Goal: Transaction & Acquisition: Book appointment/travel/reservation

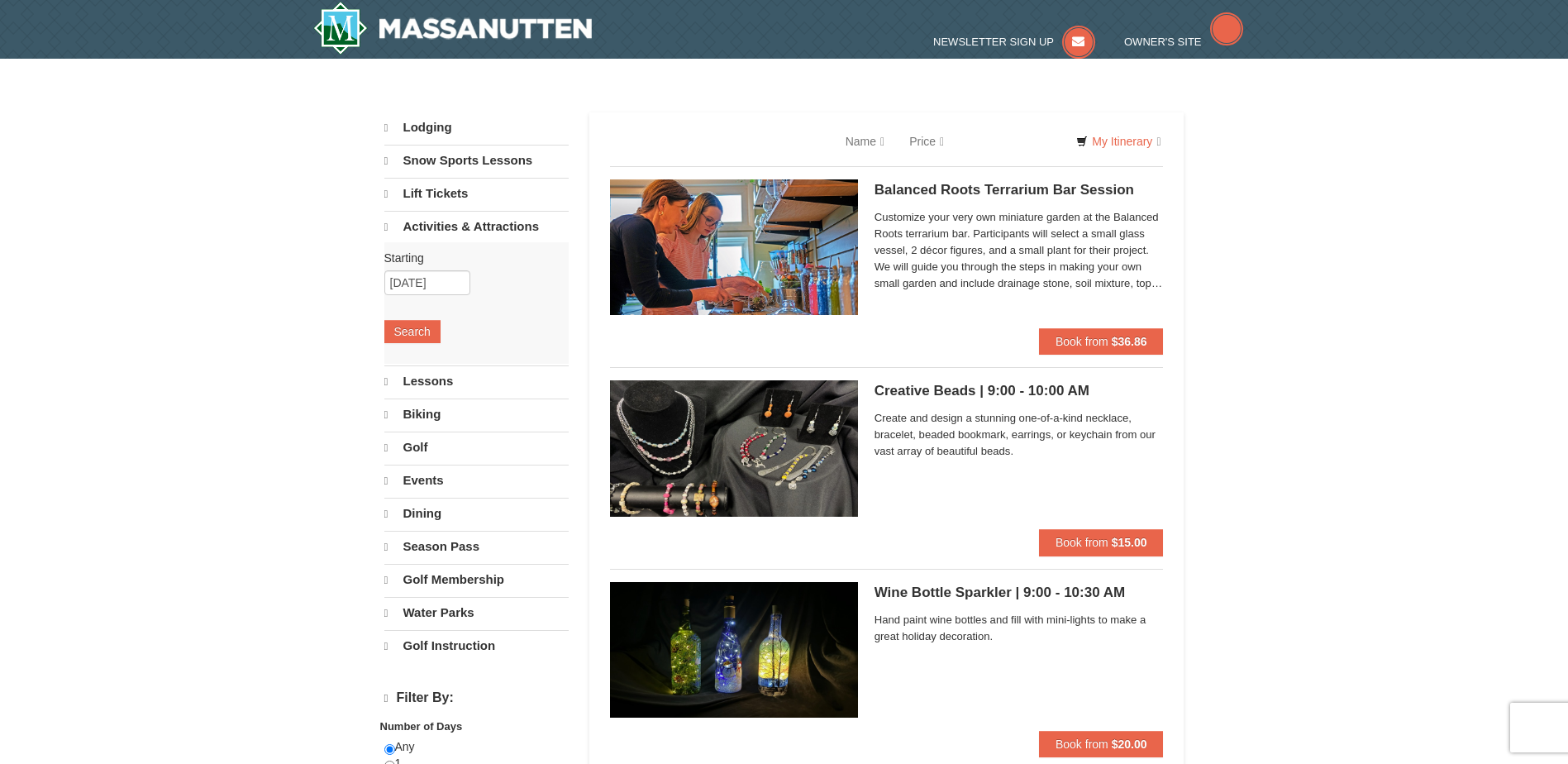
select select "9"
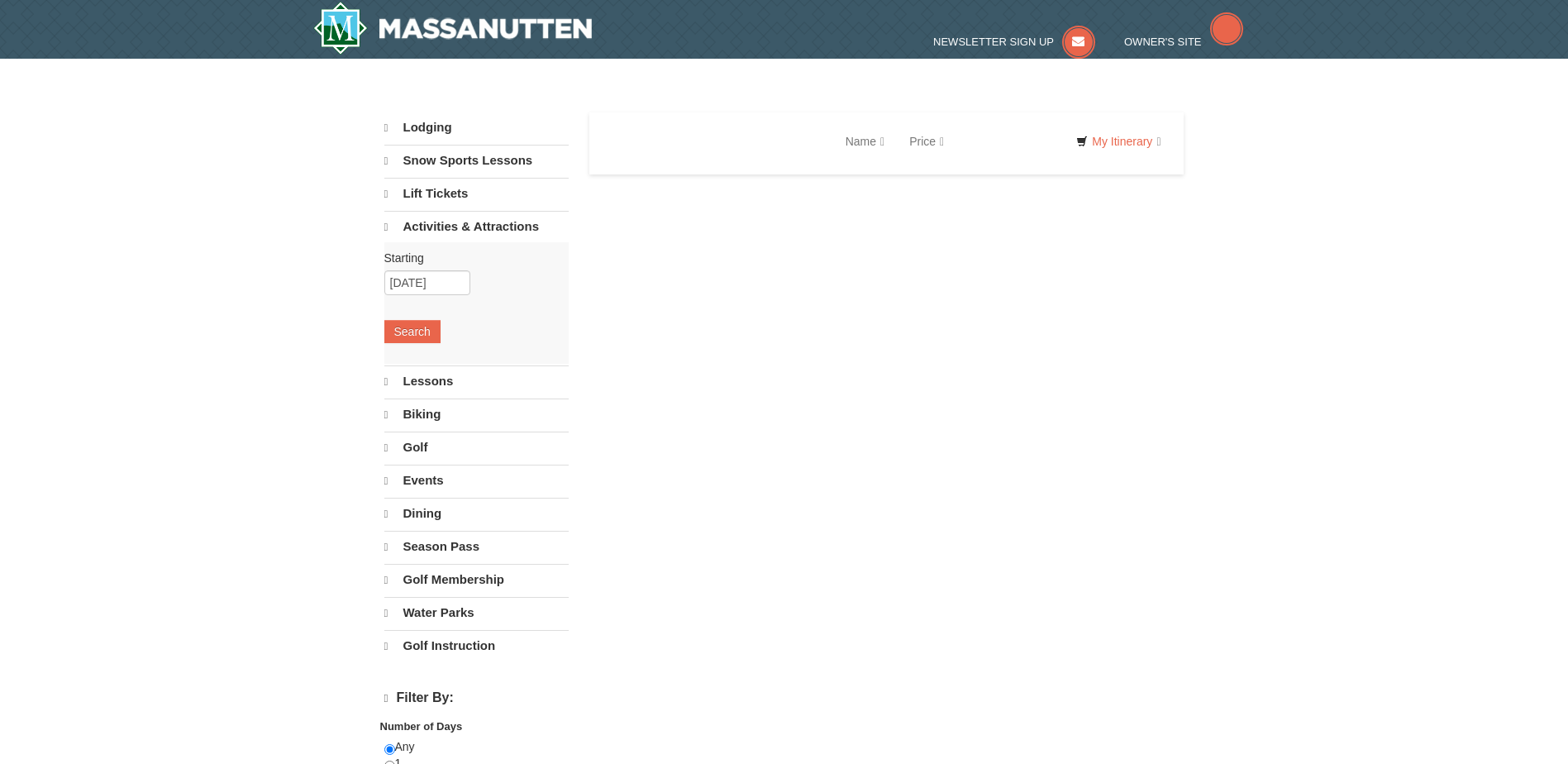
select select "9"
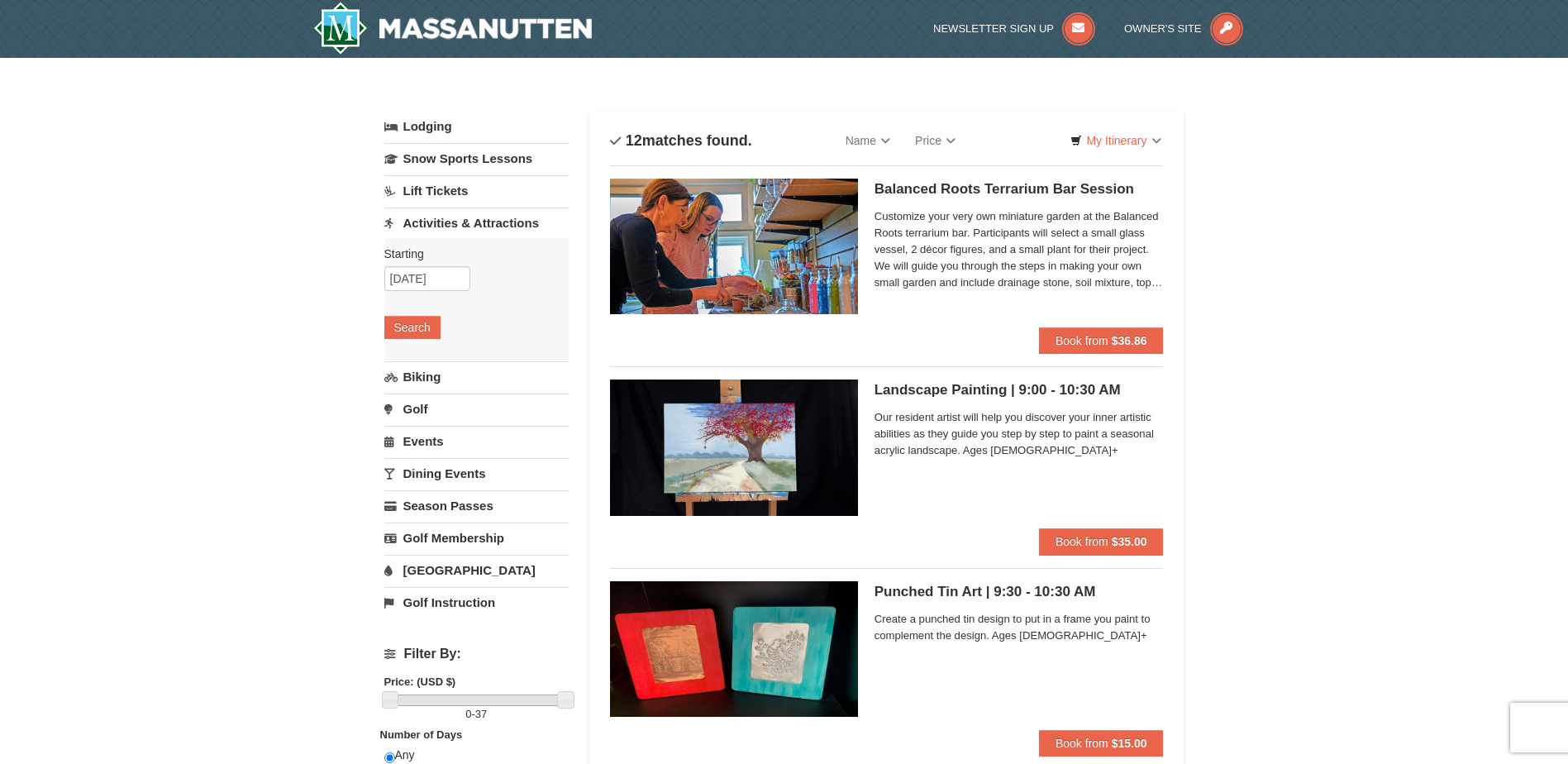
click at [451, 482] on link "Dining Events" at bounding box center [476, 473] width 185 height 30
click at [425, 452] on button "Search" at bounding box center [412, 455] width 56 height 23
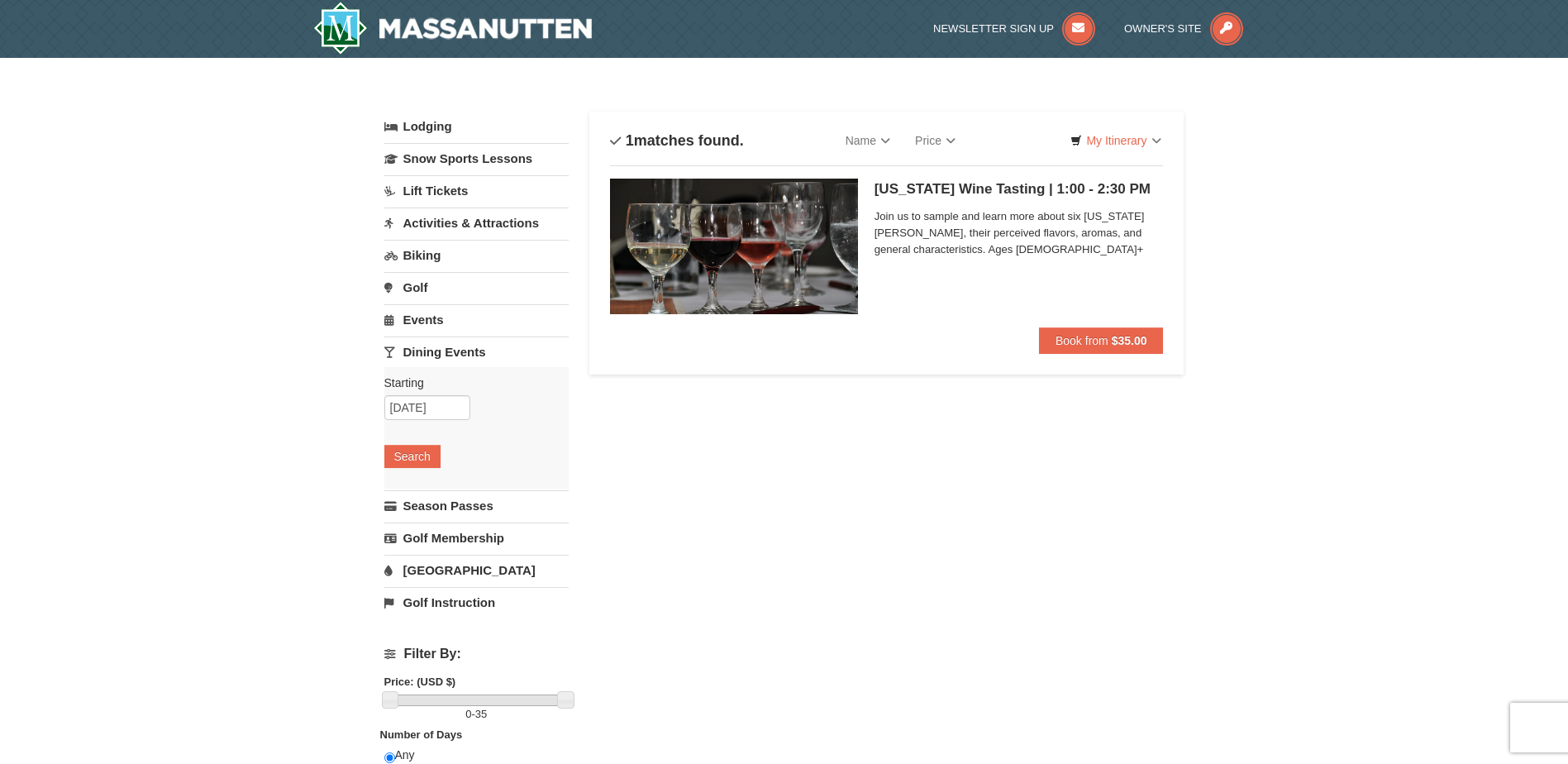
drag, startPoint x: 431, startPoint y: 317, endPoint x: 420, endPoint y: 317, distance: 11.0
click at [420, 317] on link "Events" at bounding box center [476, 319] width 185 height 30
click at [473, 224] on link "Activities & Attractions" at bounding box center [476, 222] width 185 height 30
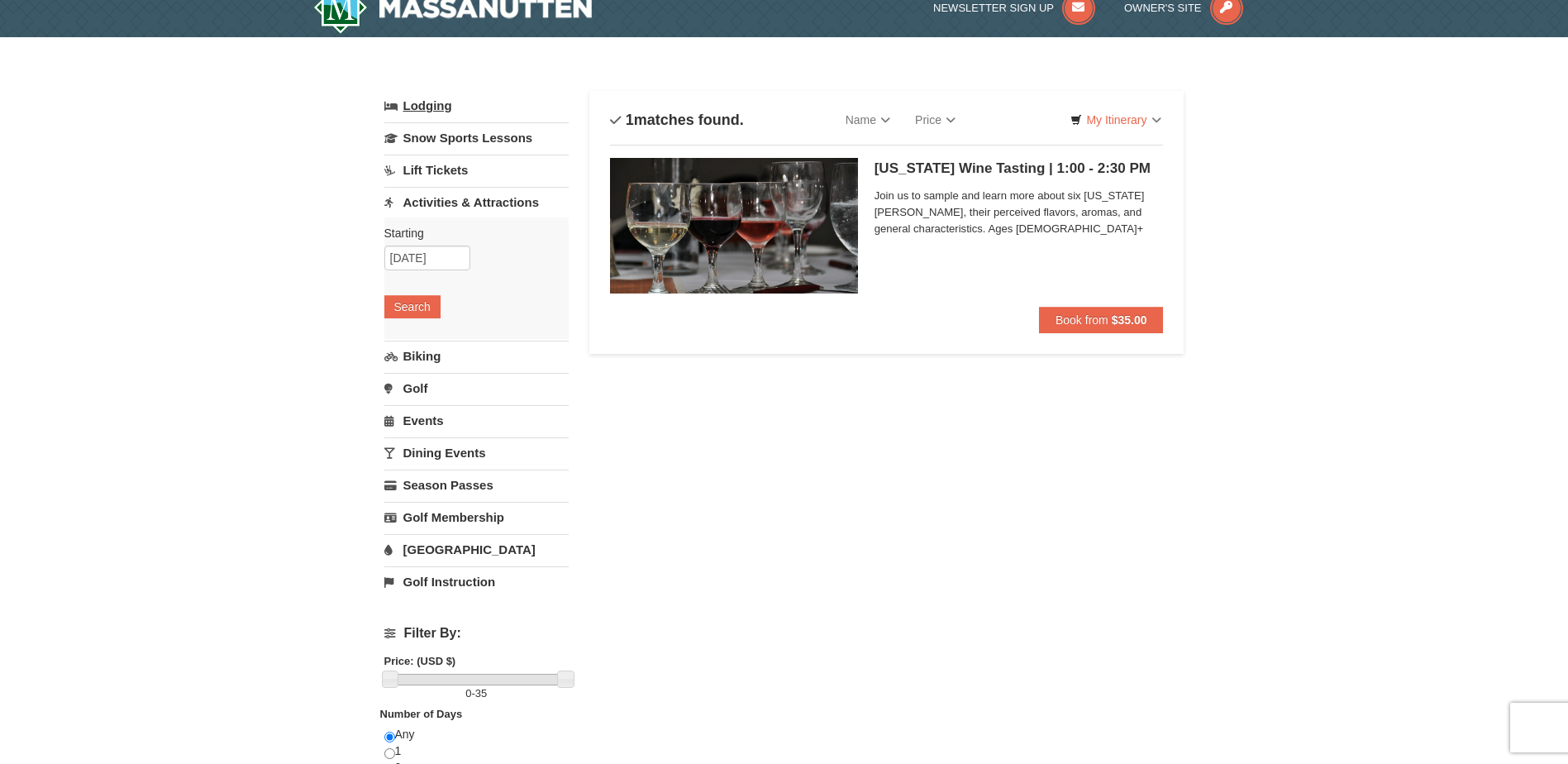
scroll to position [21, 0]
click at [435, 112] on link "Lodging" at bounding box center [476, 105] width 185 height 29
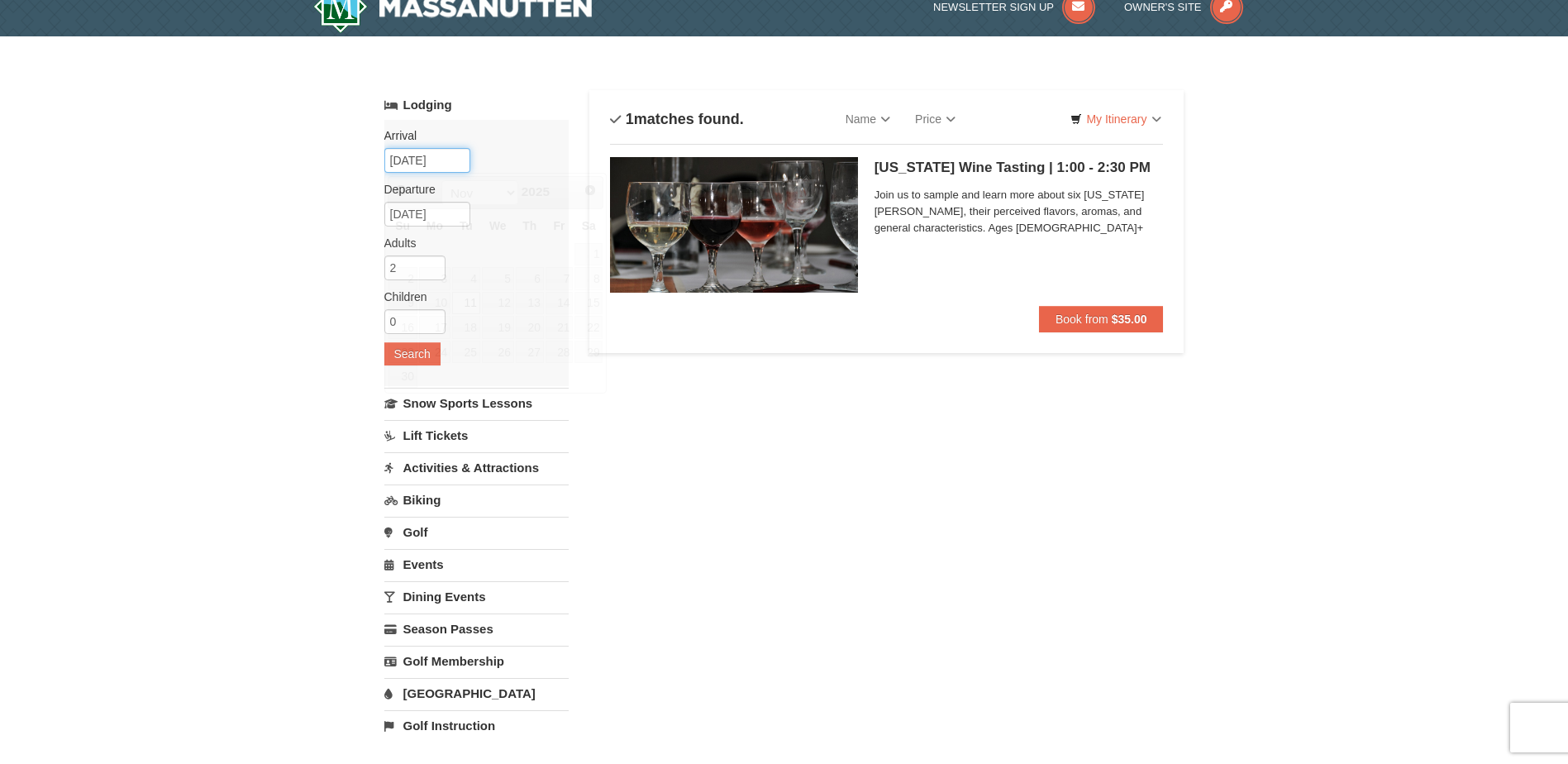
click at [423, 156] on input "11/11/2025" at bounding box center [428, 160] width 86 height 25
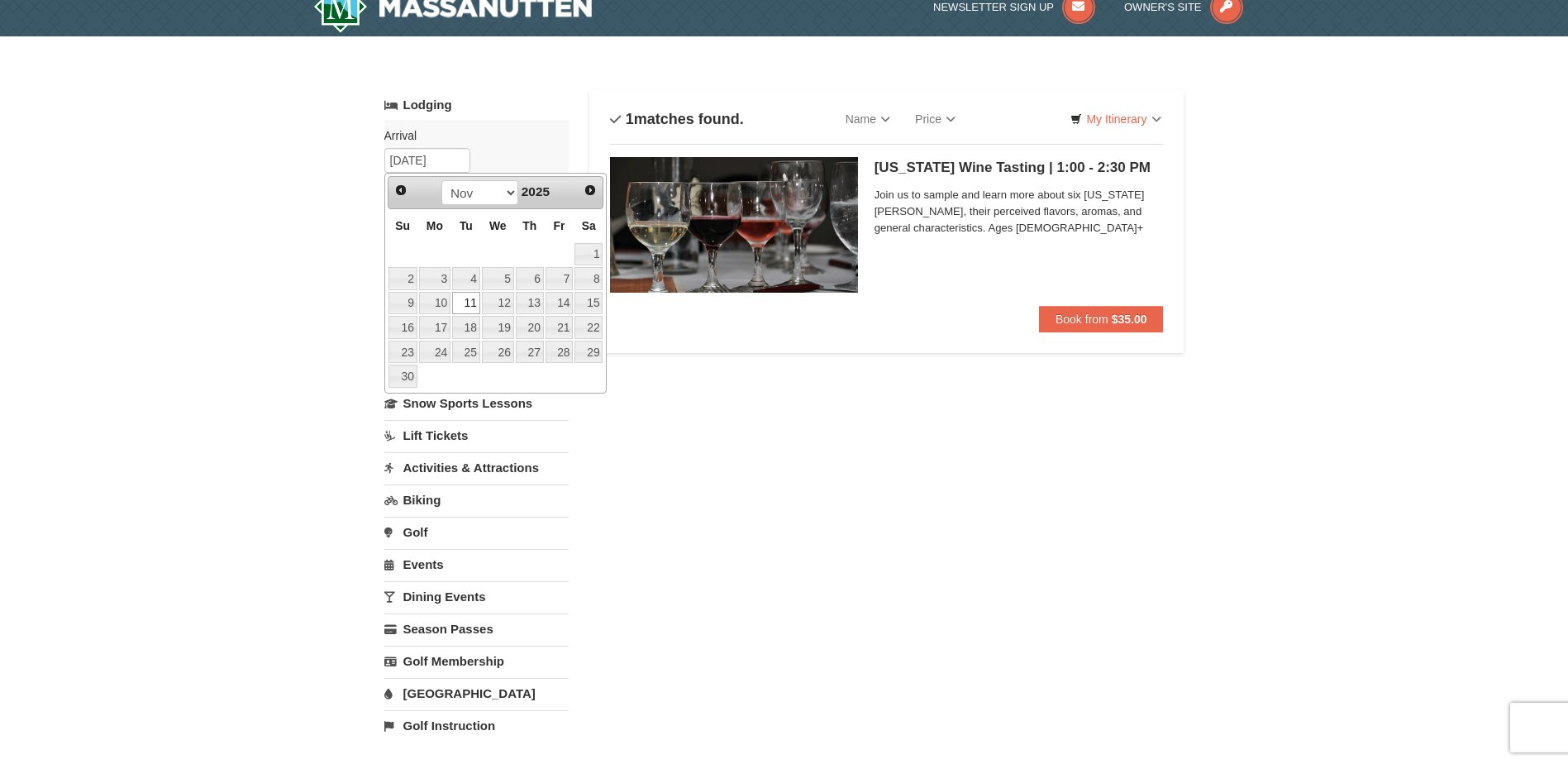
click at [432, 377] on td at bounding box center [435, 376] width 33 height 25
click at [593, 186] on span "Next" at bounding box center [590, 190] width 13 height 13
click at [435, 251] on link "1" at bounding box center [434, 254] width 31 height 23
type input "12/01/2025"
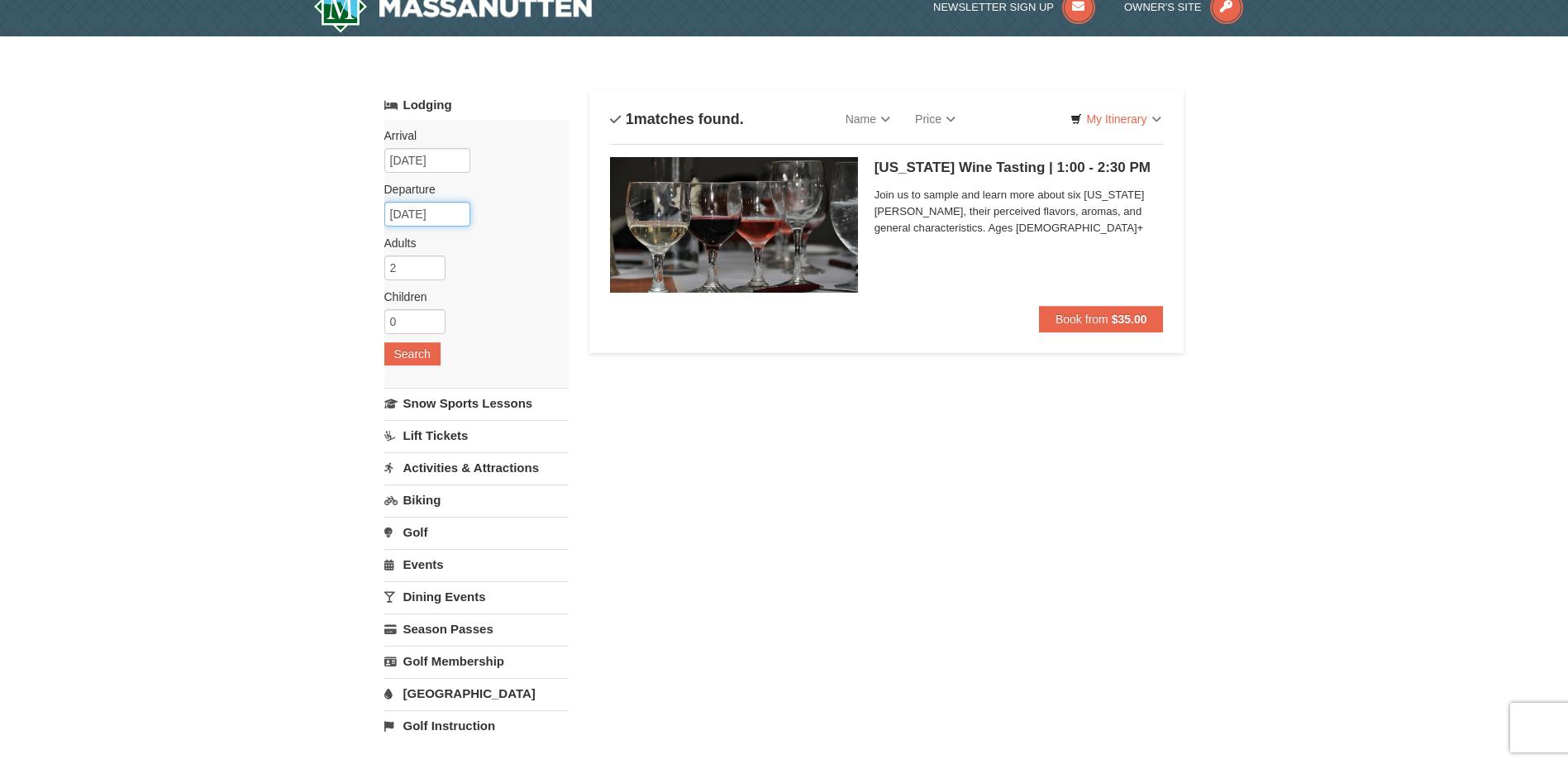
click at [433, 222] on input "12/02/2025" at bounding box center [428, 214] width 86 height 25
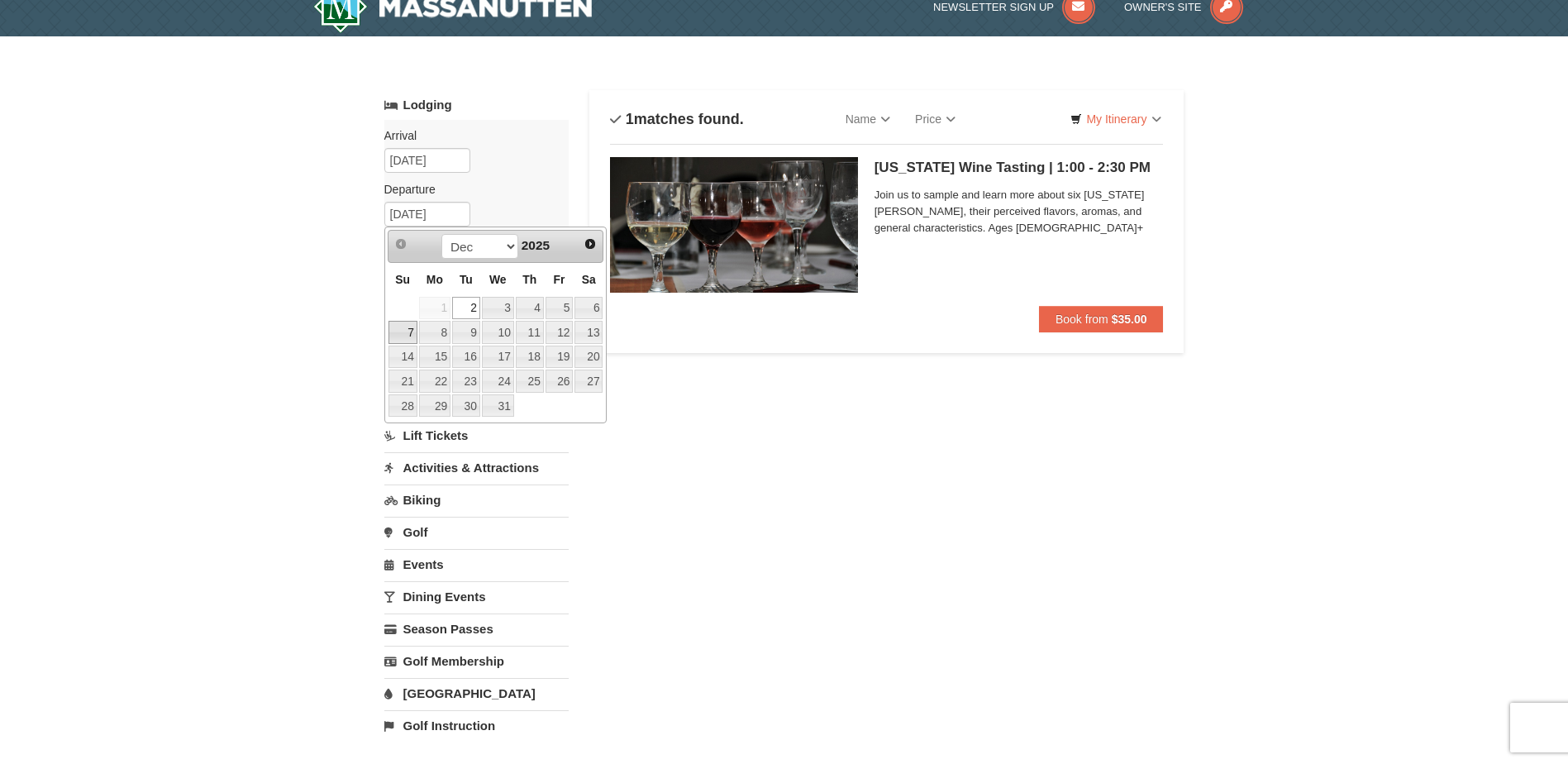
click at [410, 340] on link "7" at bounding box center [403, 331] width 29 height 23
type input "[DATE]"
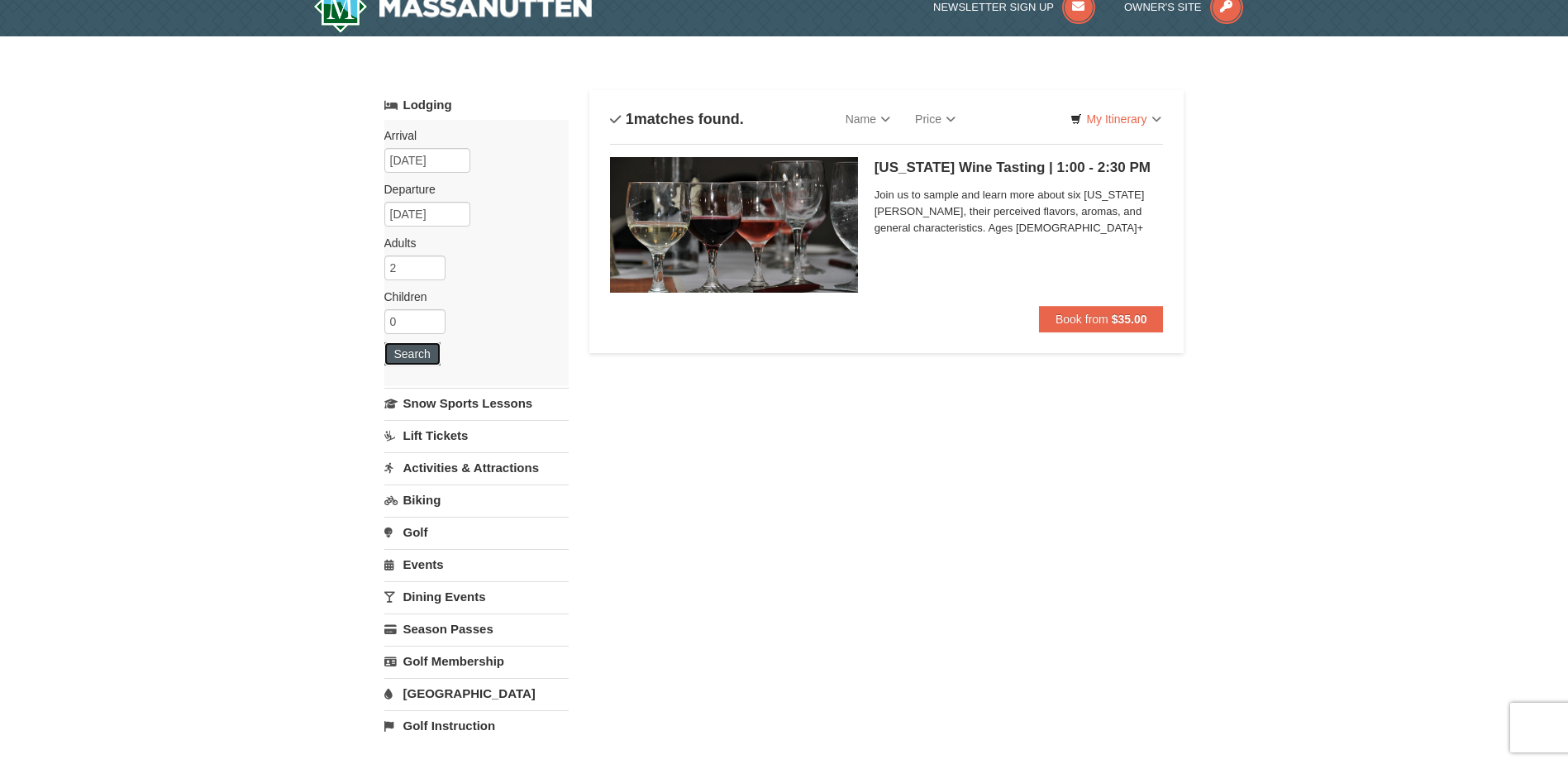
click at [426, 361] on button "Search" at bounding box center [412, 354] width 56 height 23
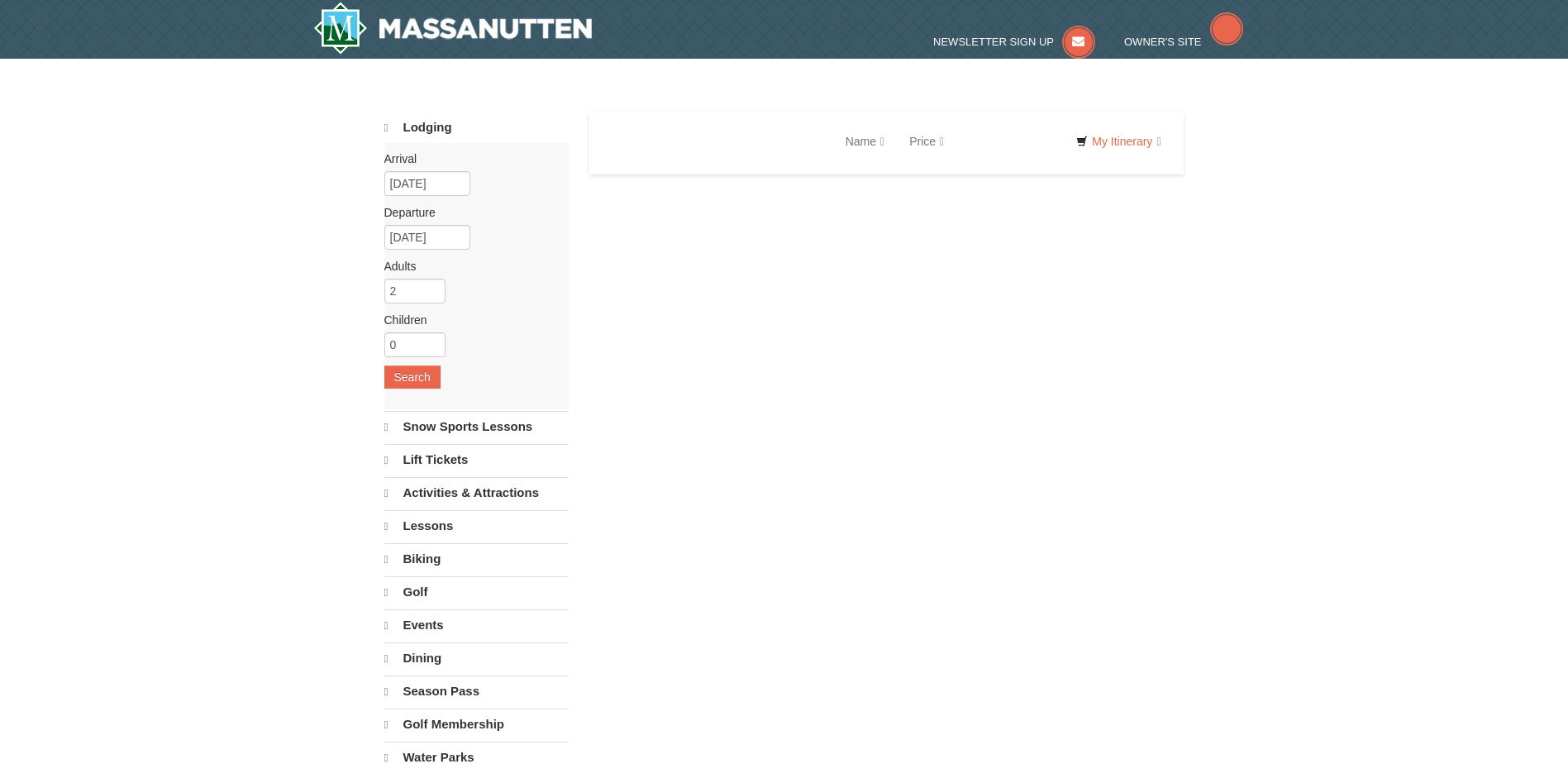
select select "9"
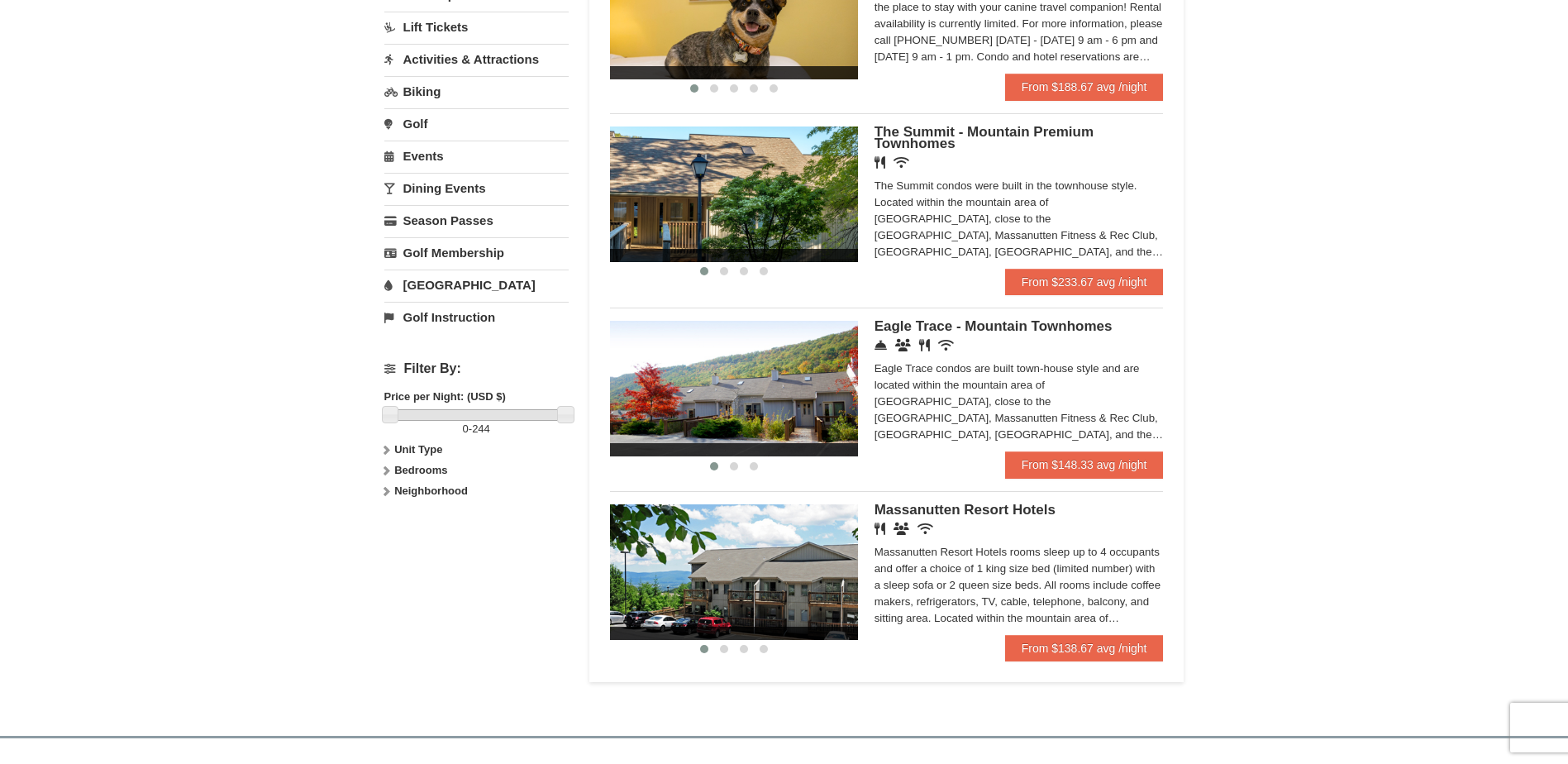
scroll to position [463, 0]
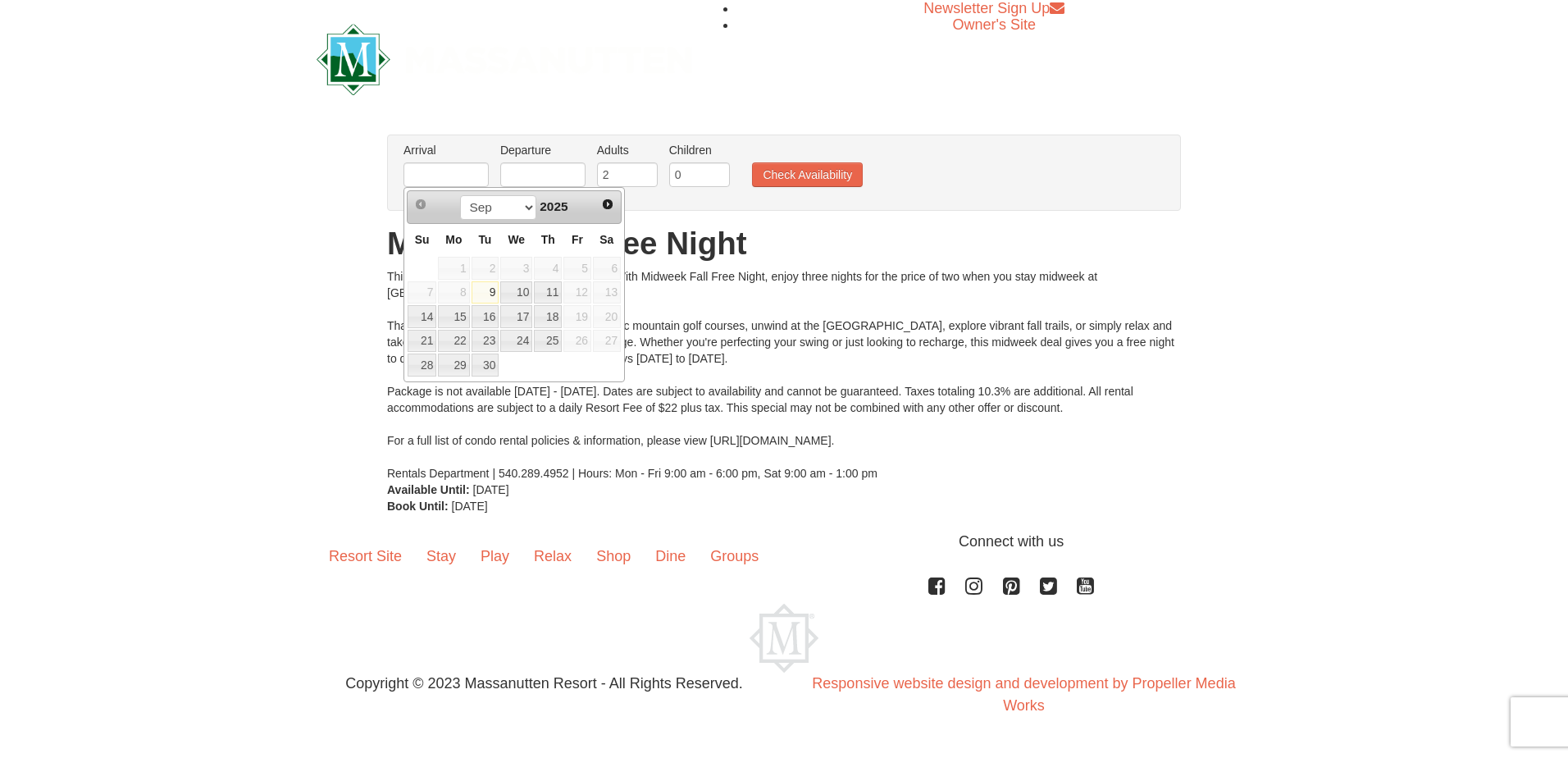
drag, startPoint x: 431, startPoint y: 177, endPoint x: 421, endPoint y: 242, distance: 65.8
drag, startPoint x: 421, startPoint y: 242, endPoint x: 609, endPoint y: 202, distance: 192.2
click at [609, 202] on span "Next" at bounding box center [608, 204] width 13 height 13
click at [716, 340] on div "This fall, stretch your stay—not your budget! With Midweek Fall Free Night, enj…" at bounding box center [784, 374] width 794 height 213
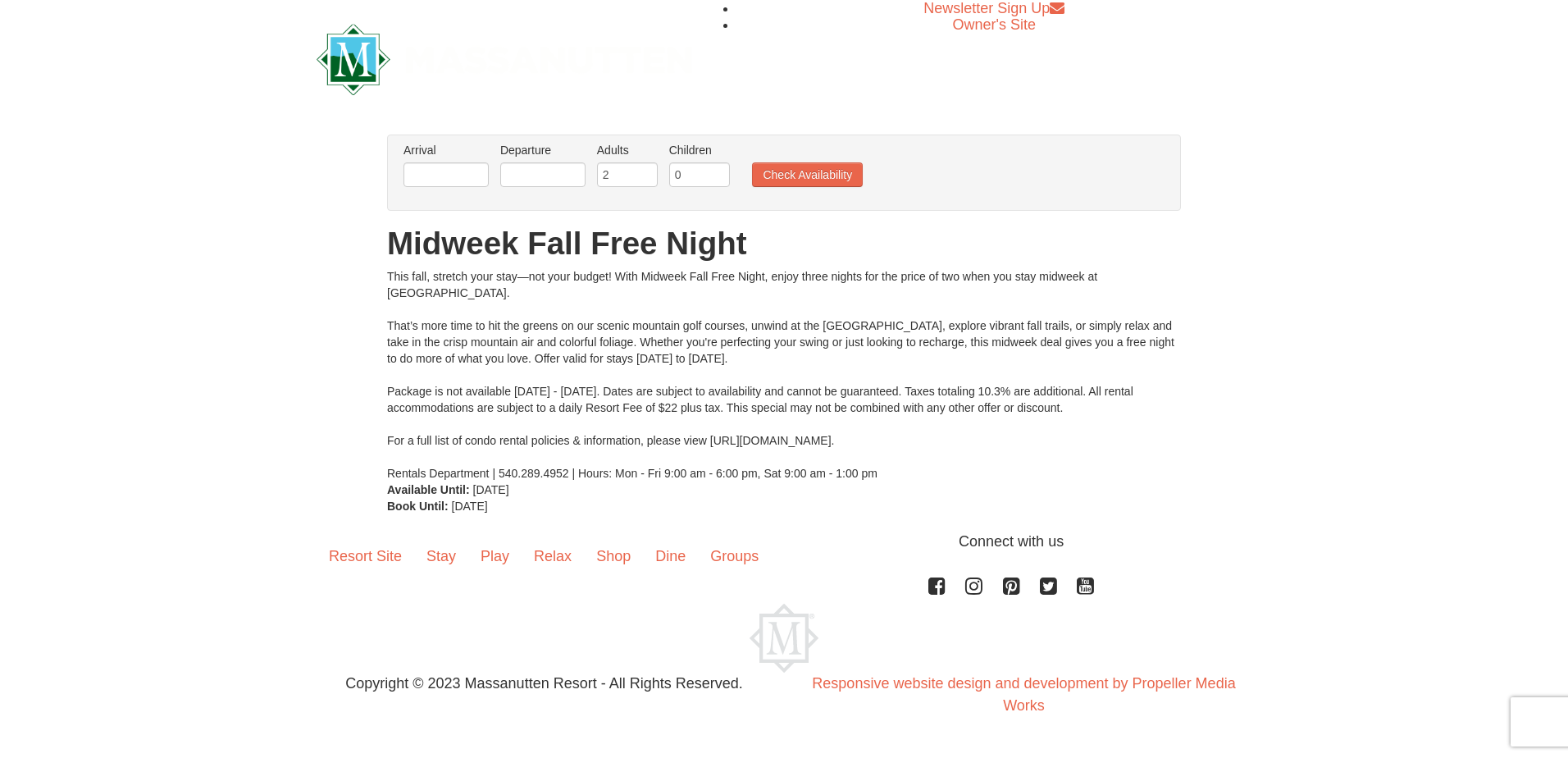
click at [459, 160] on li "Arrival Please format dates MM/DD/YYYY Please format dates MM/DD/YYYY" at bounding box center [446, 169] width 94 height 54
click at [455, 170] on input "text" at bounding box center [446, 174] width 86 height 25
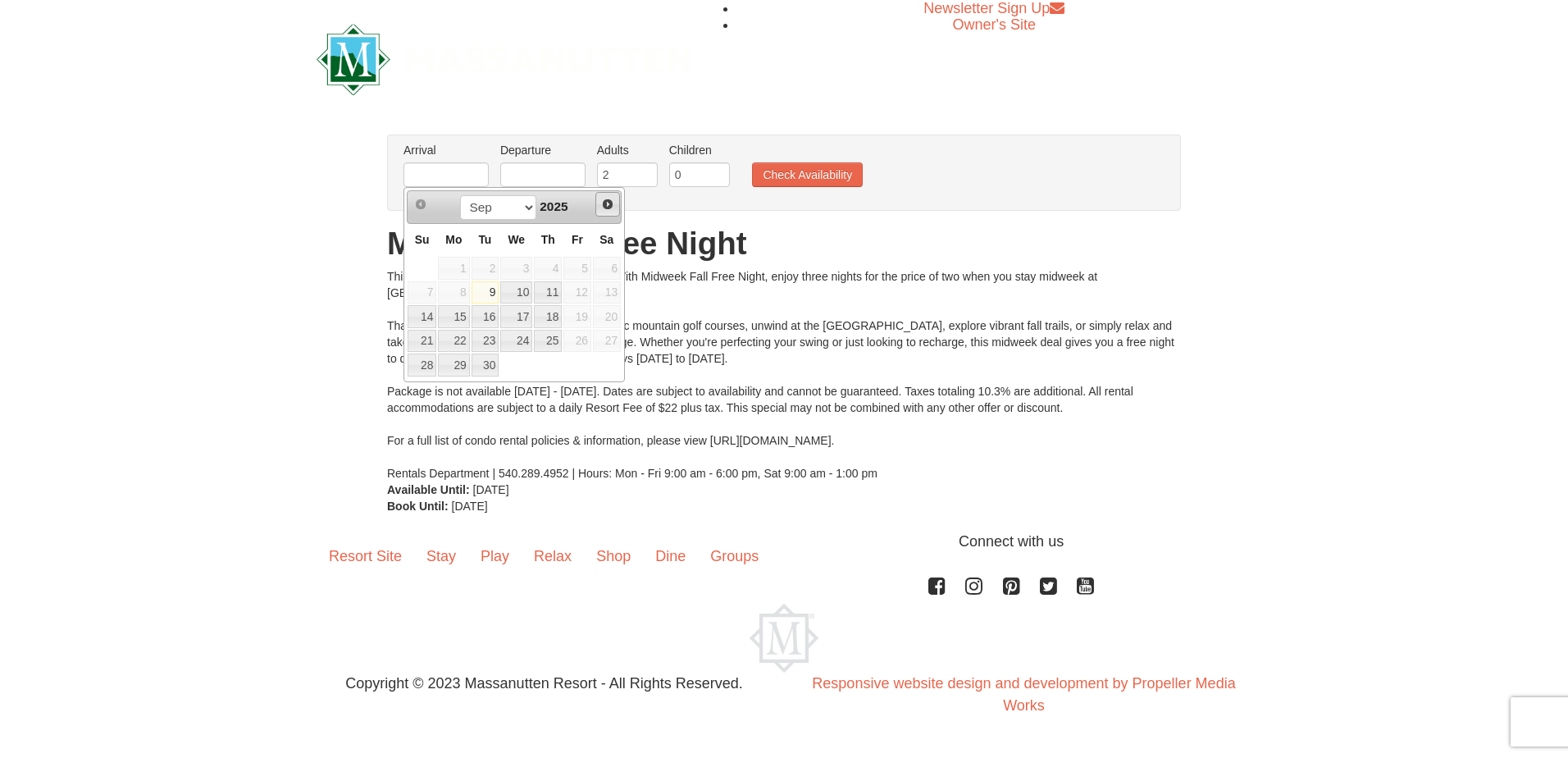
click at [607, 200] on span "Next" at bounding box center [608, 204] width 13 height 13
click at [421, 392] on link "30" at bounding box center [422, 389] width 29 height 23
type input "[DATE]"
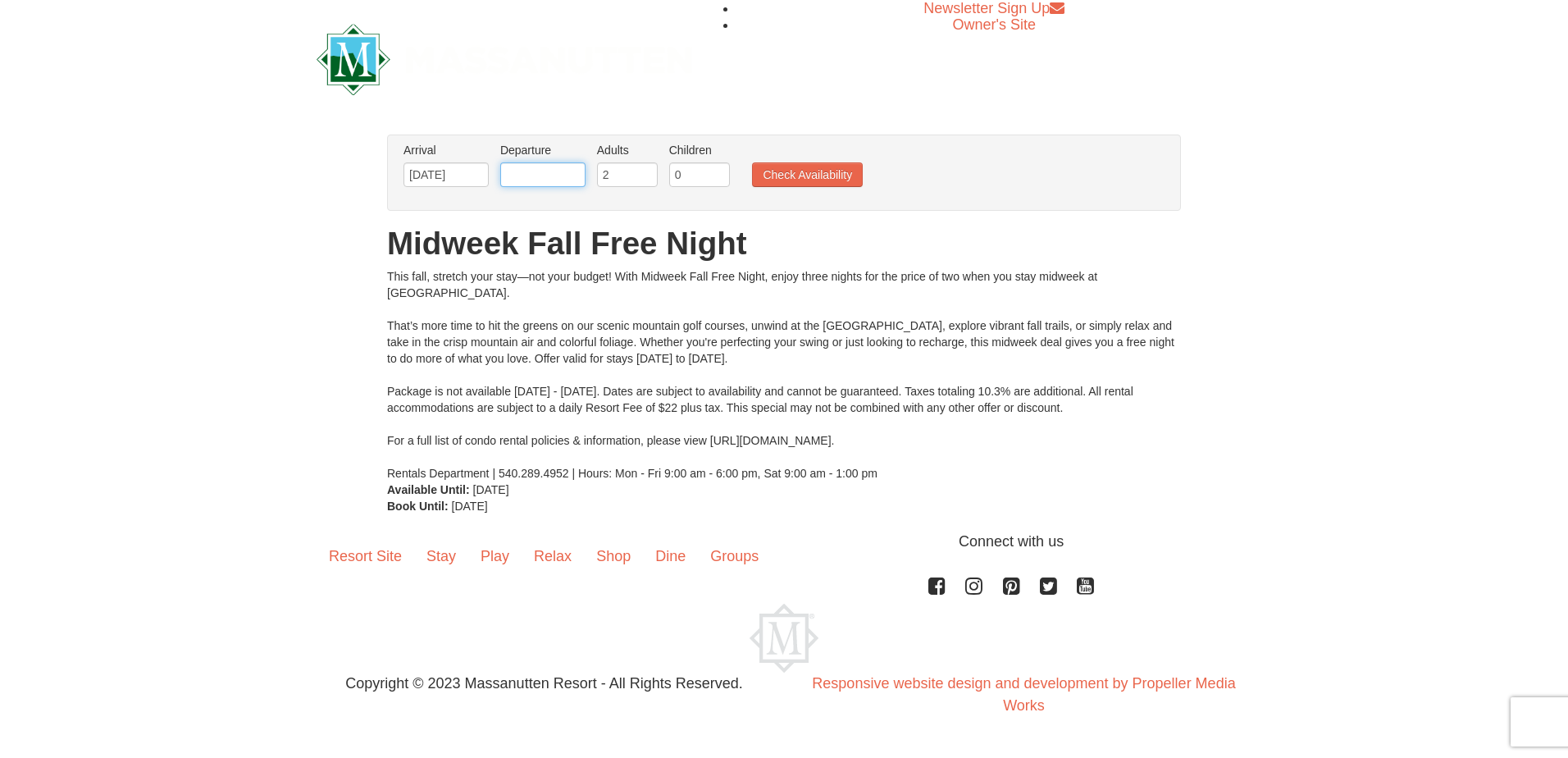
click at [536, 179] on input "text" at bounding box center [543, 174] width 86 height 25
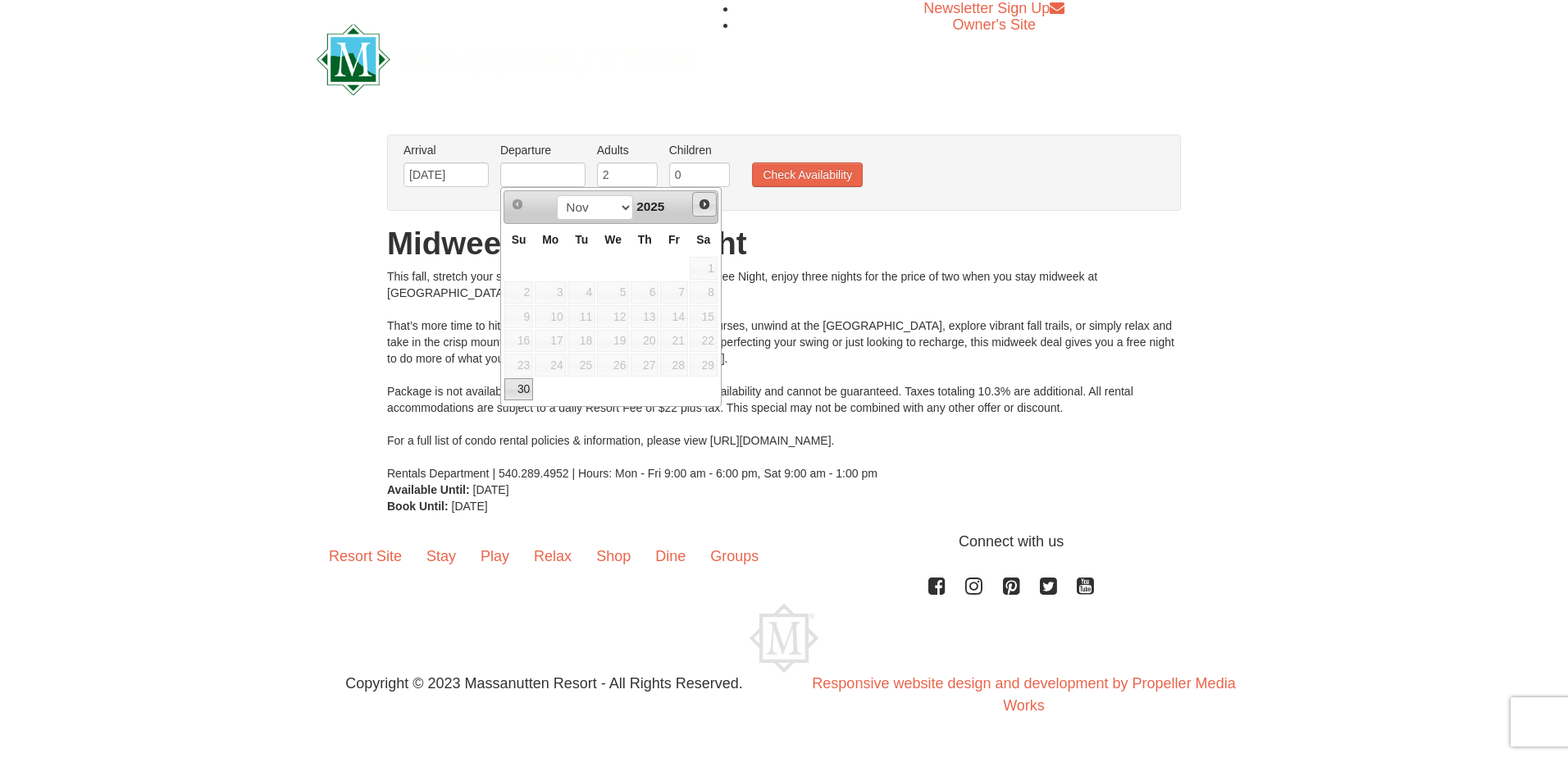
click at [704, 203] on span "Next" at bounding box center [704, 204] width 13 height 13
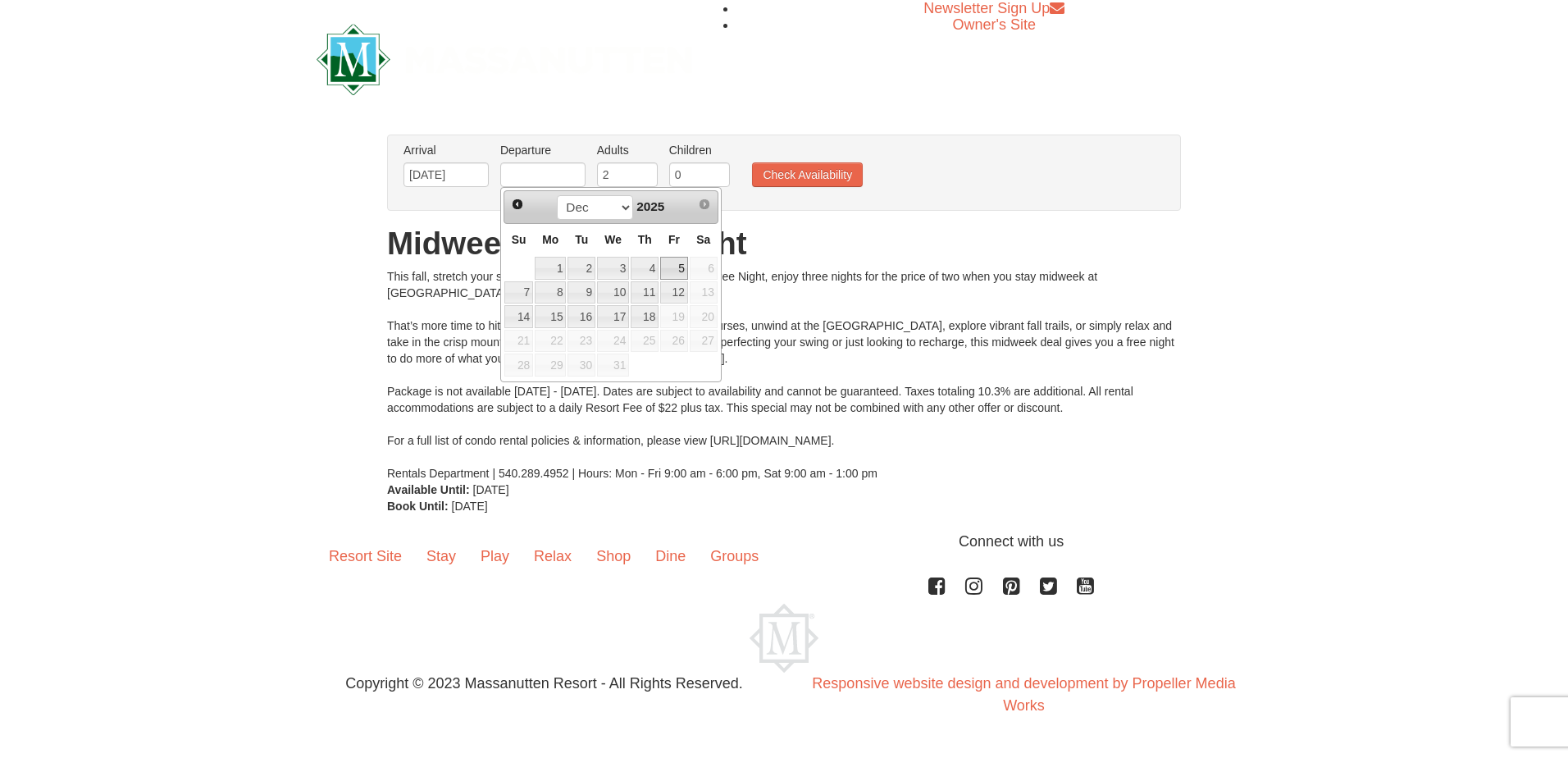
click at [681, 270] on link "5" at bounding box center [674, 268] width 28 height 23
type input "[DATE]"
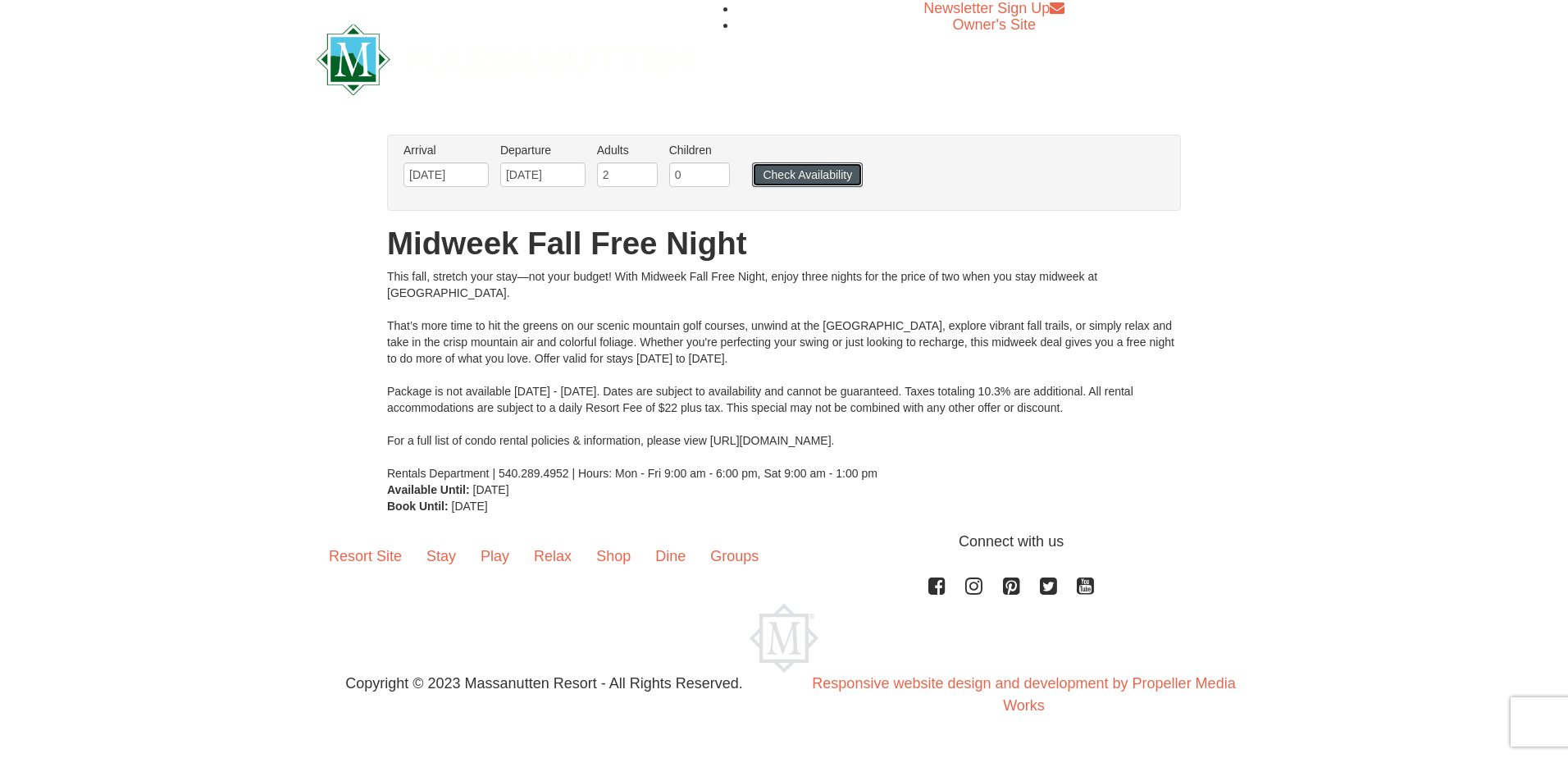
click at [786, 171] on button "Check Availability" at bounding box center [808, 174] width 111 height 25
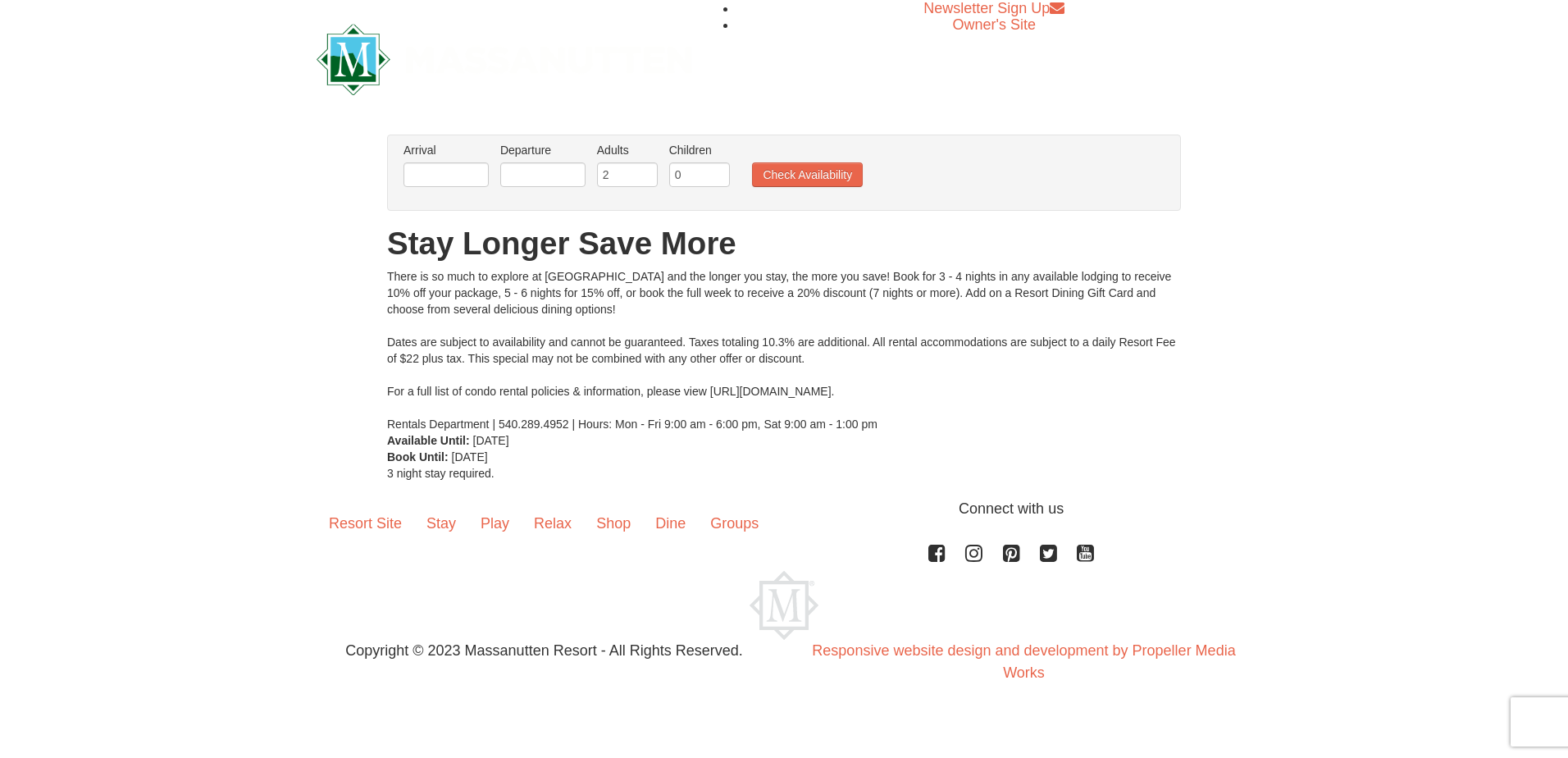
click at [465, 160] on li "Arrival Please format dates MM/DD/YYYY Please format dates MM/DD/YYYY" at bounding box center [446, 169] width 94 height 54
click at [465, 165] on input "text" at bounding box center [446, 174] width 86 height 25
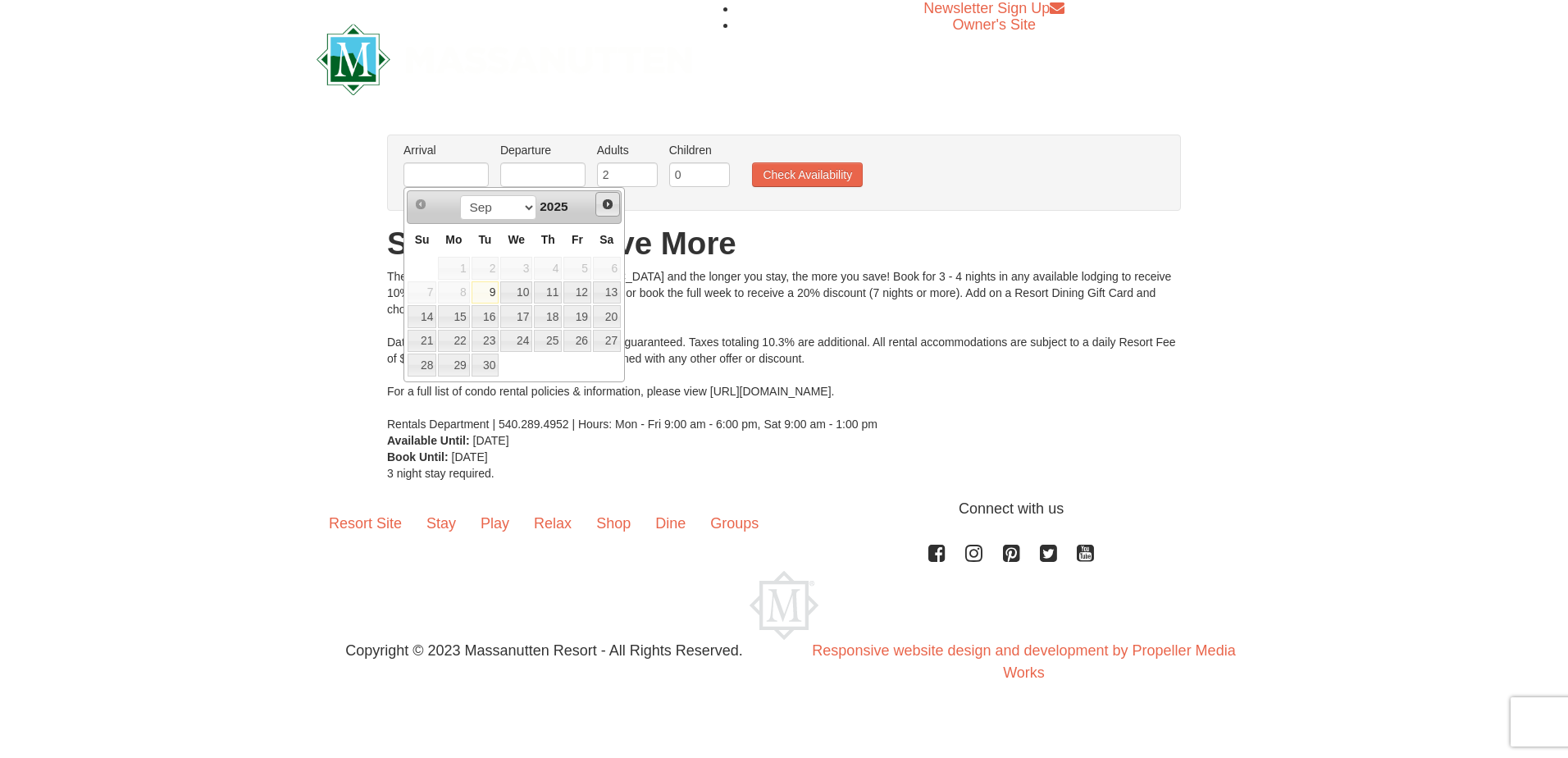
click at [605, 208] on span "Next" at bounding box center [608, 204] width 13 height 13
click at [418, 394] on link "30" at bounding box center [422, 389] width 29 height 23
type input "[DATE]"
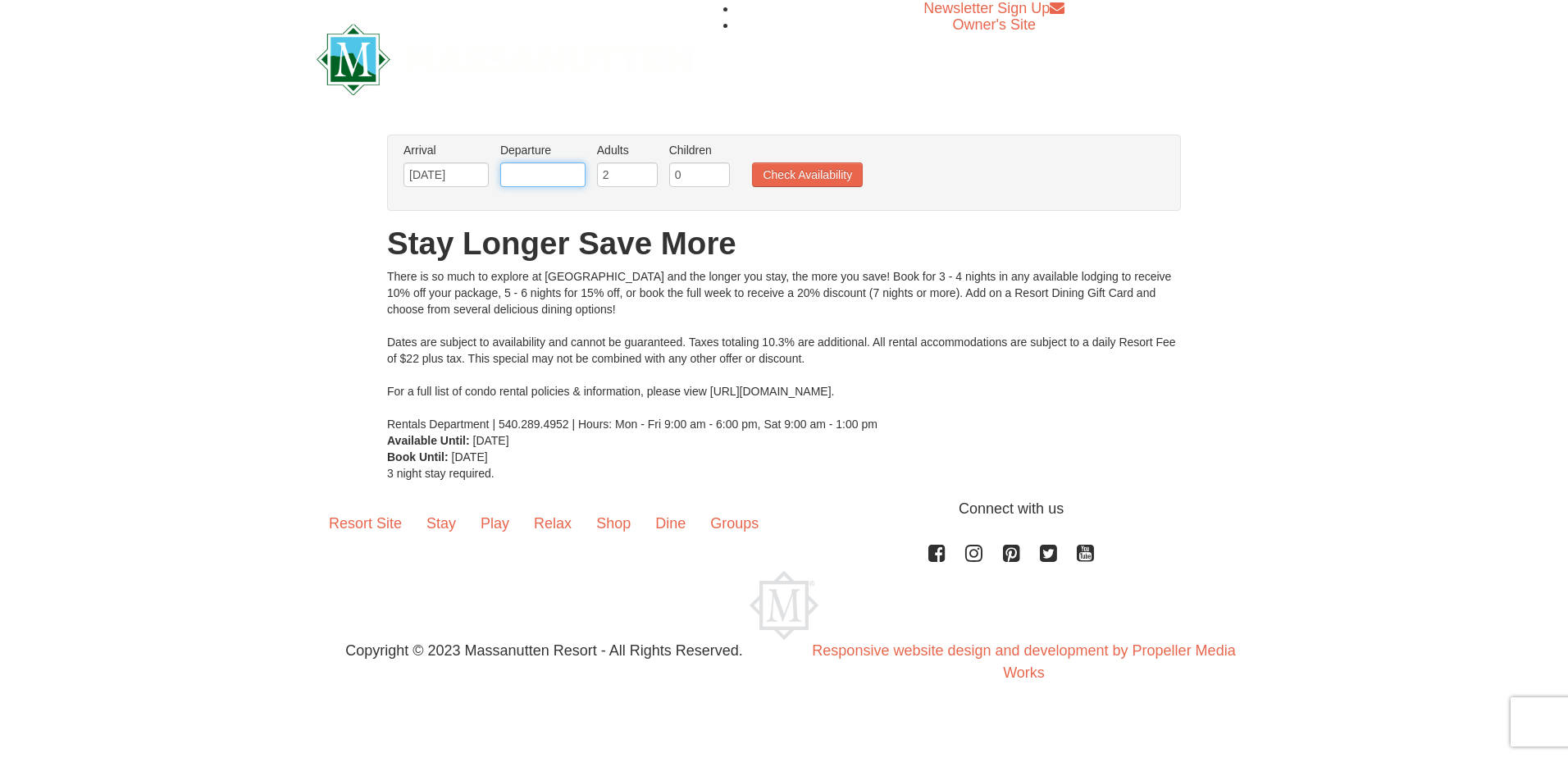
click at [525, 179] on input "text" at bounding box center [543, 174] width 86 height 25
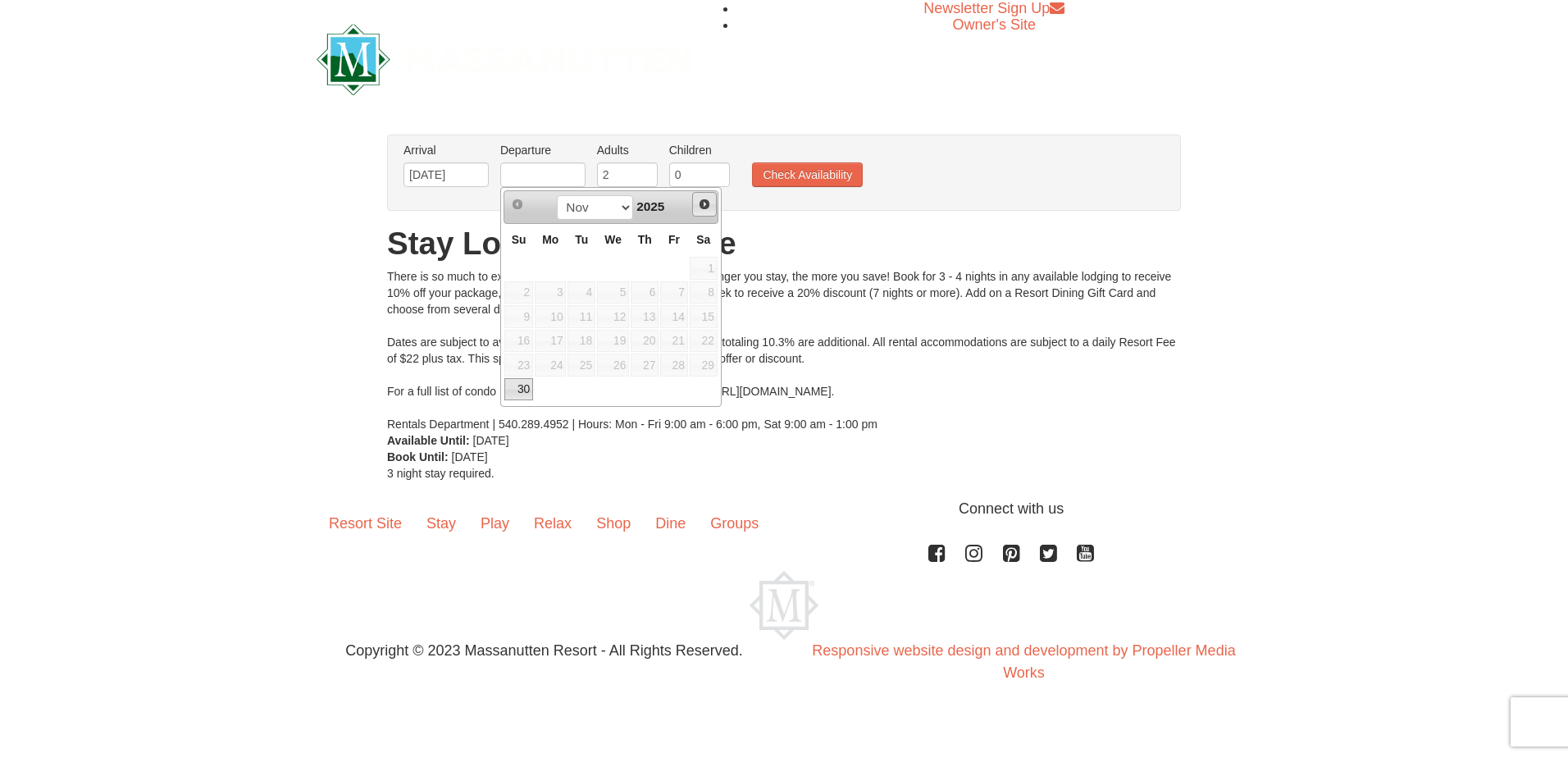
drag, startPoint x: 695, startPoint y: 214, endPoint x: 698, endPoint y: 204, distance: 10.4
click at [698, 204] on span "Next" at bounding box center [704, 204] width 13 height 13
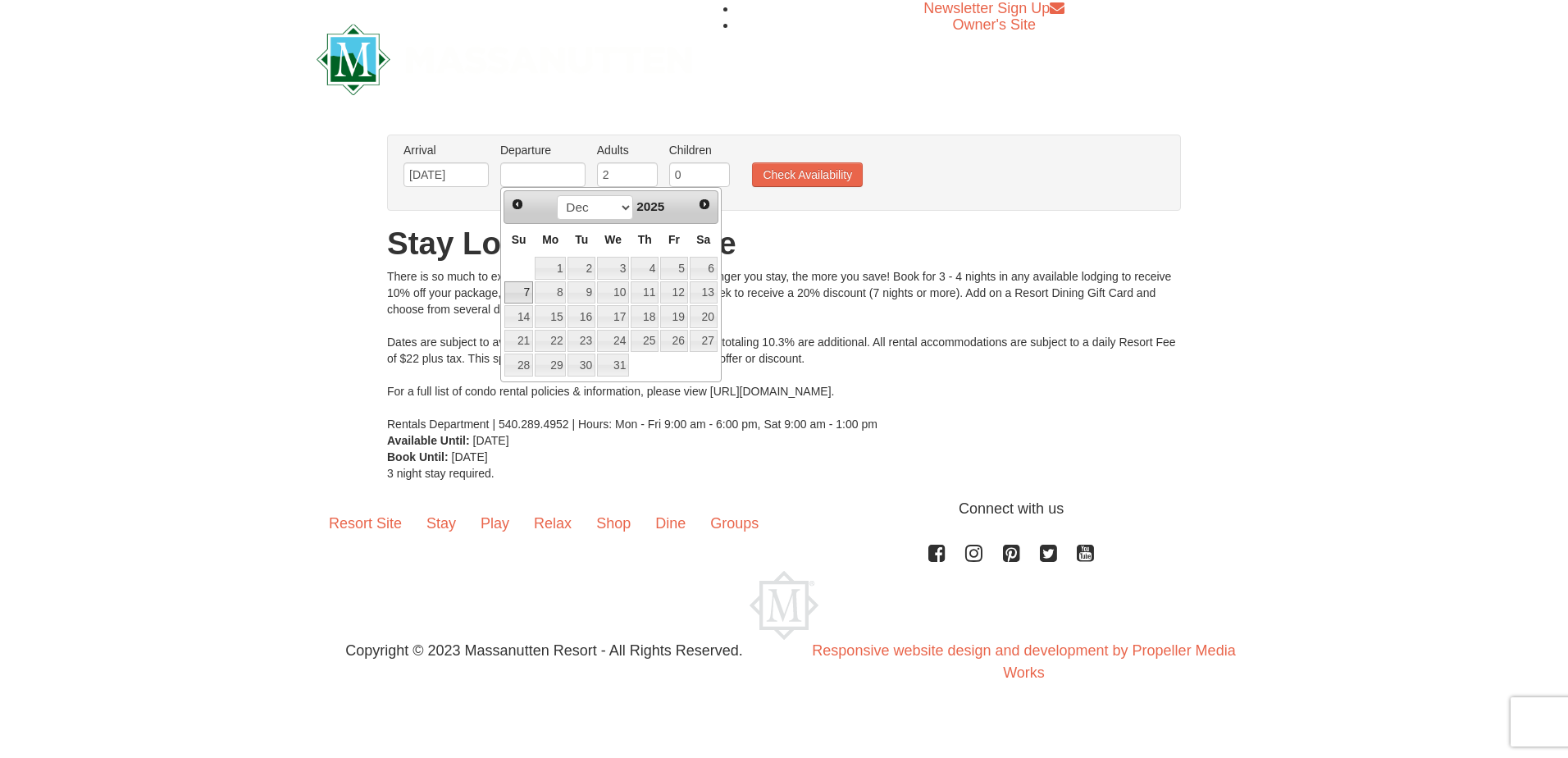
click at [520, 296] on link "7" at bounding box center [519, 292] width 29 height 23
type input "[DATE]"
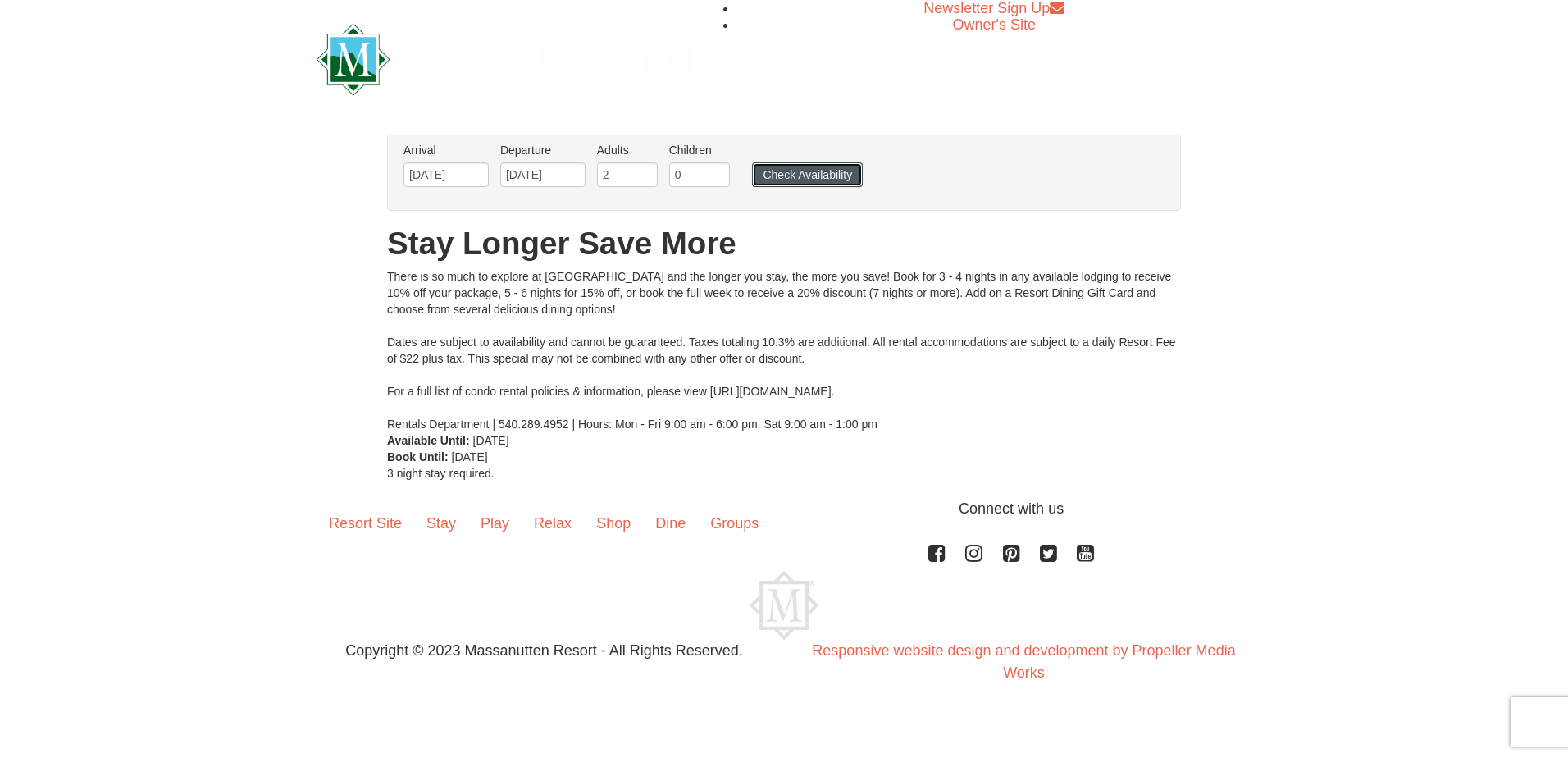
click at [805, 170] on button "Check Availability" at bounding box center [808, 174] width 111 height 25
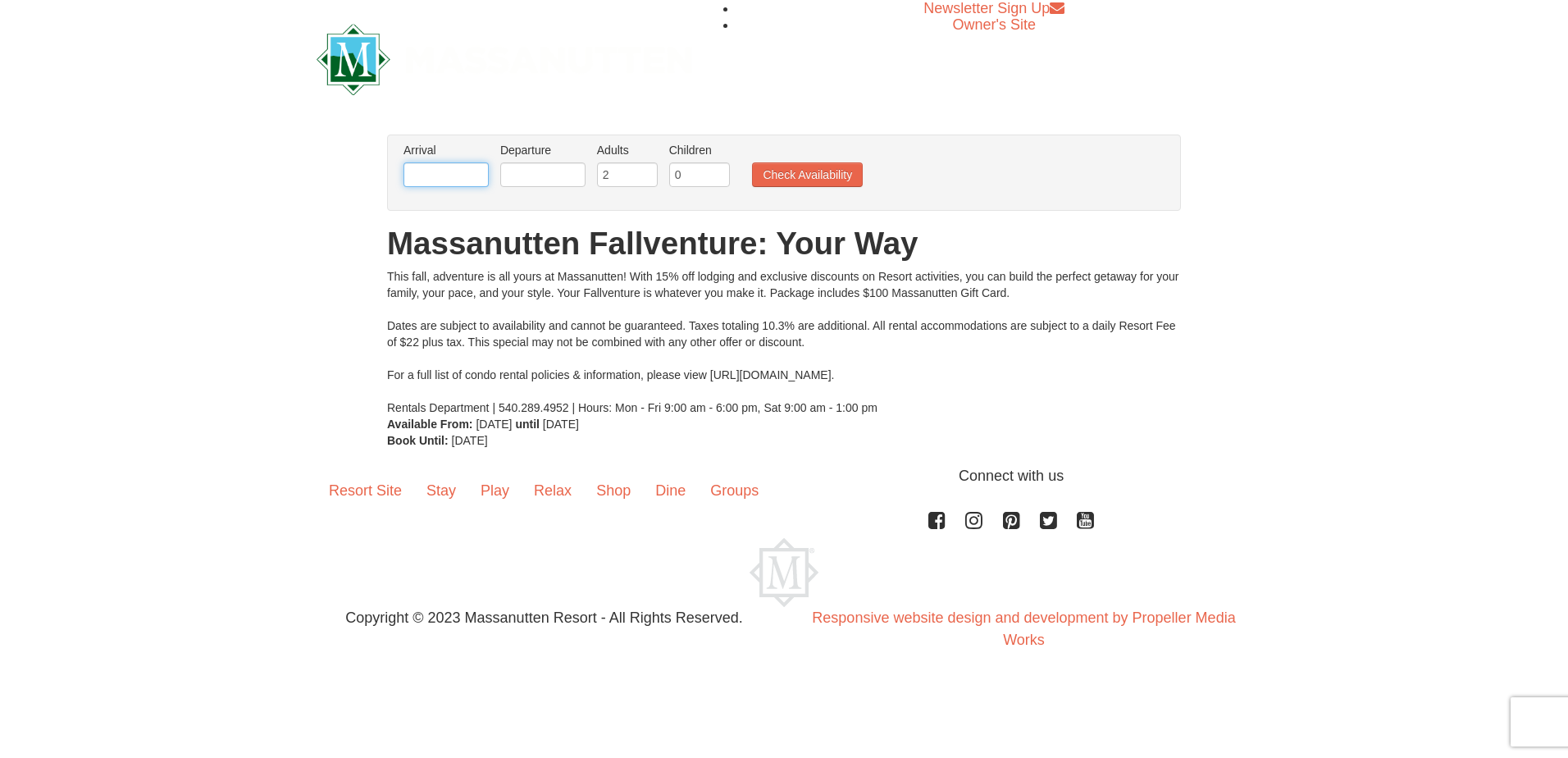
click at [450, 178] on input "text" at bounding box center [446, 174] width 86 height 25
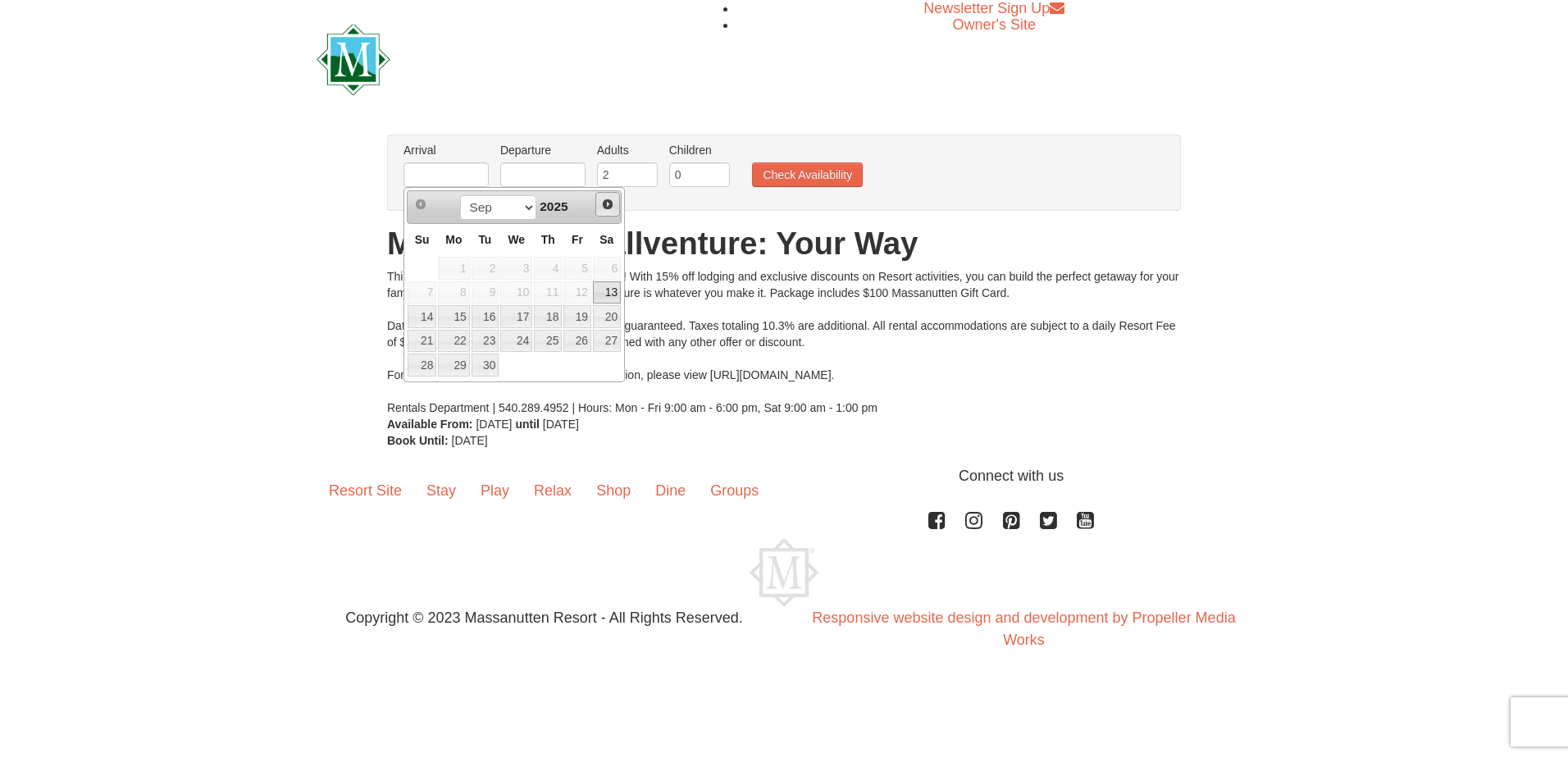
click at [598, 202] on link "Next" at bounding box center [608, 204] width 25 height 25
click at [425, 381] on link "30" at bounding box center [422, 389] width 29 height 23
type input "[DATE]"
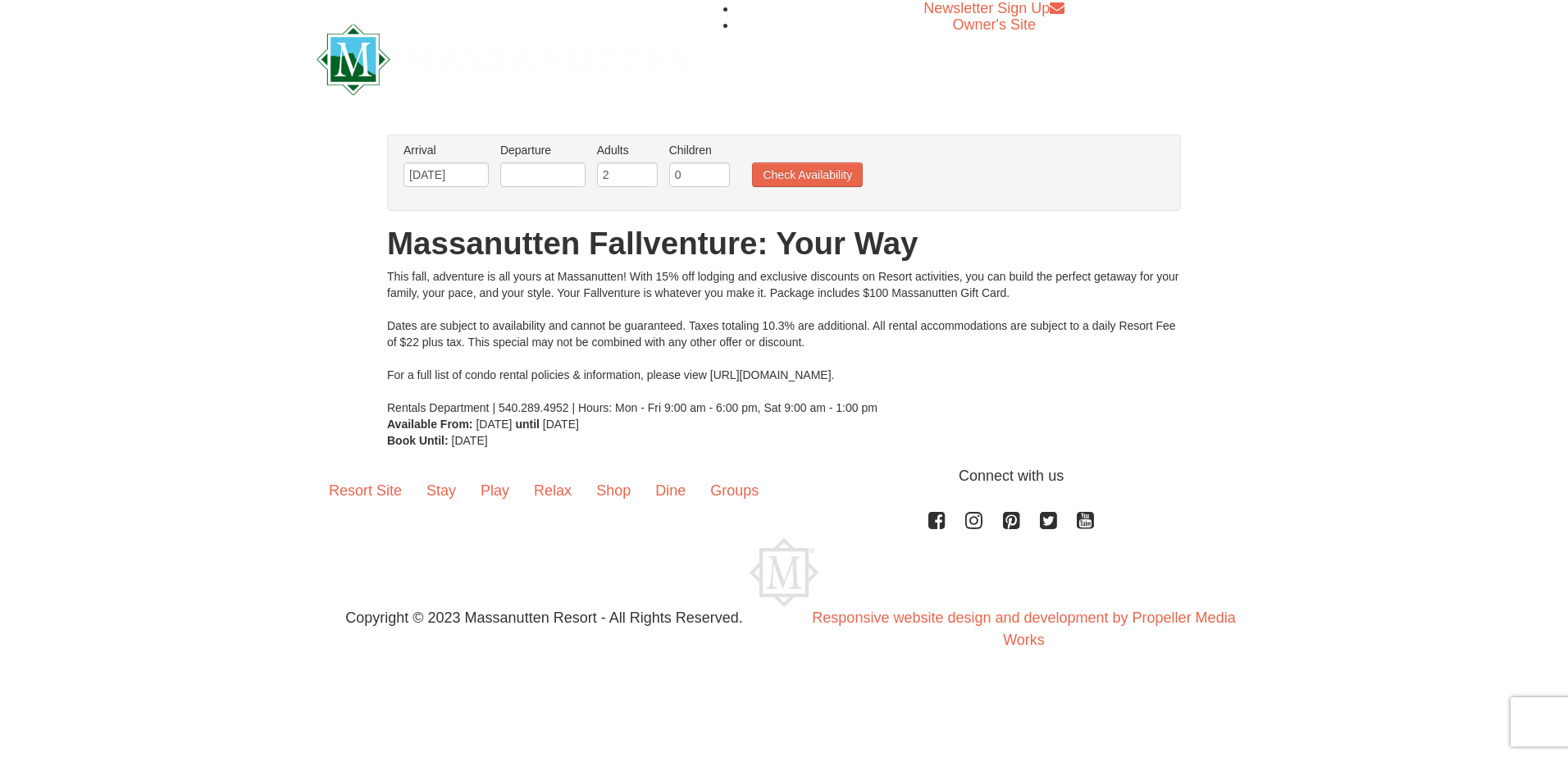
click at [555, 159] on li "Departure Please format dates MM/DD/YYYY Please format dates MM/DD/YYYY" at bounding box center [543, 169] width 94 height 54
click at [555, 163] on input "text" at bounding box center [543, 174] width 86 height 25
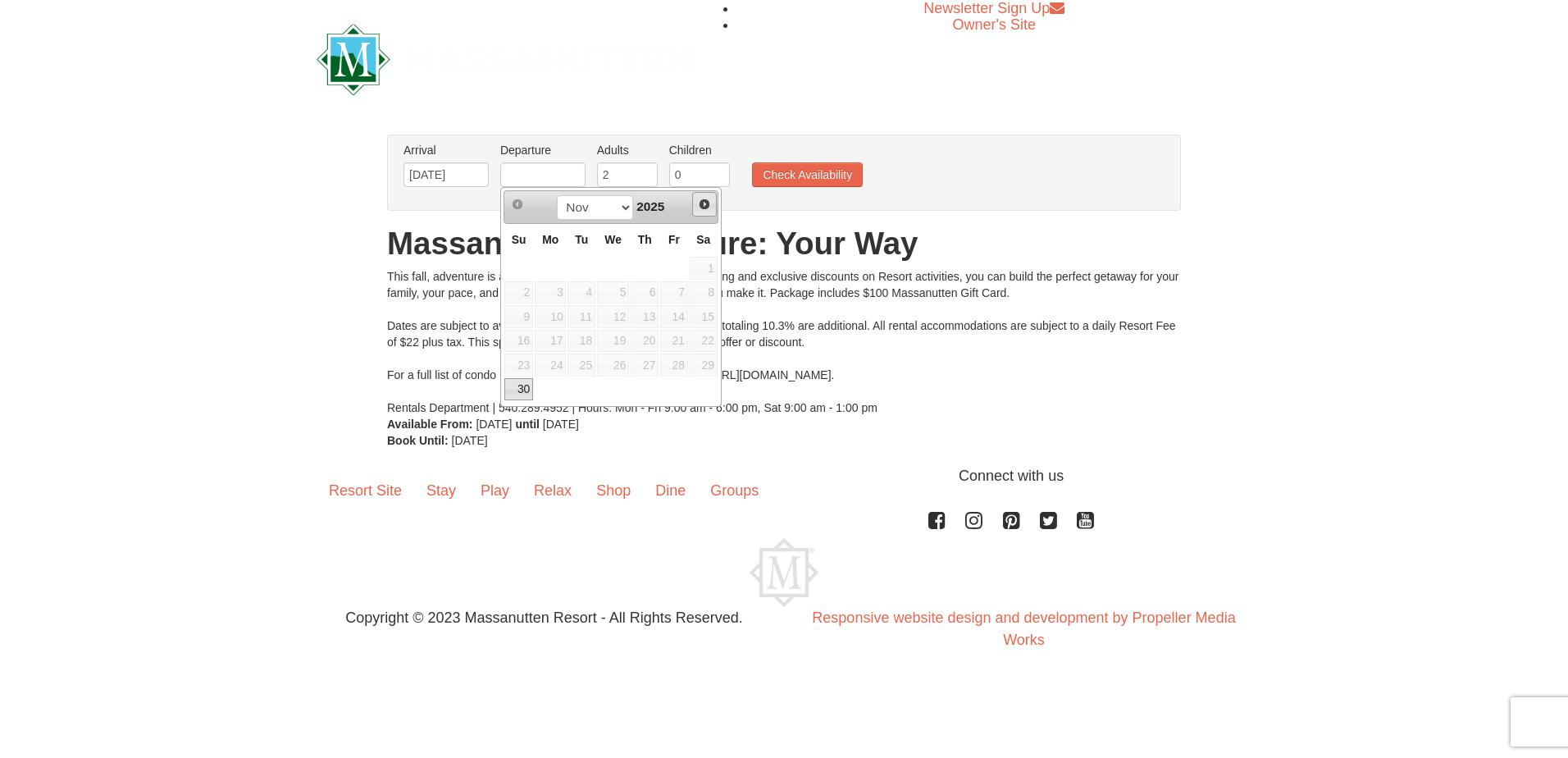
click at [704, 204] on span "Next" at bounding box center [704, 204] width 13 height 13
click at [528, 296] on link "7" at bounding box center [519, 292] width 29 height 23
type input "12/07/2025"
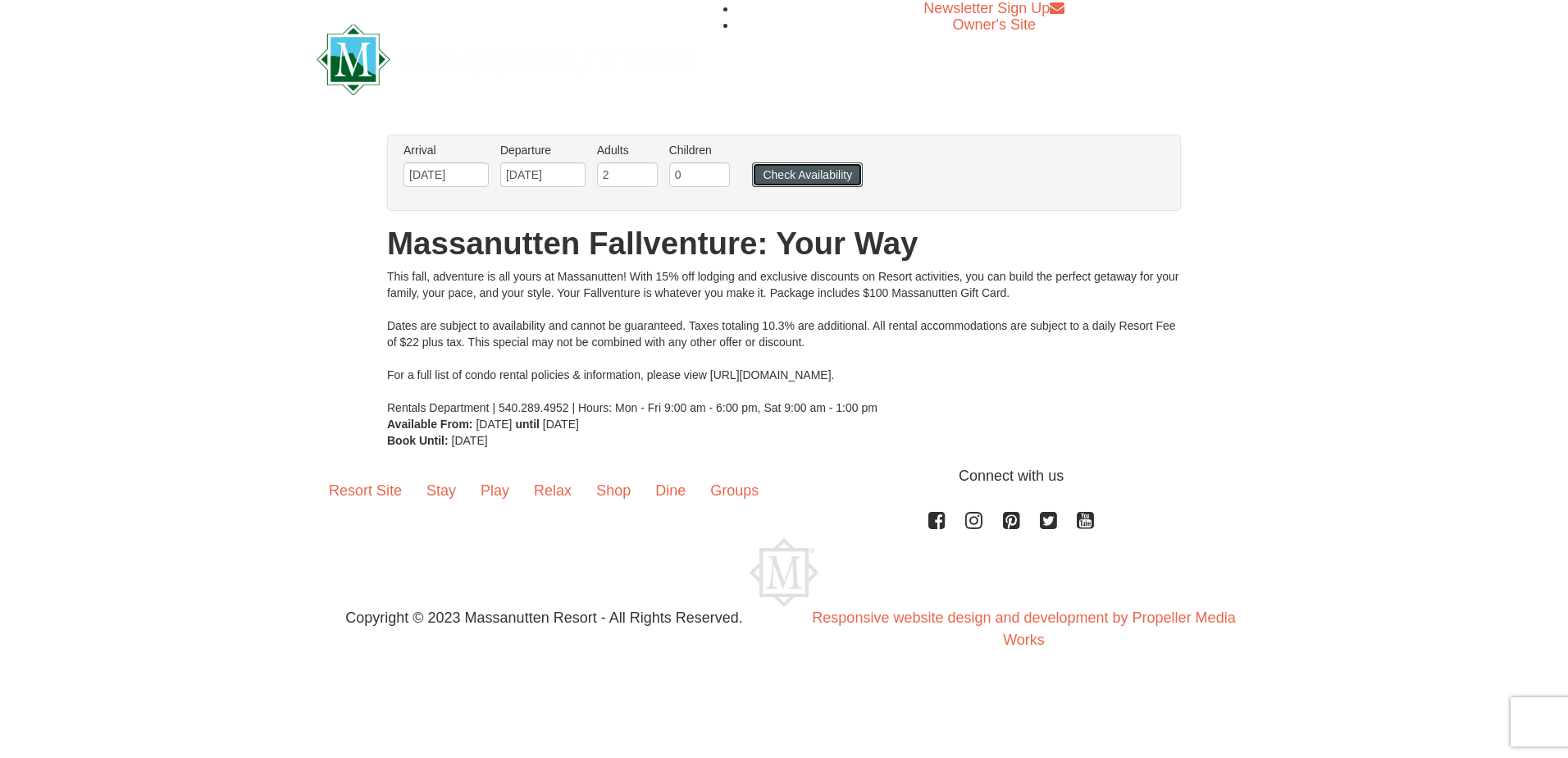
click at [808, 180] on button "Check Availability" at bounding box center [808, 174] width 111 height 25
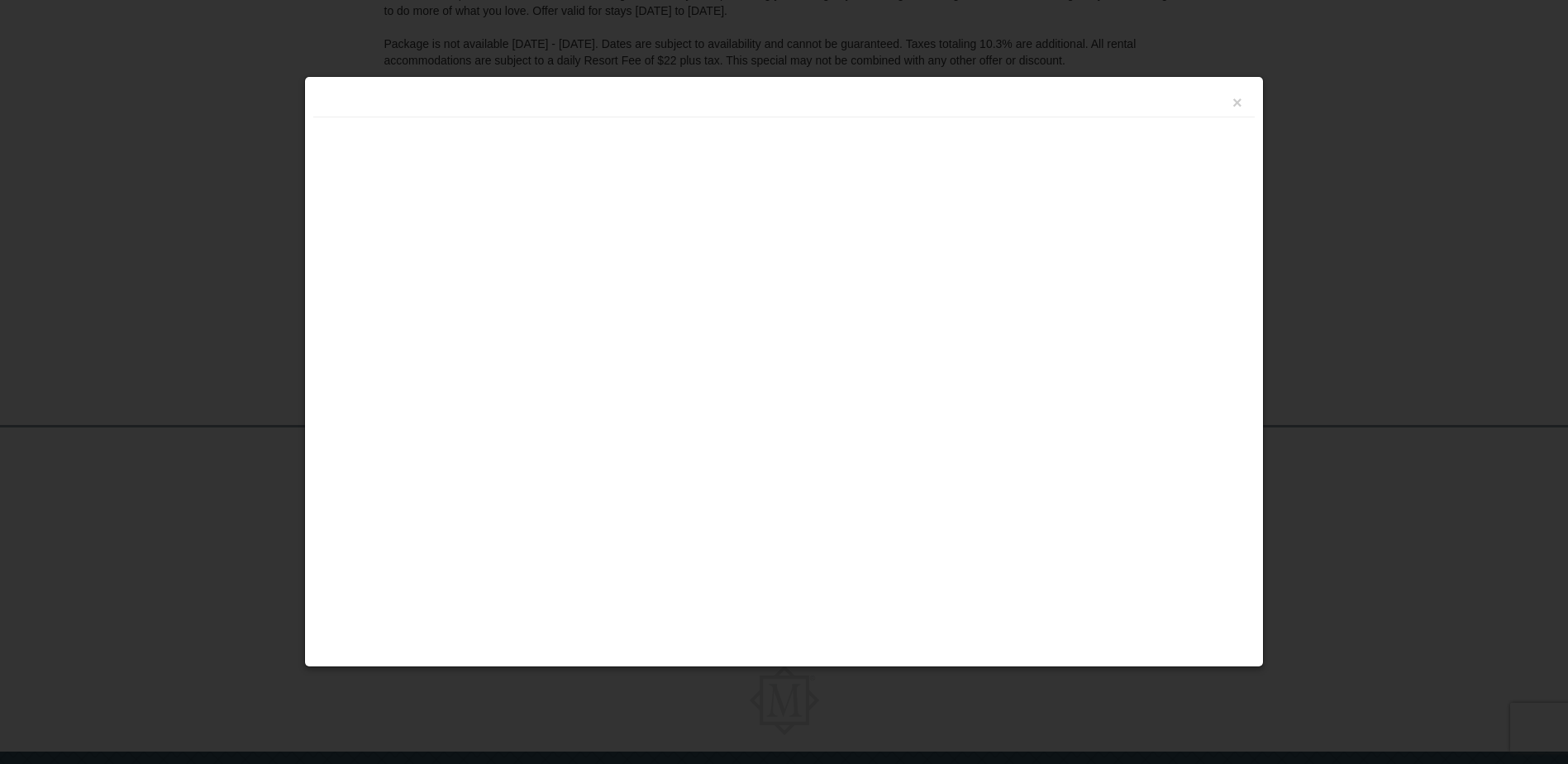
scroll to position [368, 0]
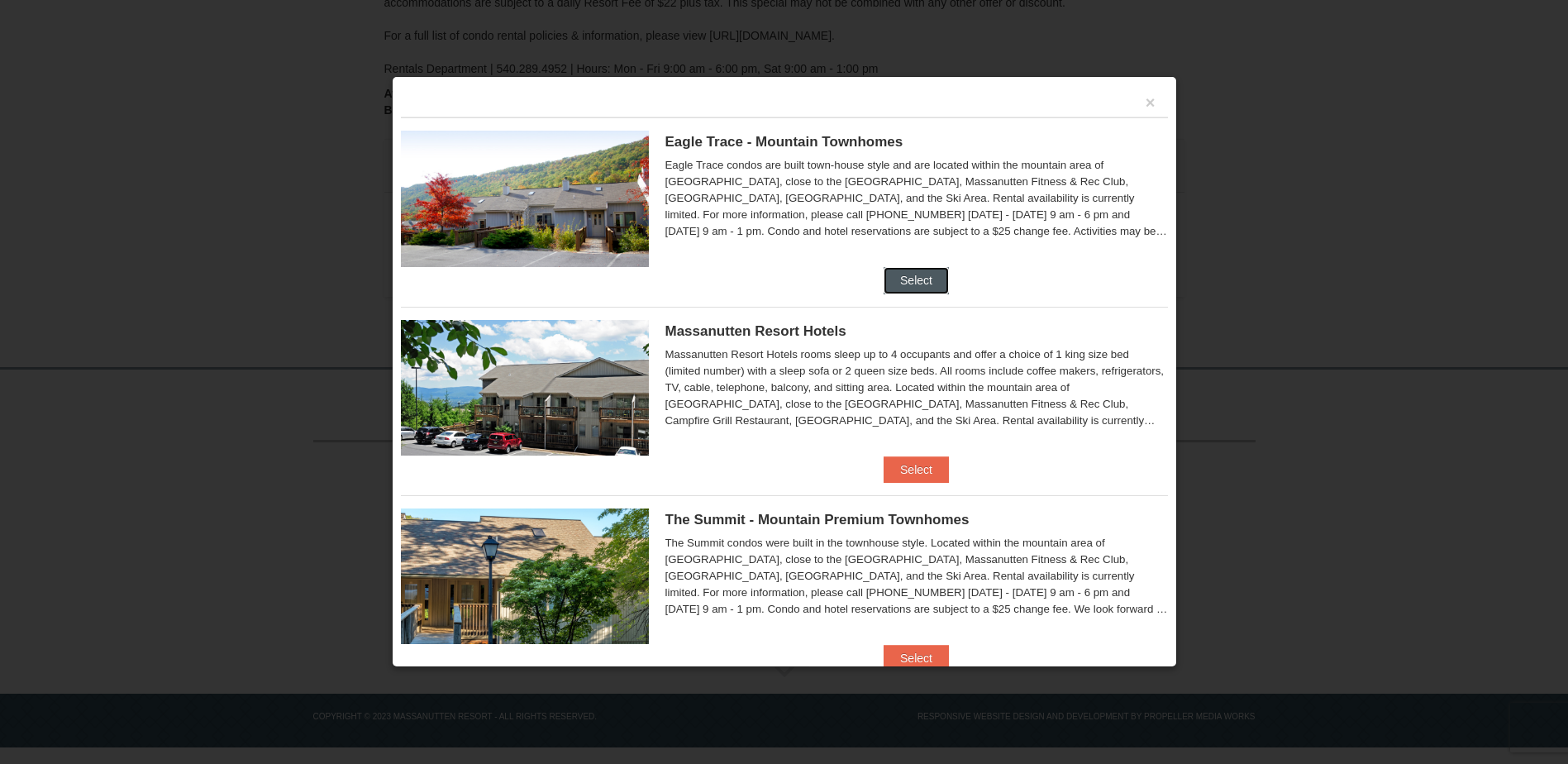
click at [927, 281] on button "Select" at bounding box center [915, 280] width 65 height 27
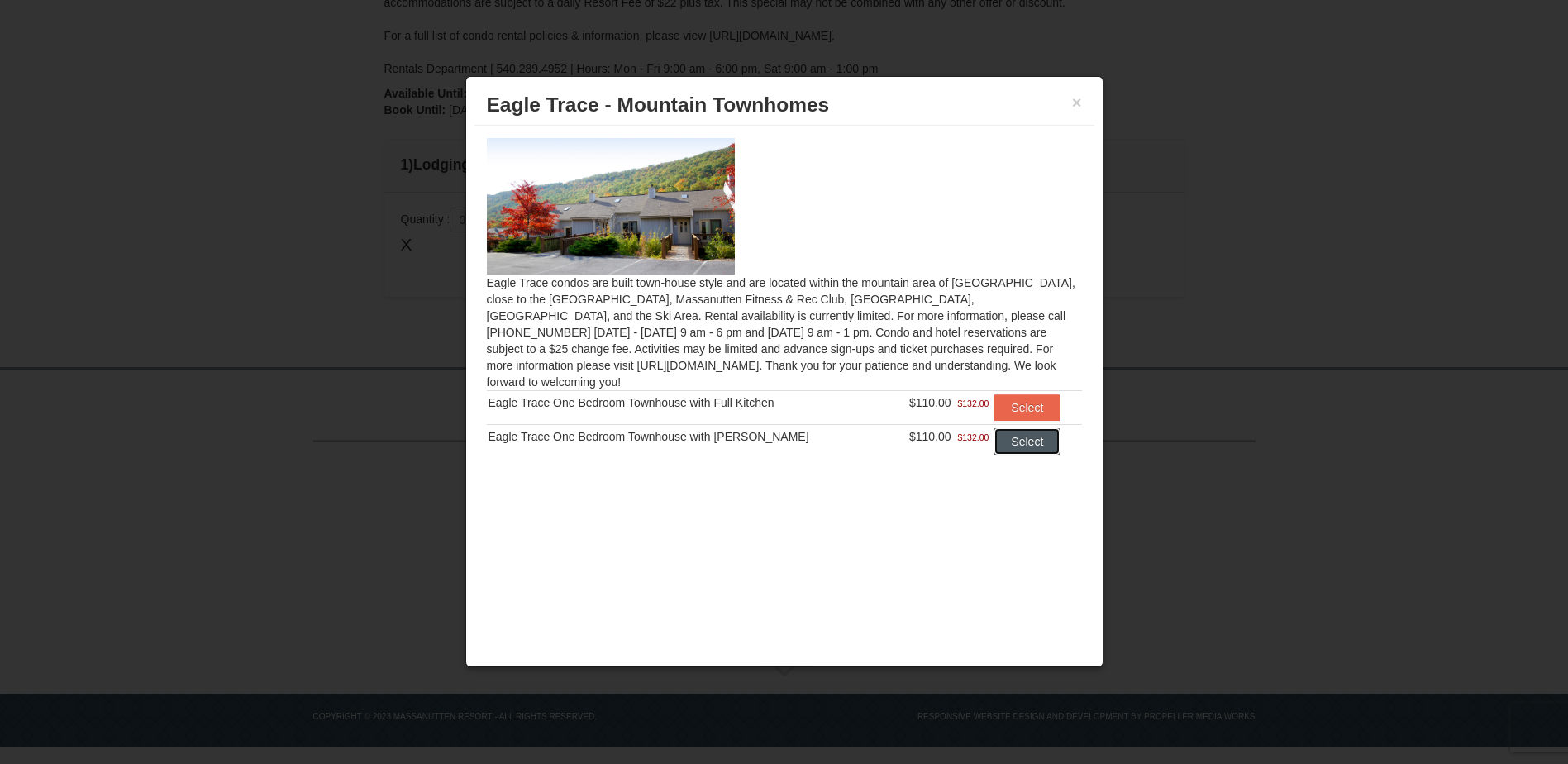
click at [1012, 429] on button "Select" at bounding box center [1026, 441] width 65 height 27
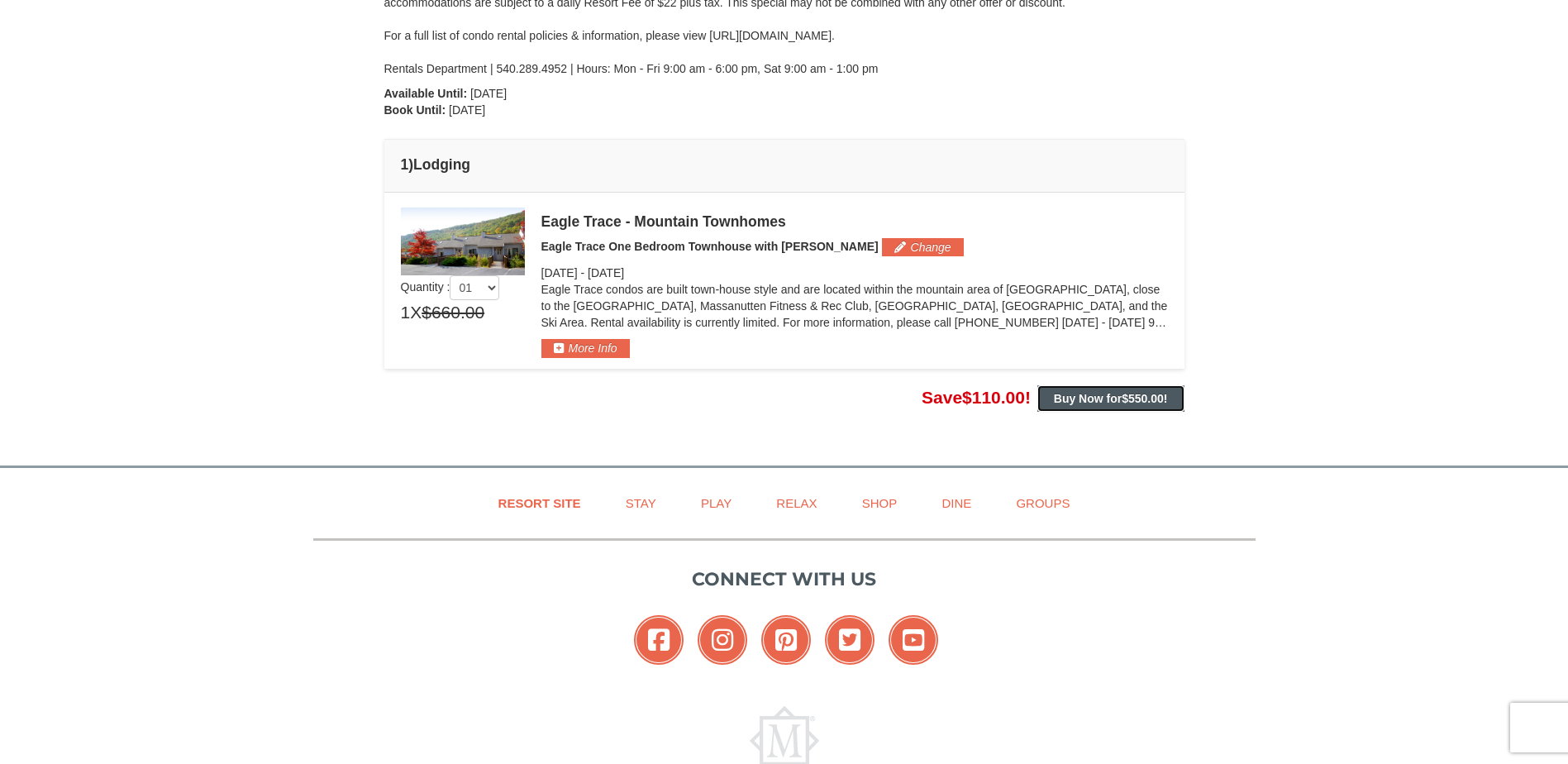
click at [1170, 401] on button "Buy Now for $550.00 !" at bounding box center [1111, 399] width 147 height 27
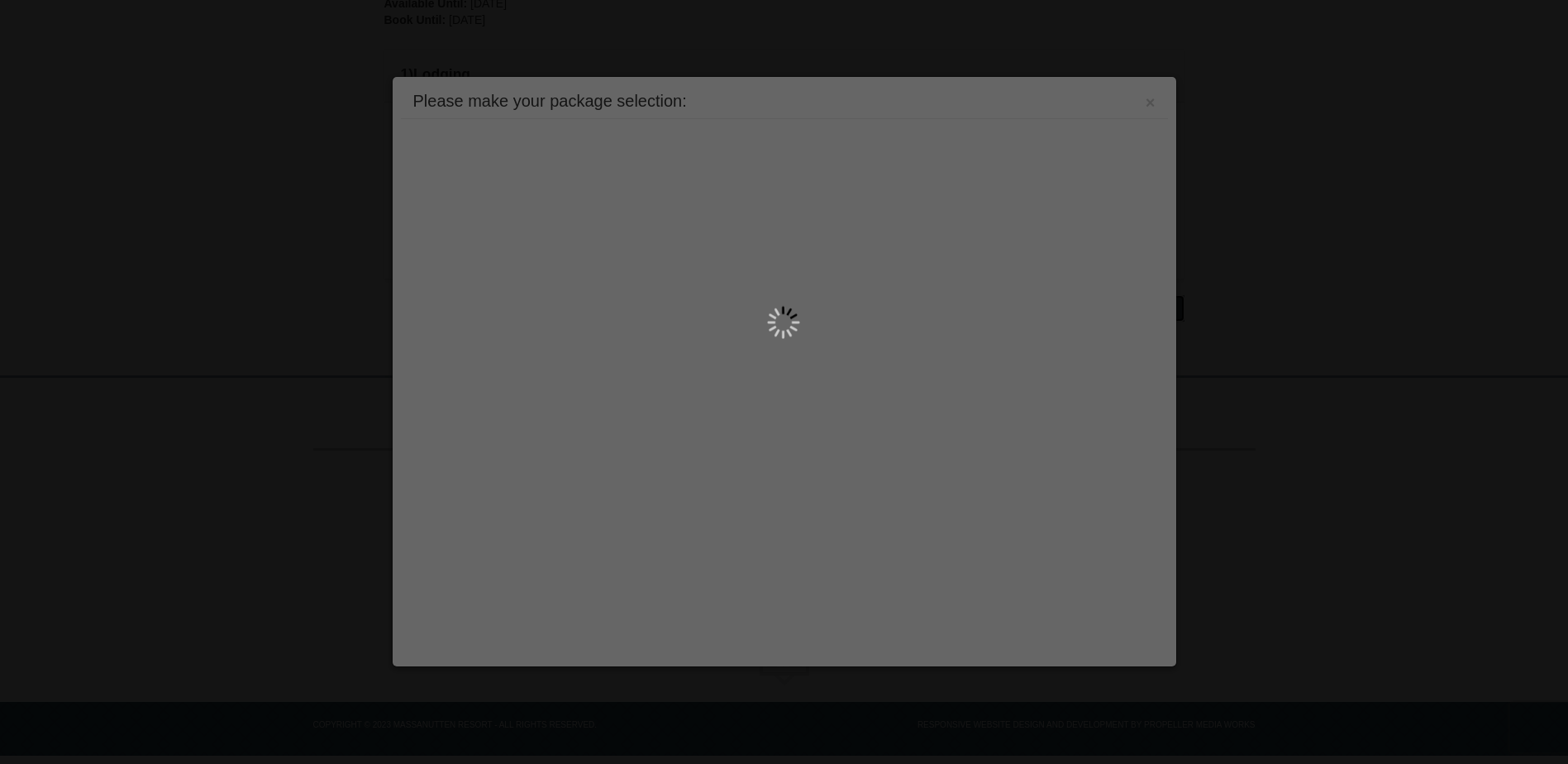
scroll to position [466, 0]
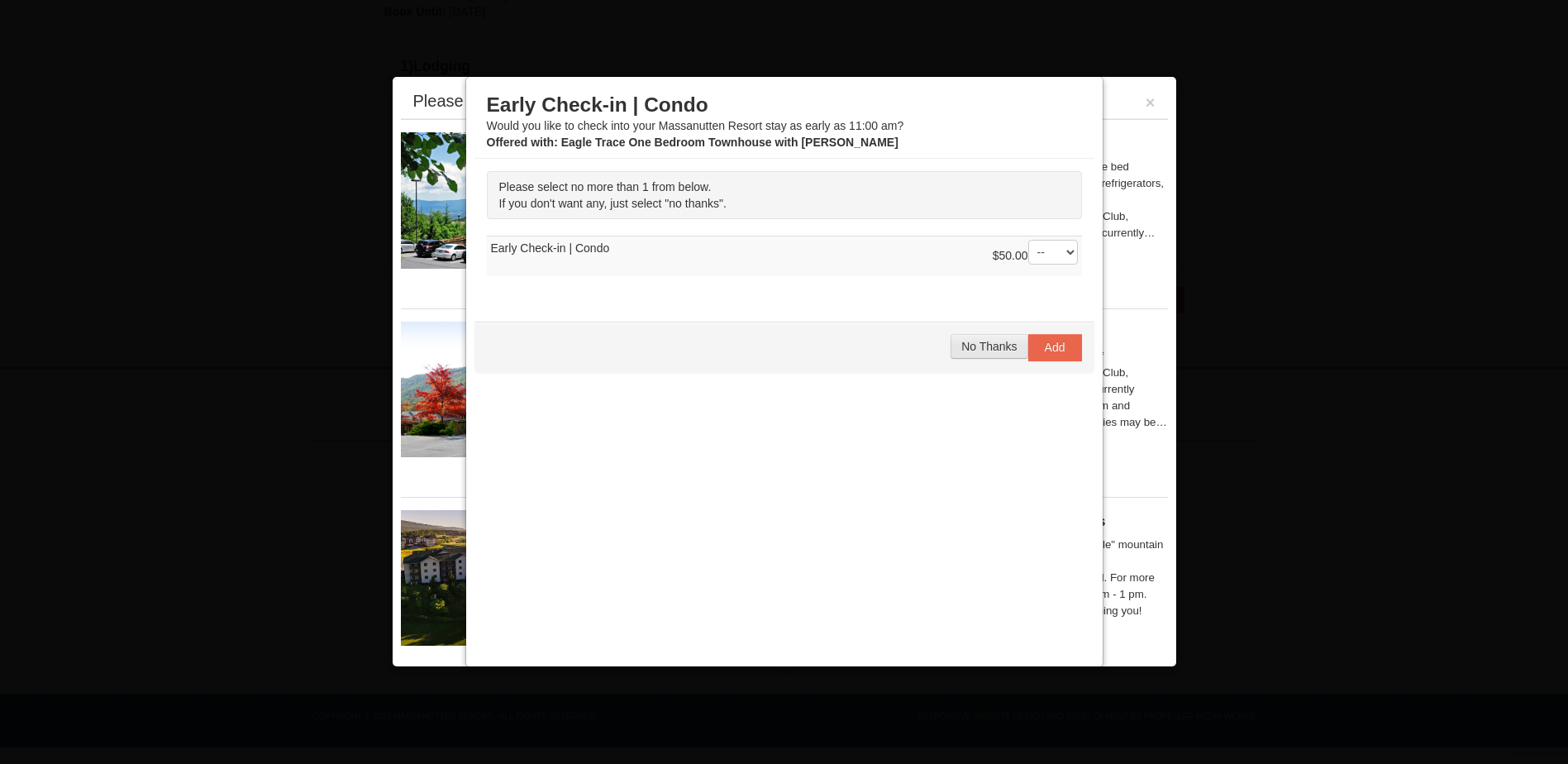
click at [991, 350] on span "No Thanks" at bounding box center [989, 346] width 55 height 13
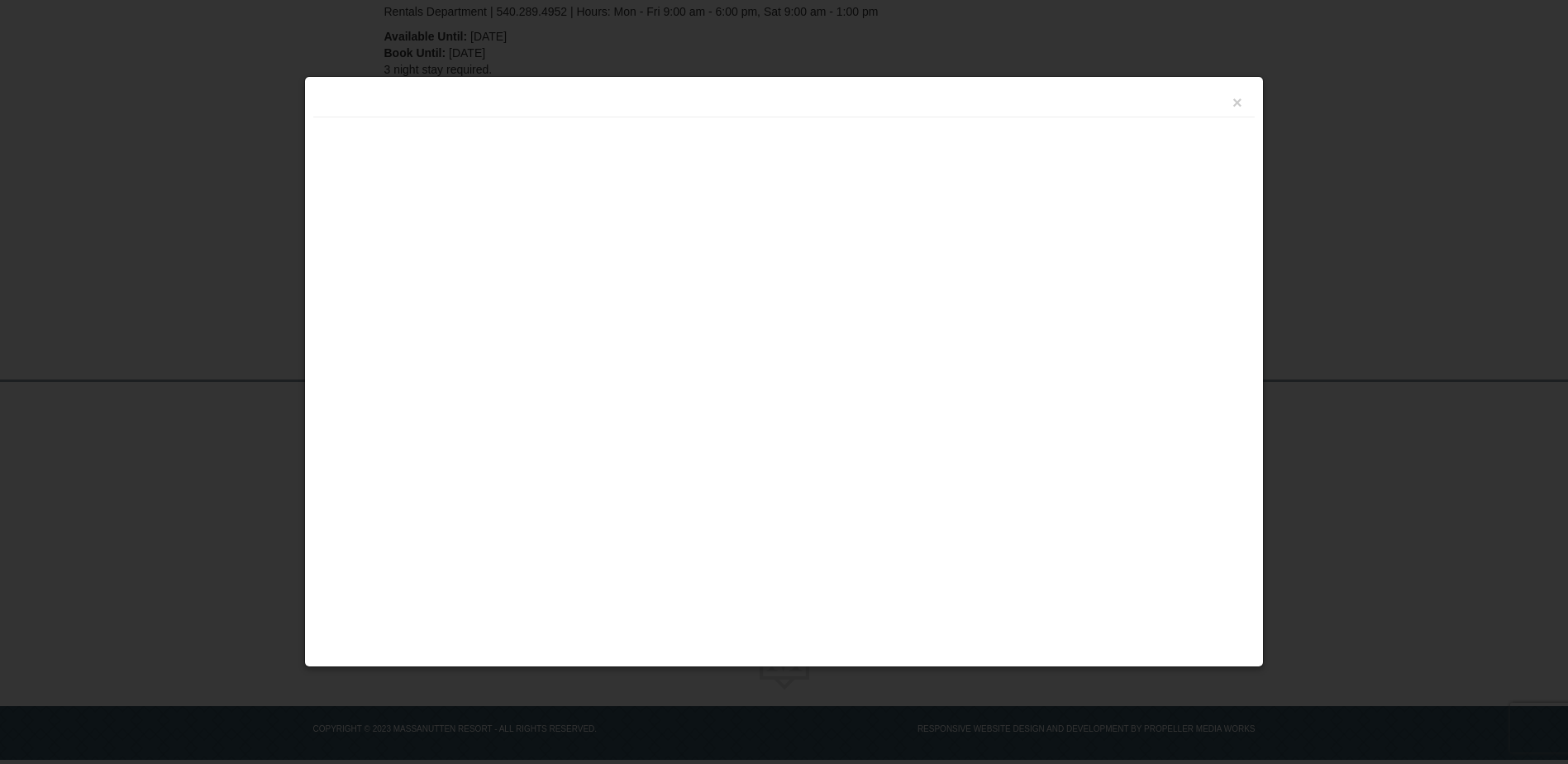
scroll to position [388, 0]
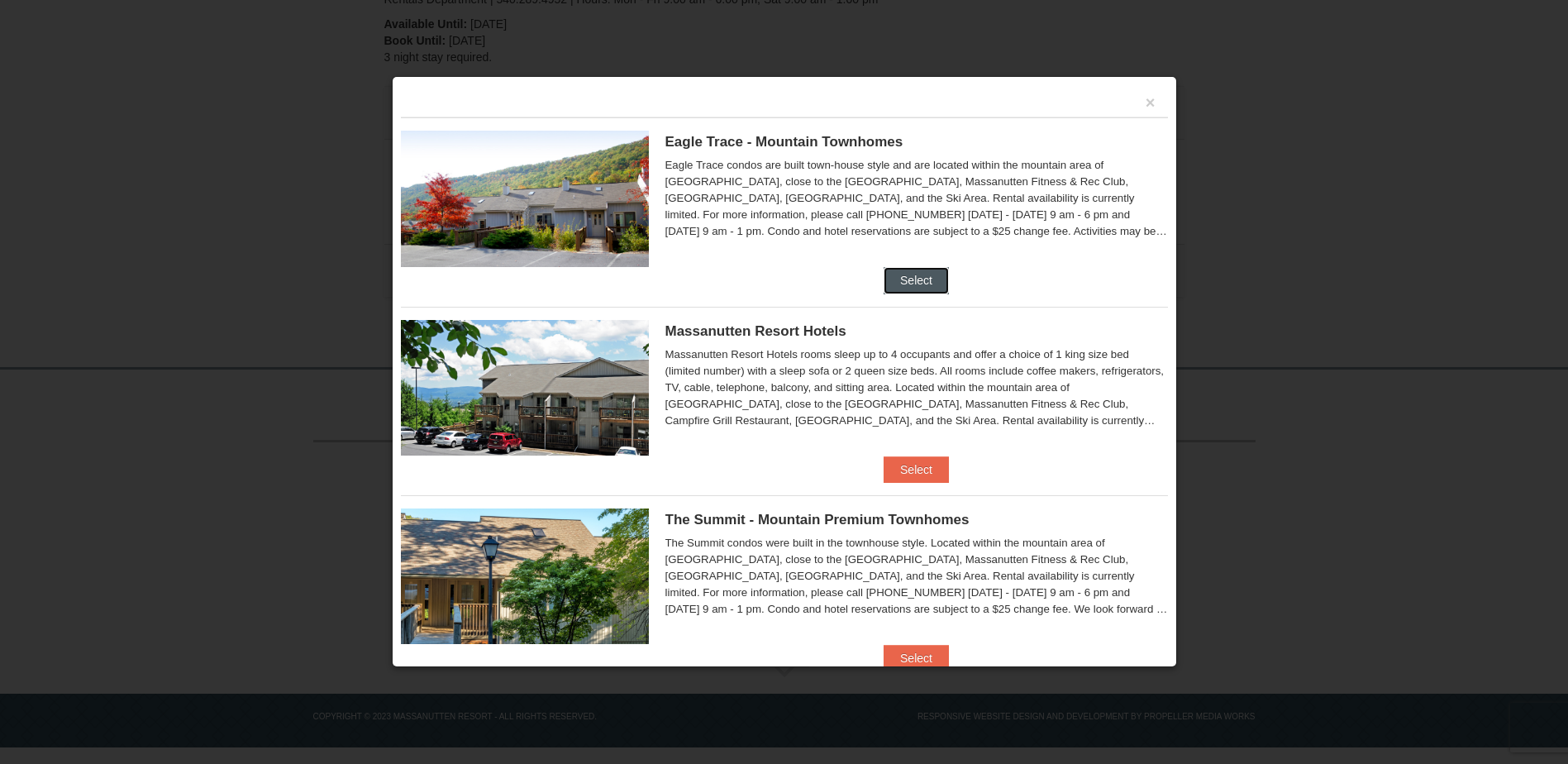
click at [917, 286] on button "Select" at bounding box center [915, 280] width 65 height 27
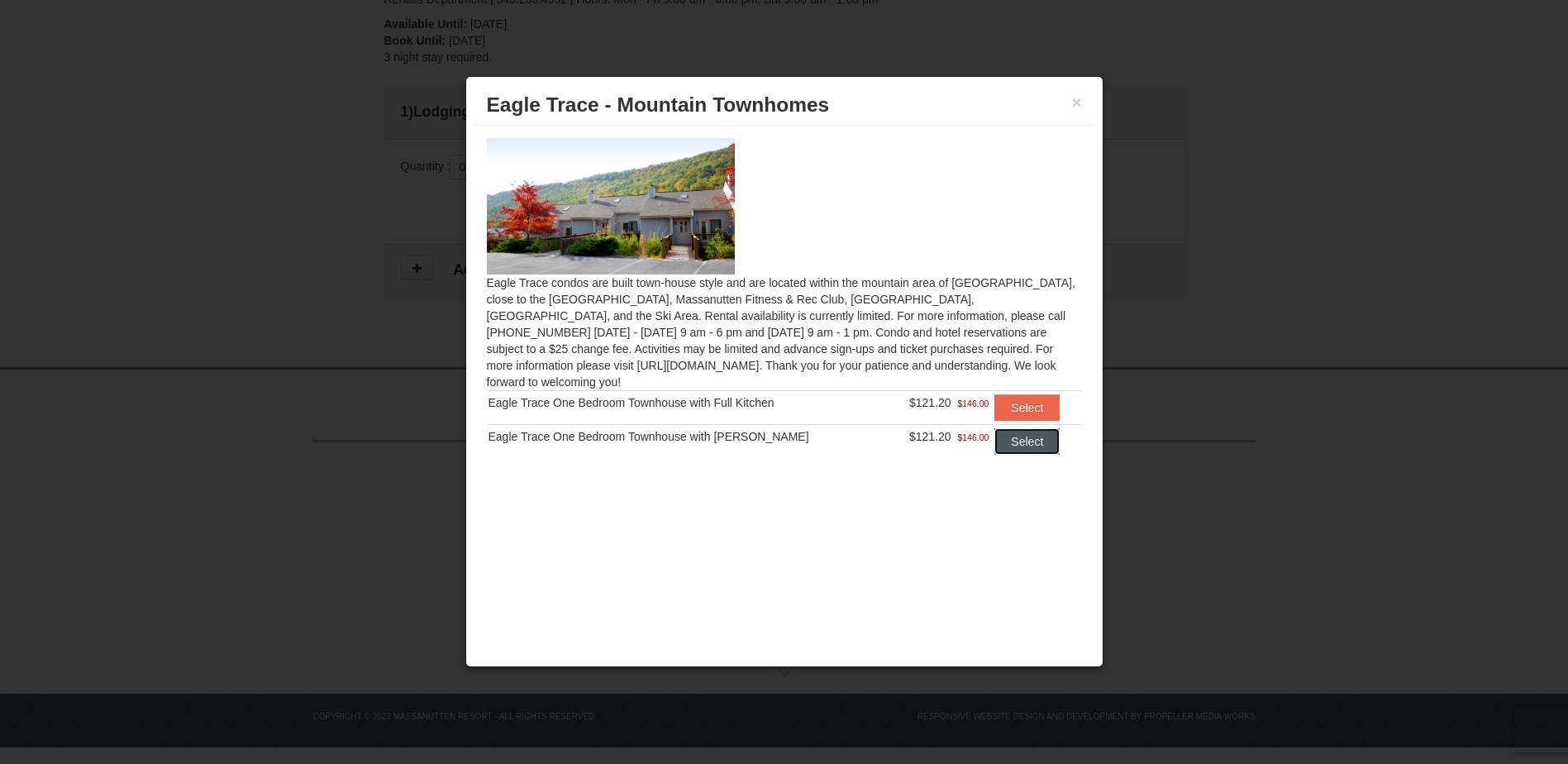
drag, startPoint x: 1010, startPoint y: 425, endPoint x: 1001, endPoint y: 425, distance: 9.0
click at [1001, 428] on button "Select" at bounding box center [1026, 441] width 65 height 27
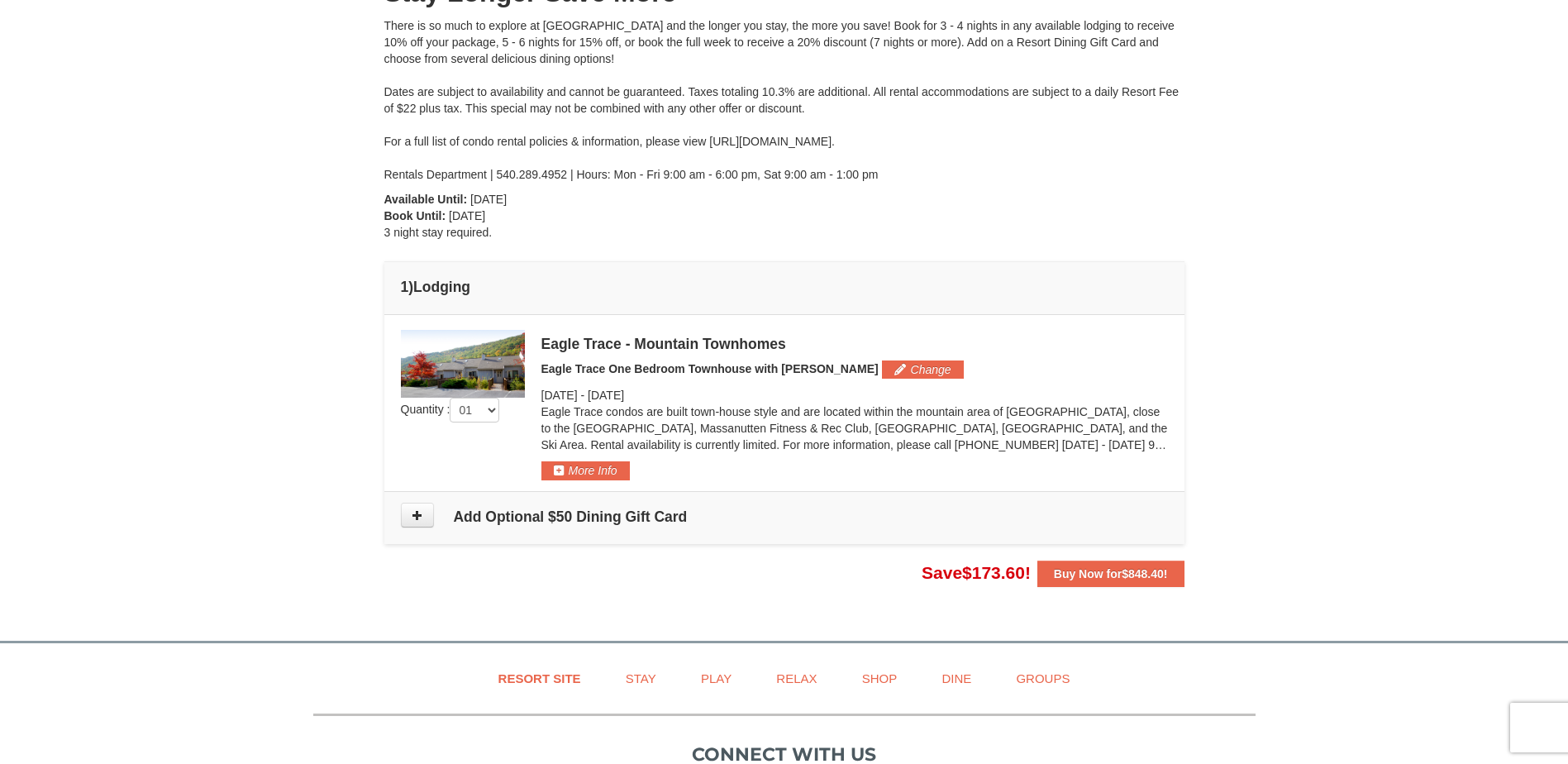
scroll to position [209, 0]
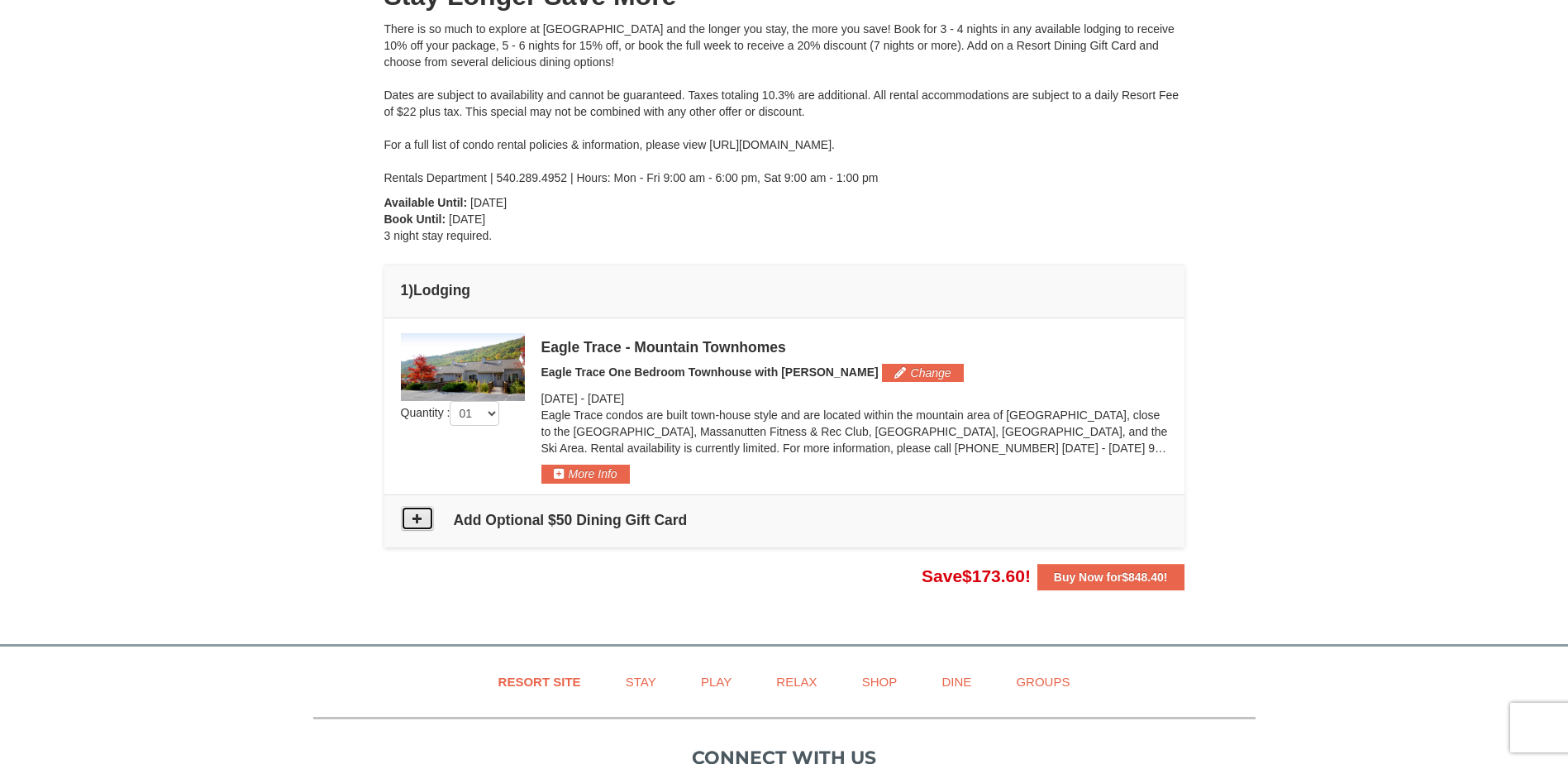
click at [431, 519] on button at bounding box center [418, 518] width 33 height 25
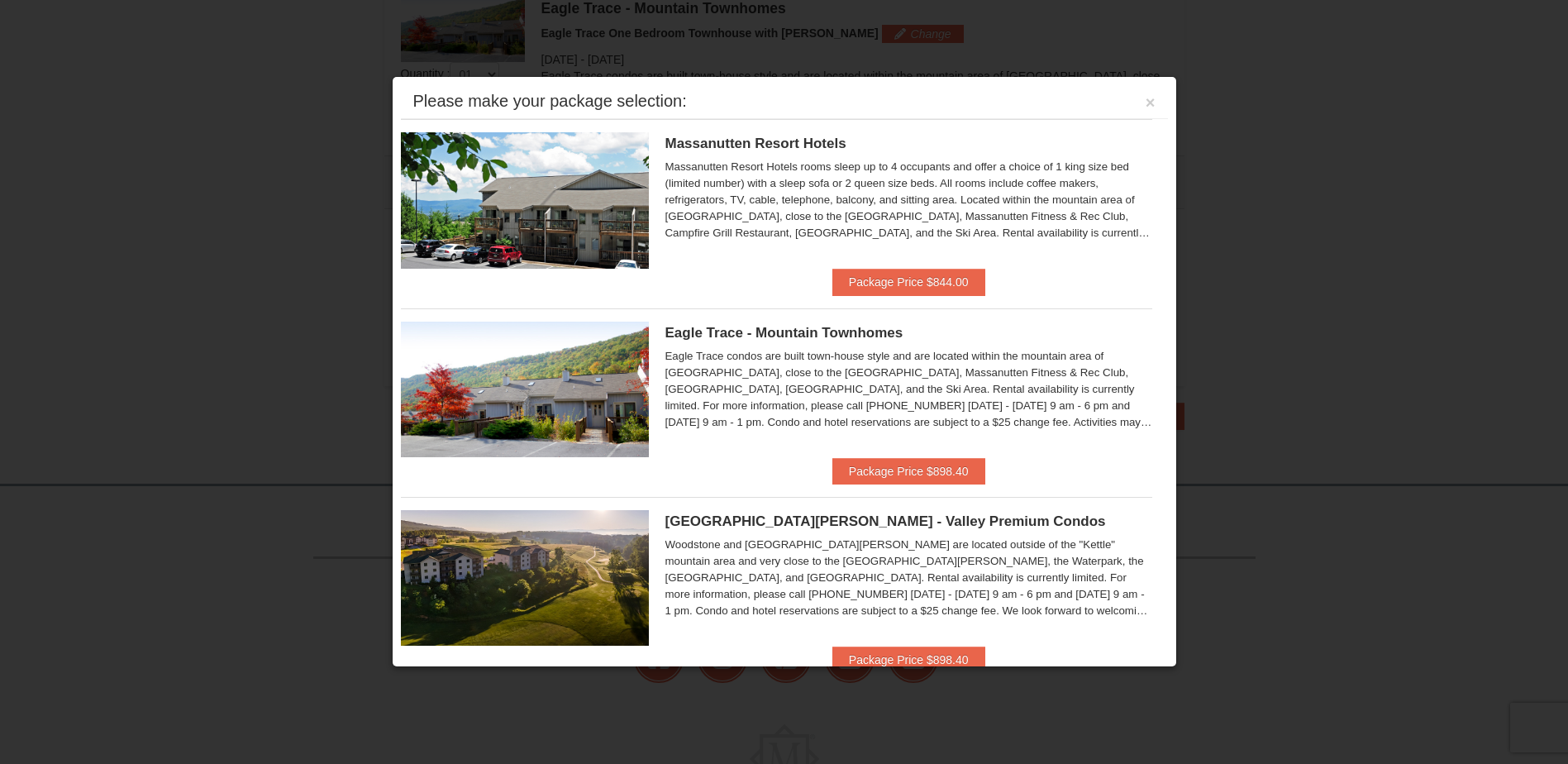
scroll to position [543, 0]
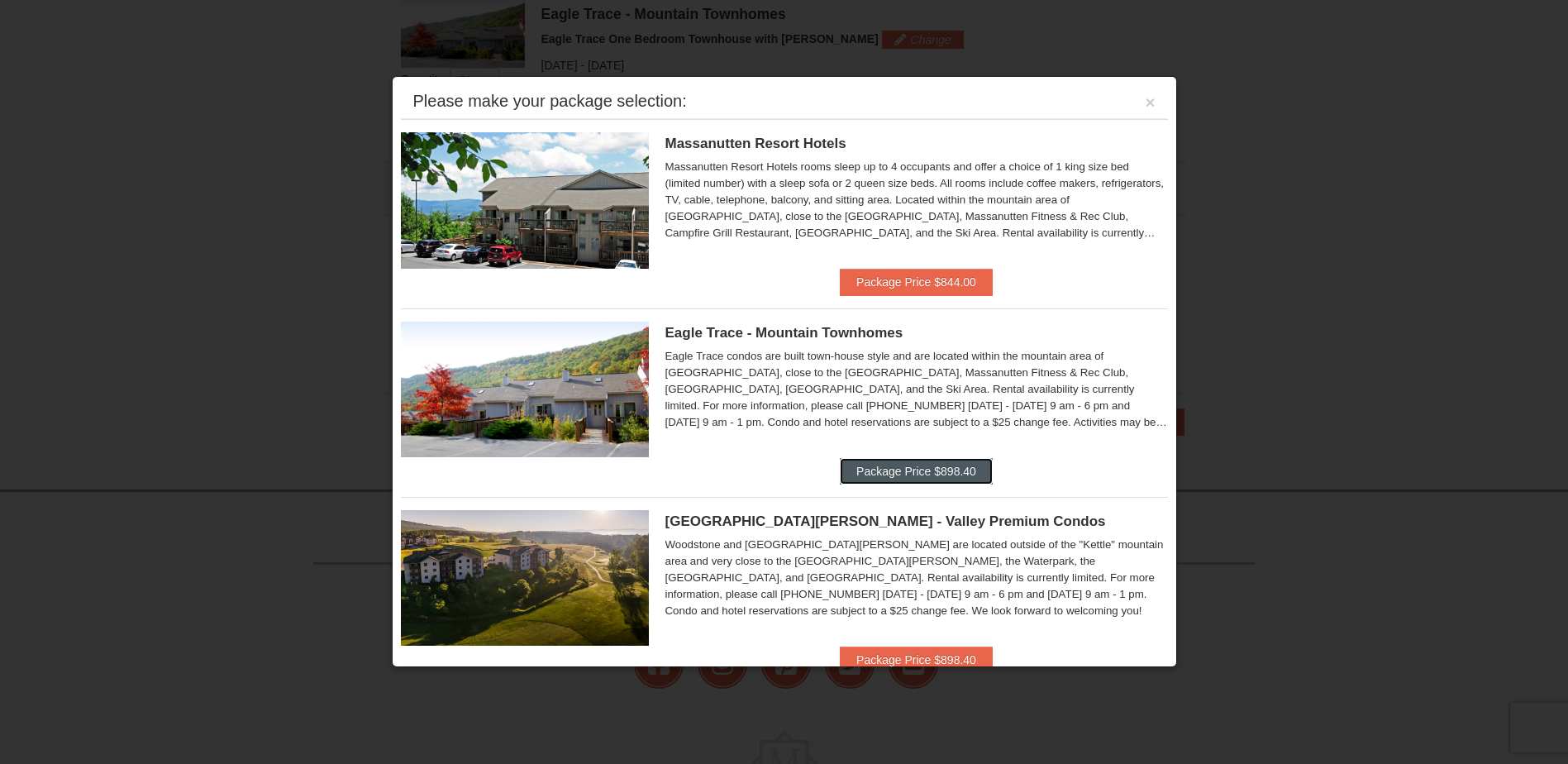
drag, startPoint x: 946, startPoint y: 471, endPoint x: 1008, endPoint y: 496, distance: 66.9
click at [1008, 496] on ul "Massanutten Resort Hotels Hotel King Room Package Price $844.00 Save $160.00 Ho…" at bounding box center [785, 591] width 767 height 944
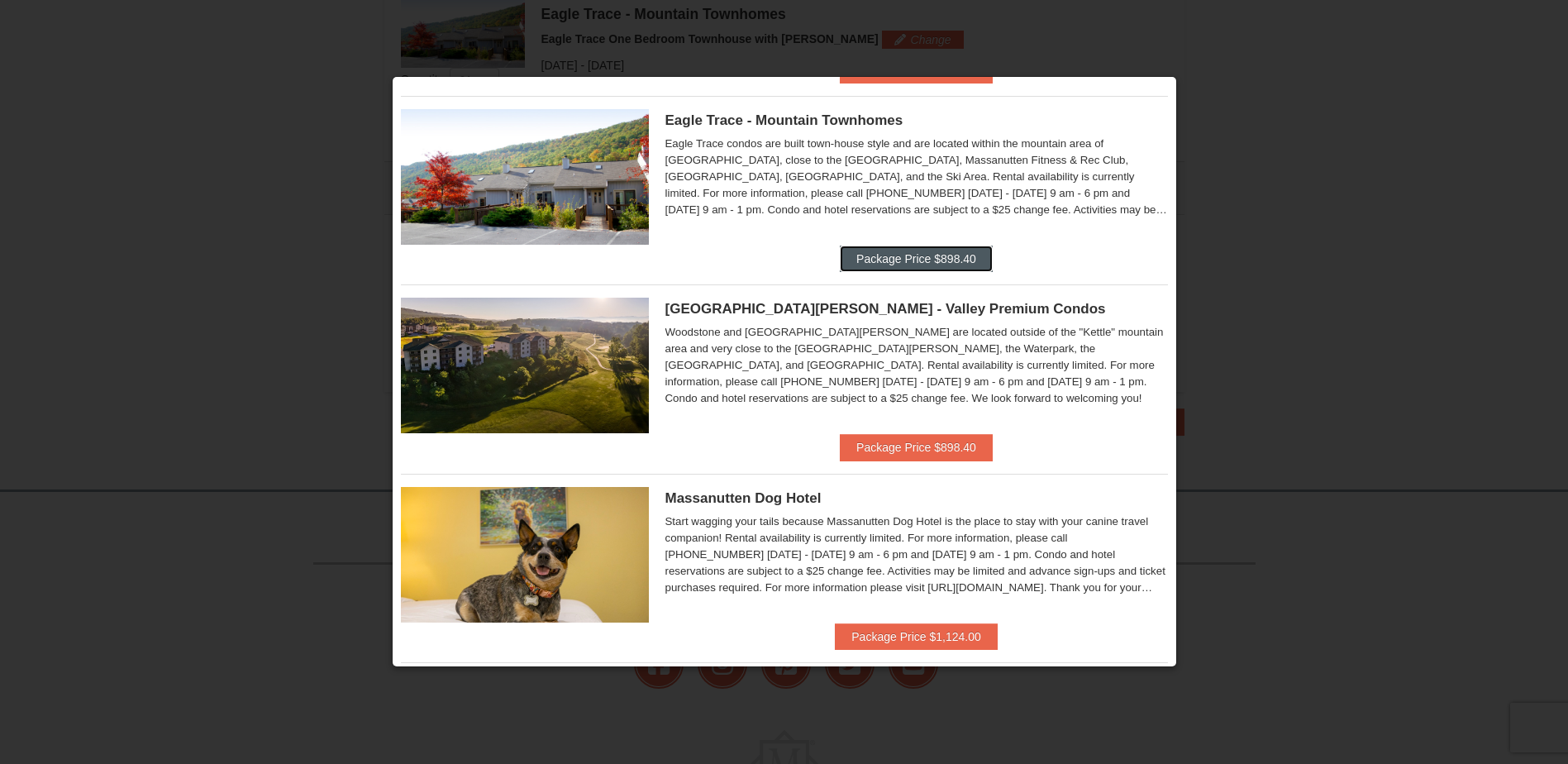
scroll to position [216, 0]
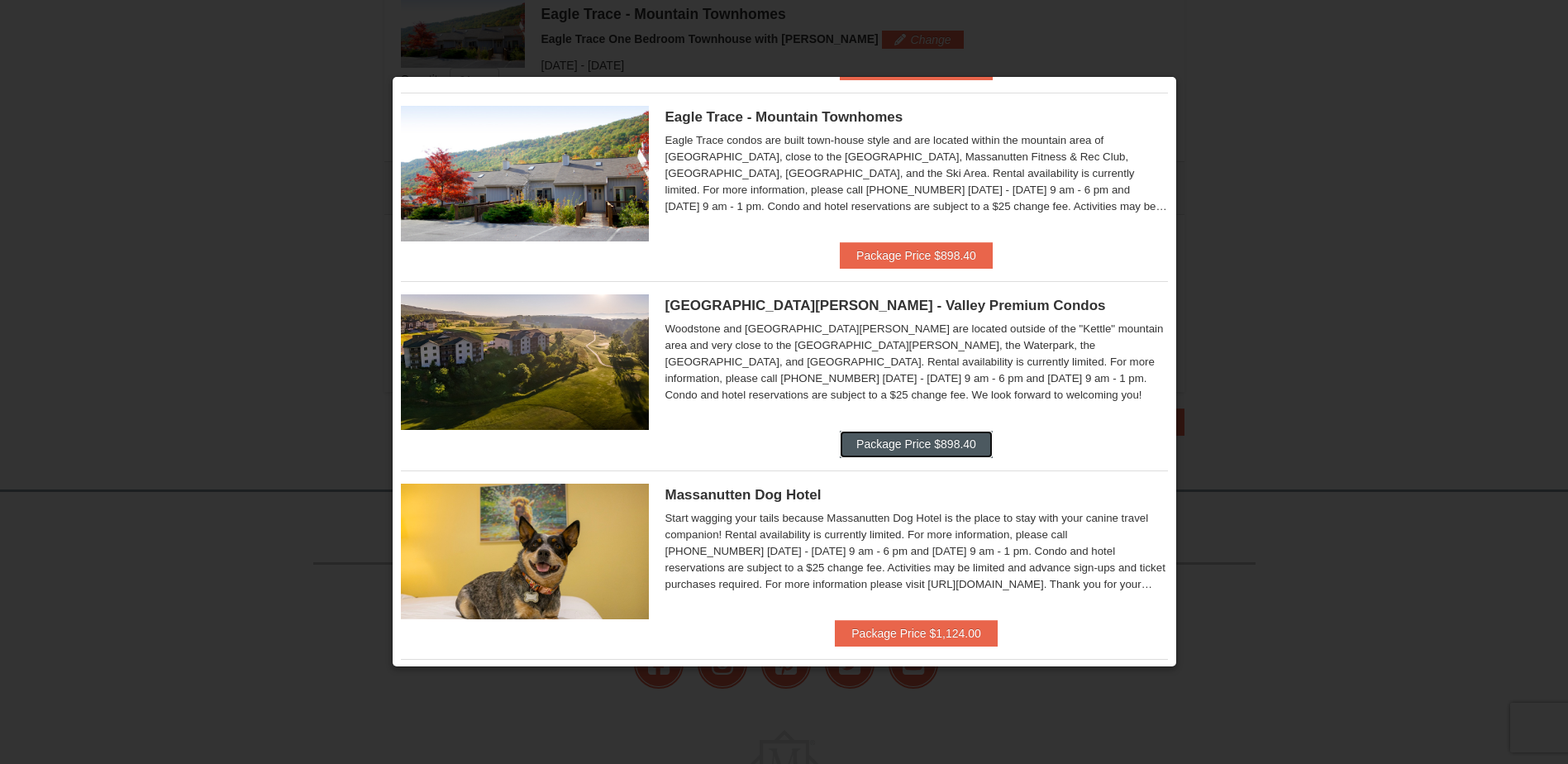
click at [945, 443] on button "Package Price $898.40" at bounding box center [916, 444] width 153 height 27
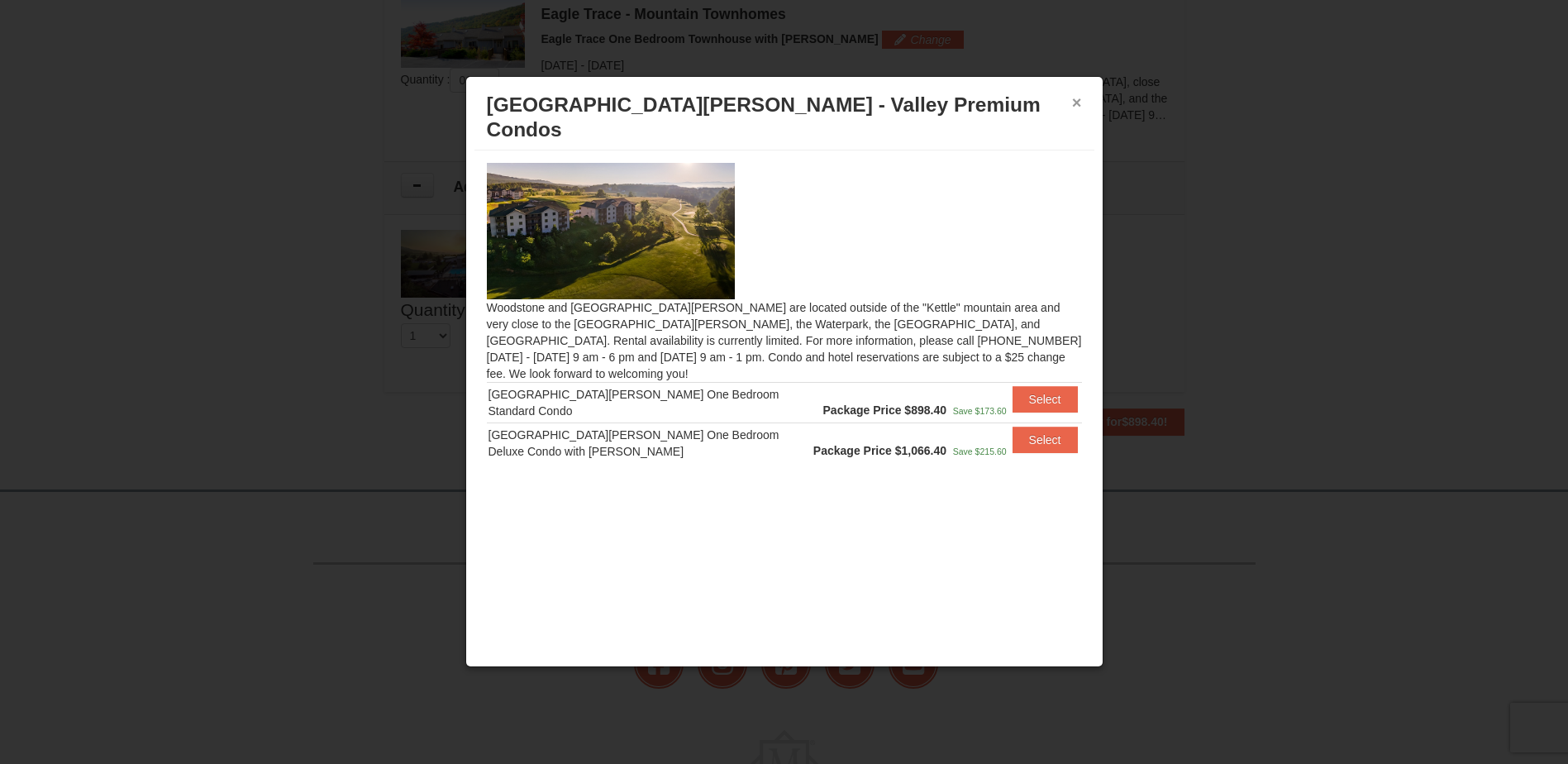
click at [1074, 103] on button "×" at bounding box center [1077, 103] width 10 height 17
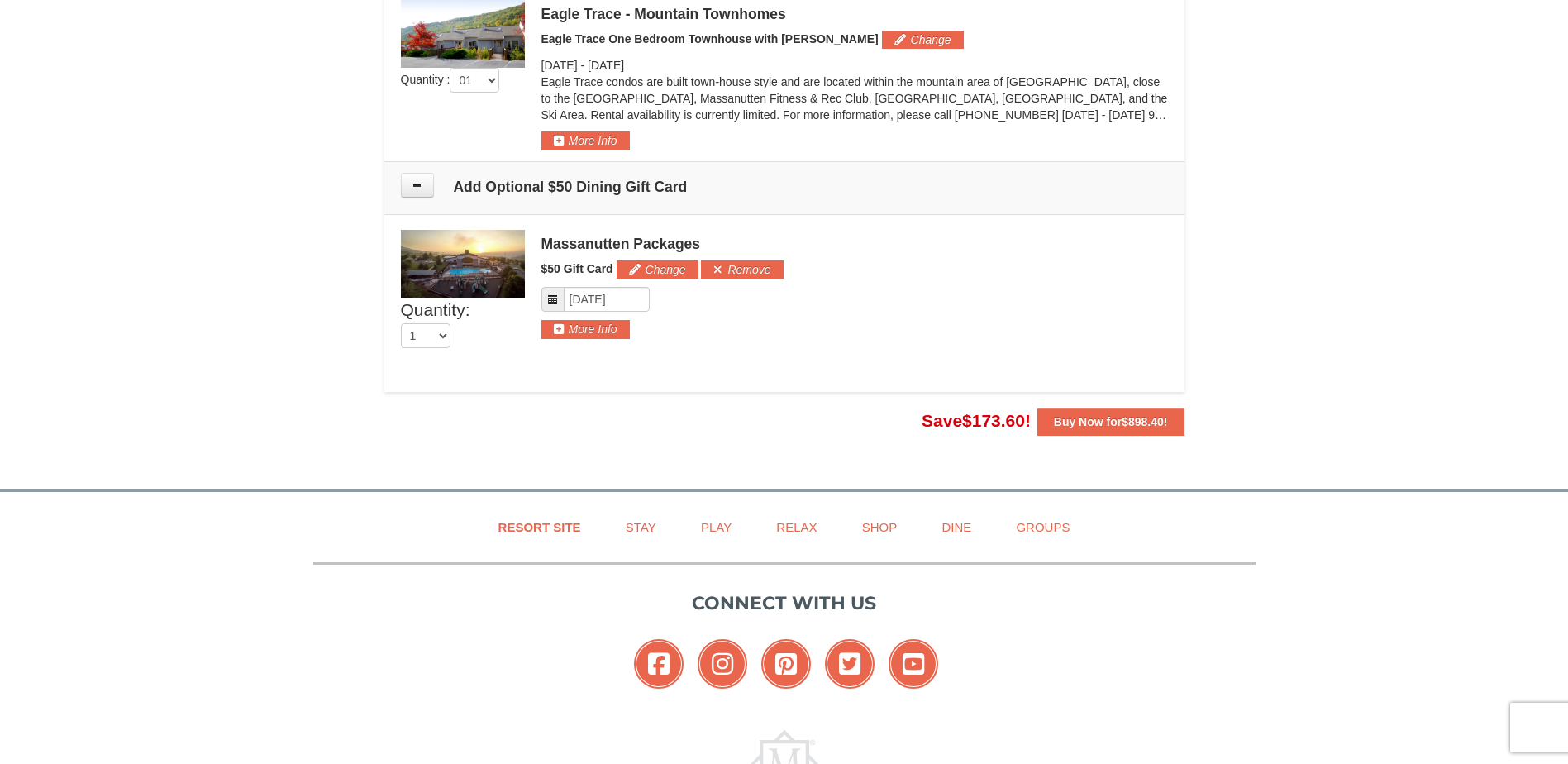
drag, startPoint x: 1573, startPoint y: 369, endPoint x: 944, endPoint y: 322, distance: 630.8
click at [944, 322] on div "Massanutten Packages $50 Gift Card Change Add Remove Please format dates MM/DD/…" at bounding box center [855, 284] width 626 height 109
click at [599, 336] on button "More Info" at bounding box center [586, 329] width 88 height 18
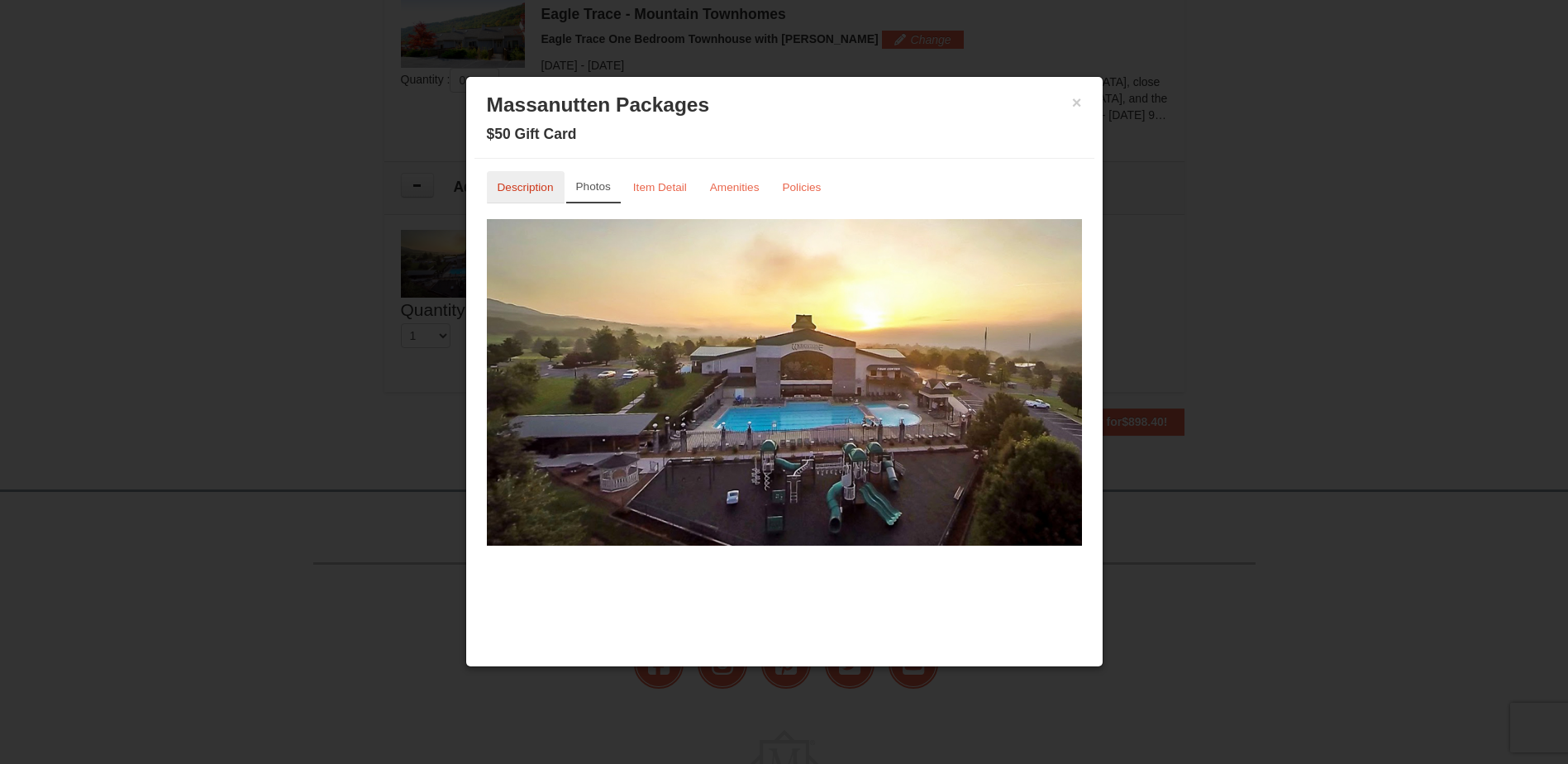
click at [549, 192] on small "Description" at bounding box center [525, 187] width 56 height 13
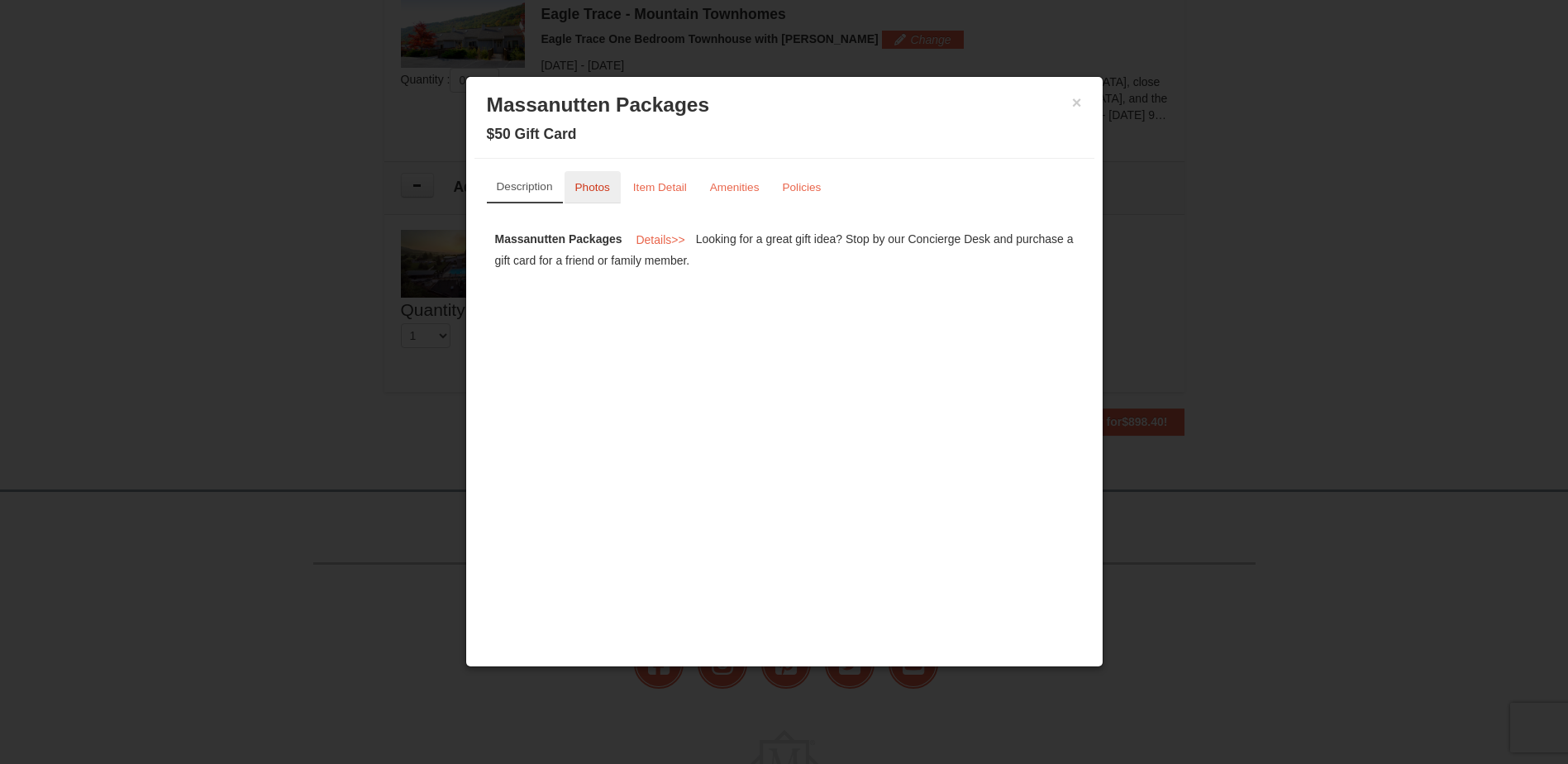
click at [593, 190] on small "Photos" at bounding box center [593, 187] width 35 height 13
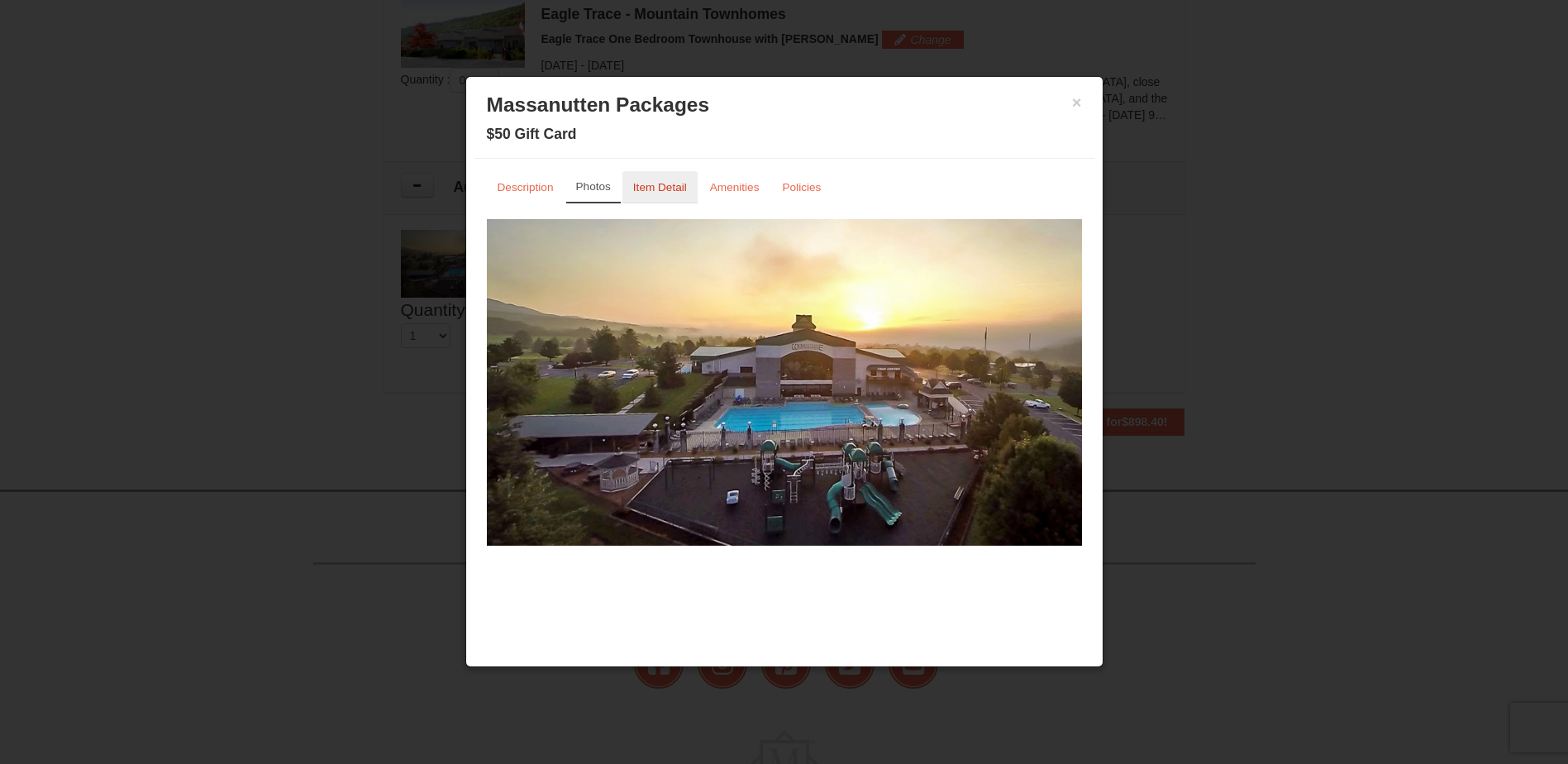
click at [648, 196] on link "Item Detail" at bounding box center [660, 186] width 75 height 32
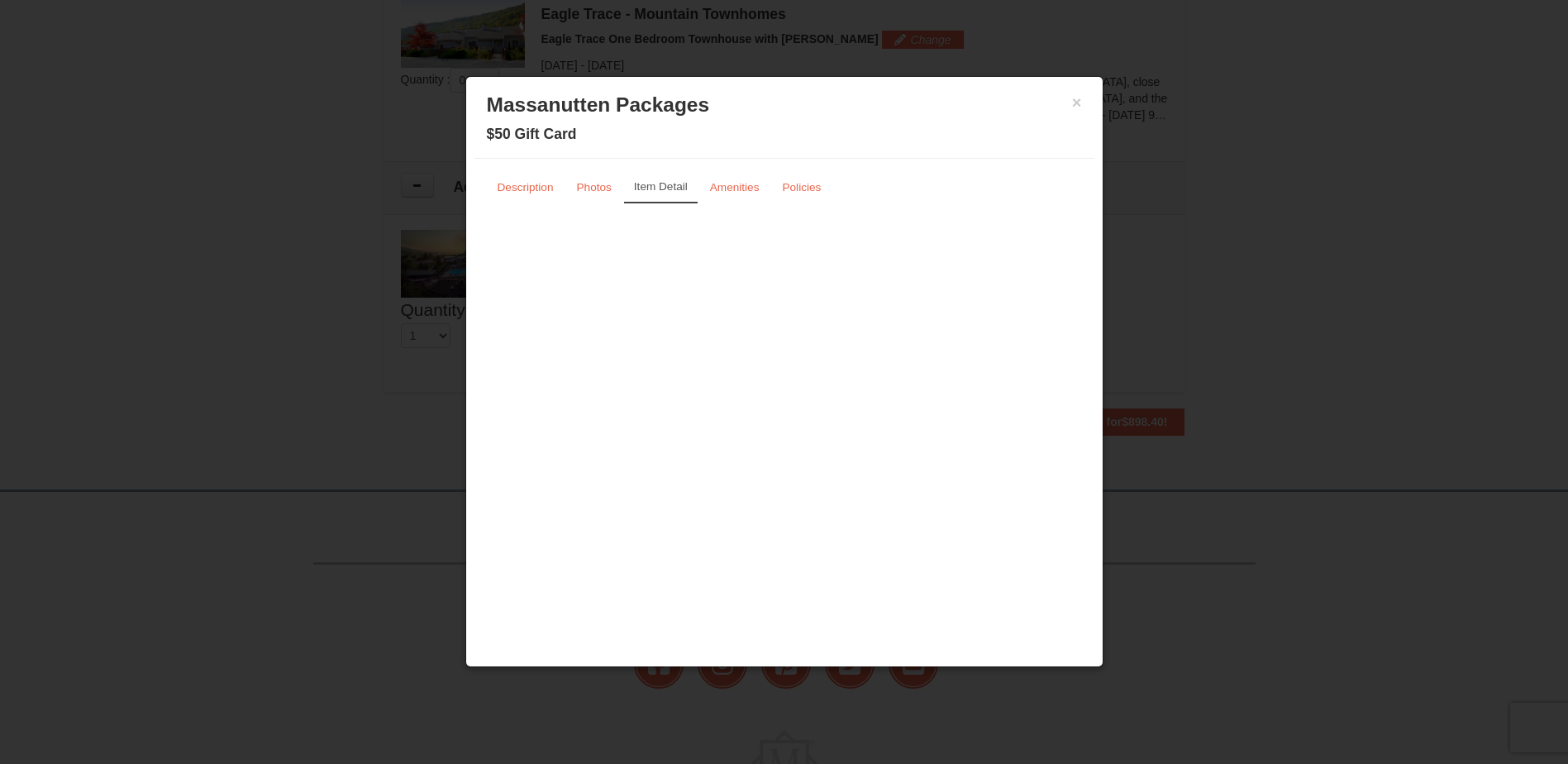
drag, startPoint x: 667, startPoint y: 186, endPoint x: 636, endPoint y: 186, distance: 31.0
click at [636, 186] on small "Item Detail" at bounding box center [661, 186] width 54 height 13
click at [743, 186] on small "Amenities" at bounding box center [734, 187] width 50 height 13
click at [792, 187] on small "Policies" at bounding box center [801, 187] width 39 height 13
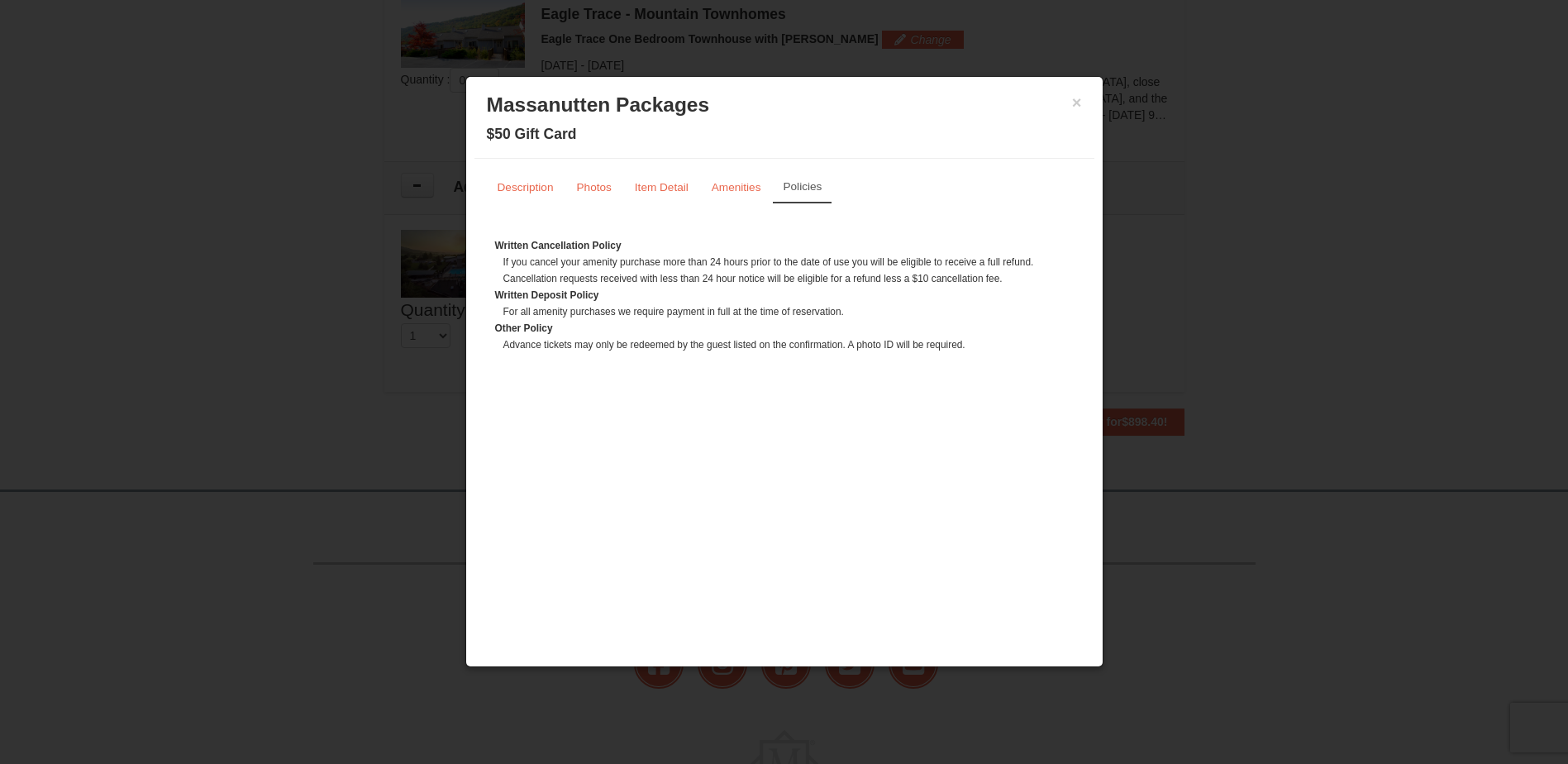
click at [1083, 104] on div "× Massanutten Packages $50 Gift Card" at bounding box center [784, 122] width 620 height 73
click at [1072, 108] on button "×" at bounding box center [1077, 103] width 10 height 17
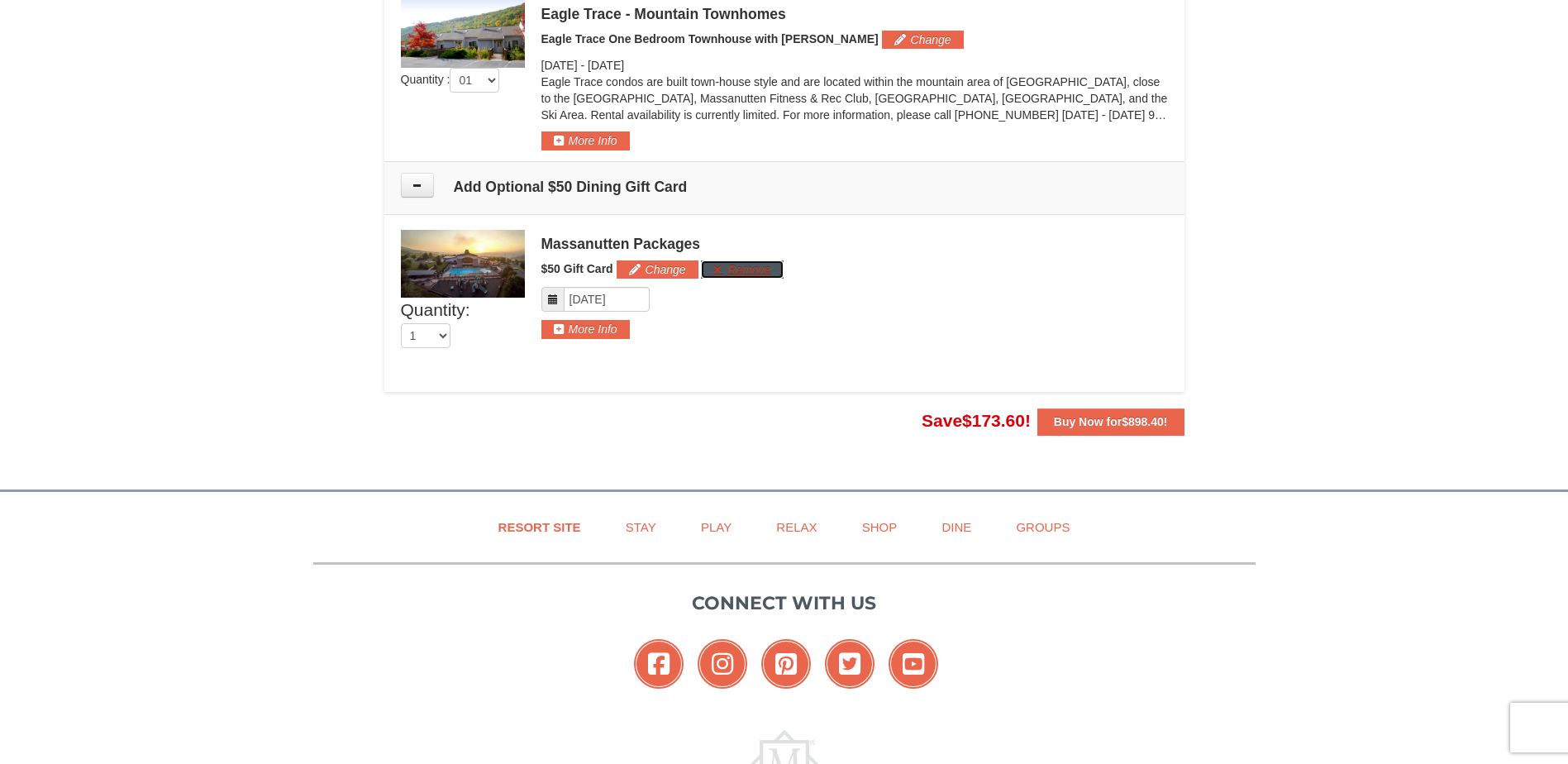
click at [753, 270] on button "Remove" at bounding box center [741, 270] width 82 height 18
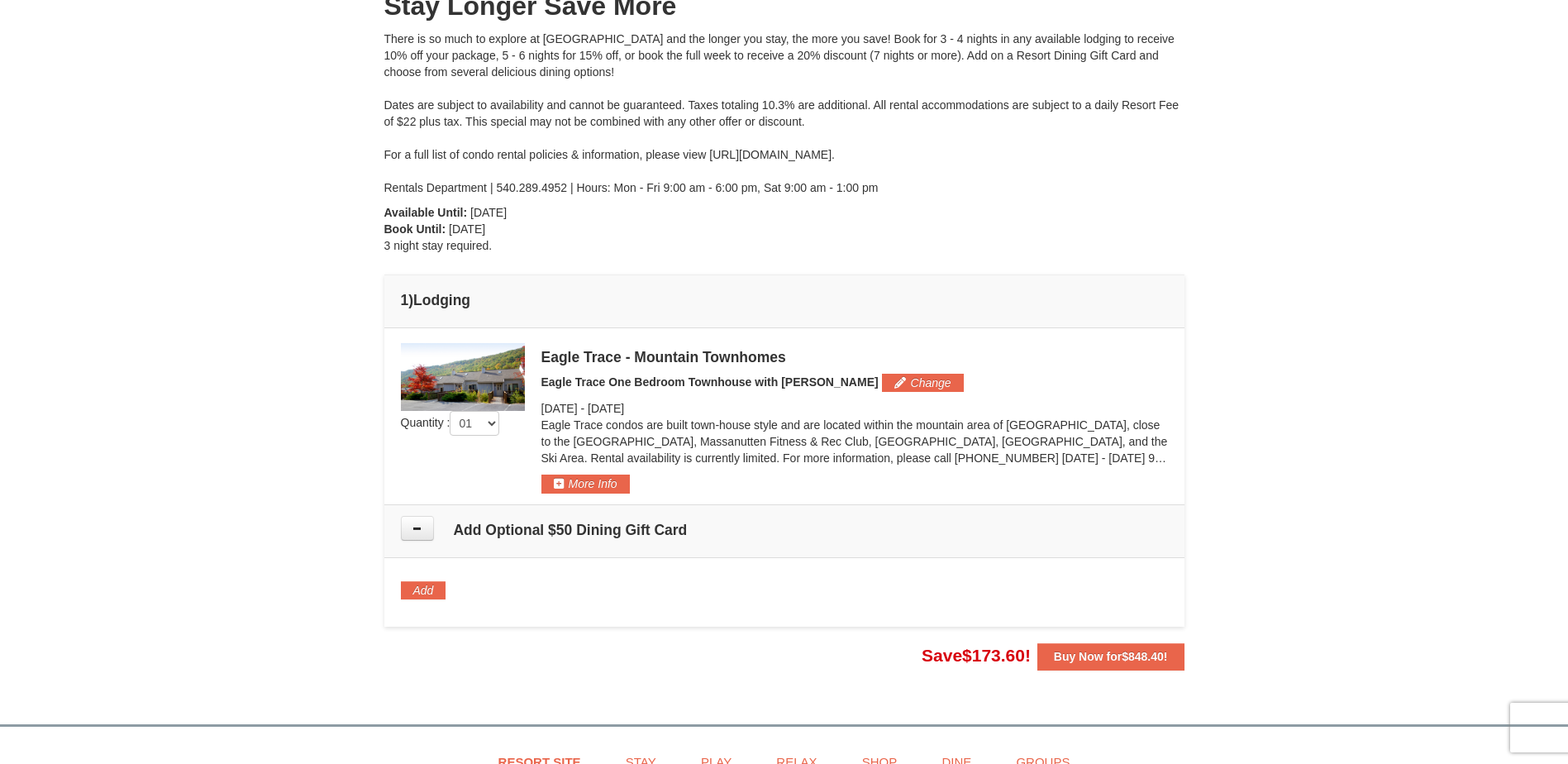
scroll to position [197, 0]
click at [1103, 670] on button "Buy Now for $848.40 !" at bounding box center [1111, 657] width 147 height 27
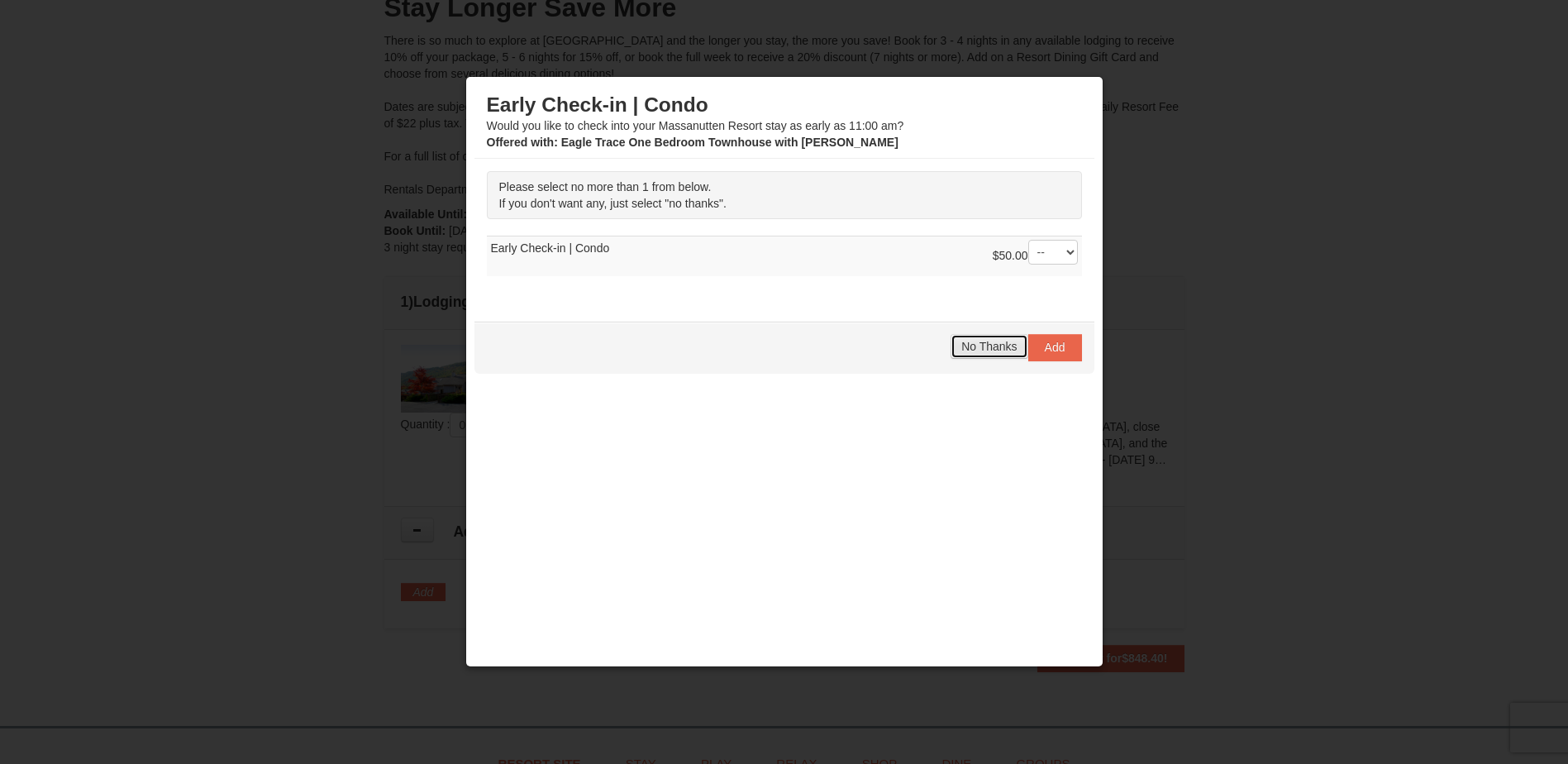
click at [984, 346] on span "No Thanks" at bounding box center [989, 346] width 55 height 13
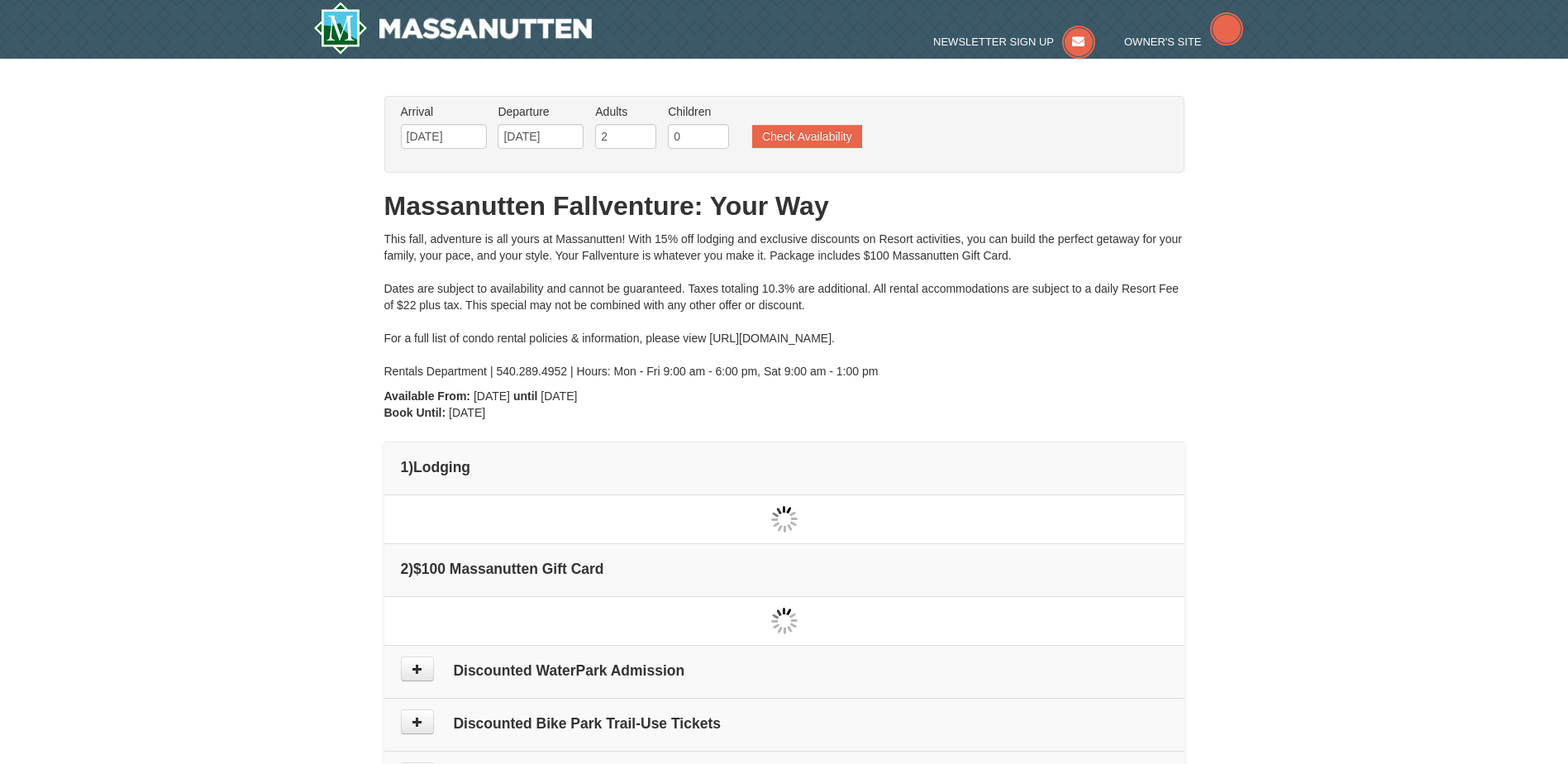
type input "[DATE]"
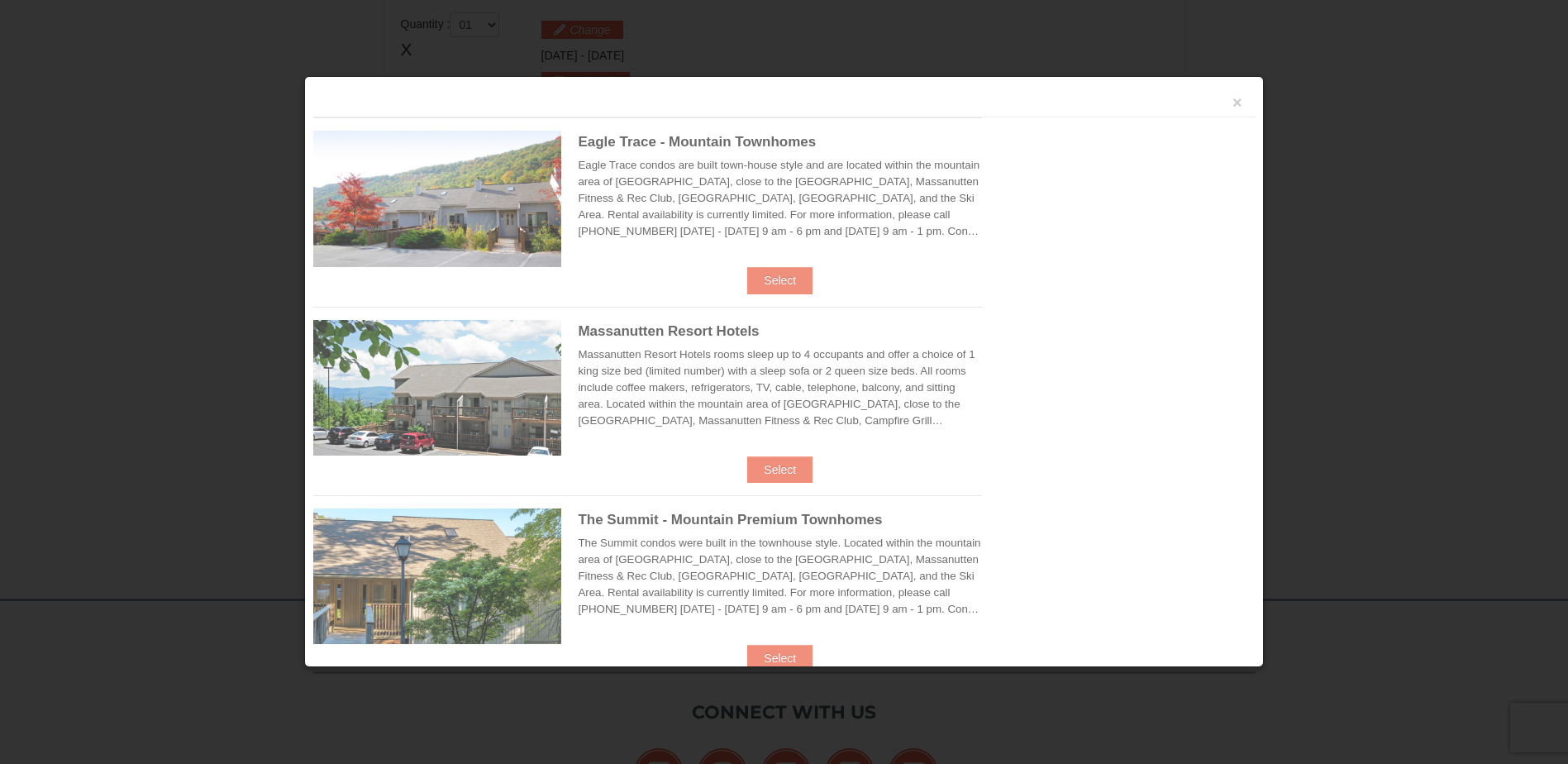
scroll to position [506, 0]
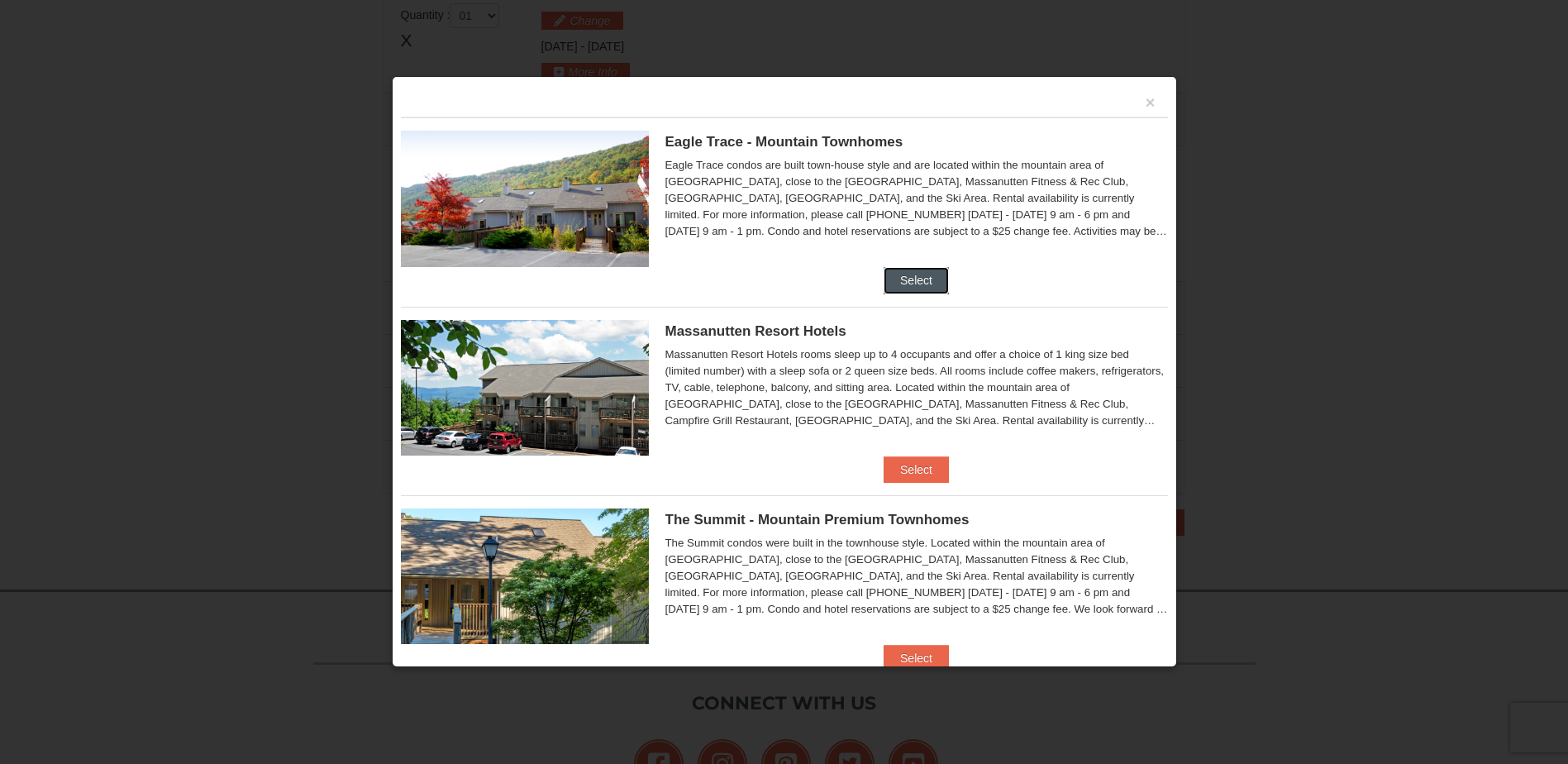
click at [900, 281] on button "Select" at bounding box center [915, 280] width 65 height 27
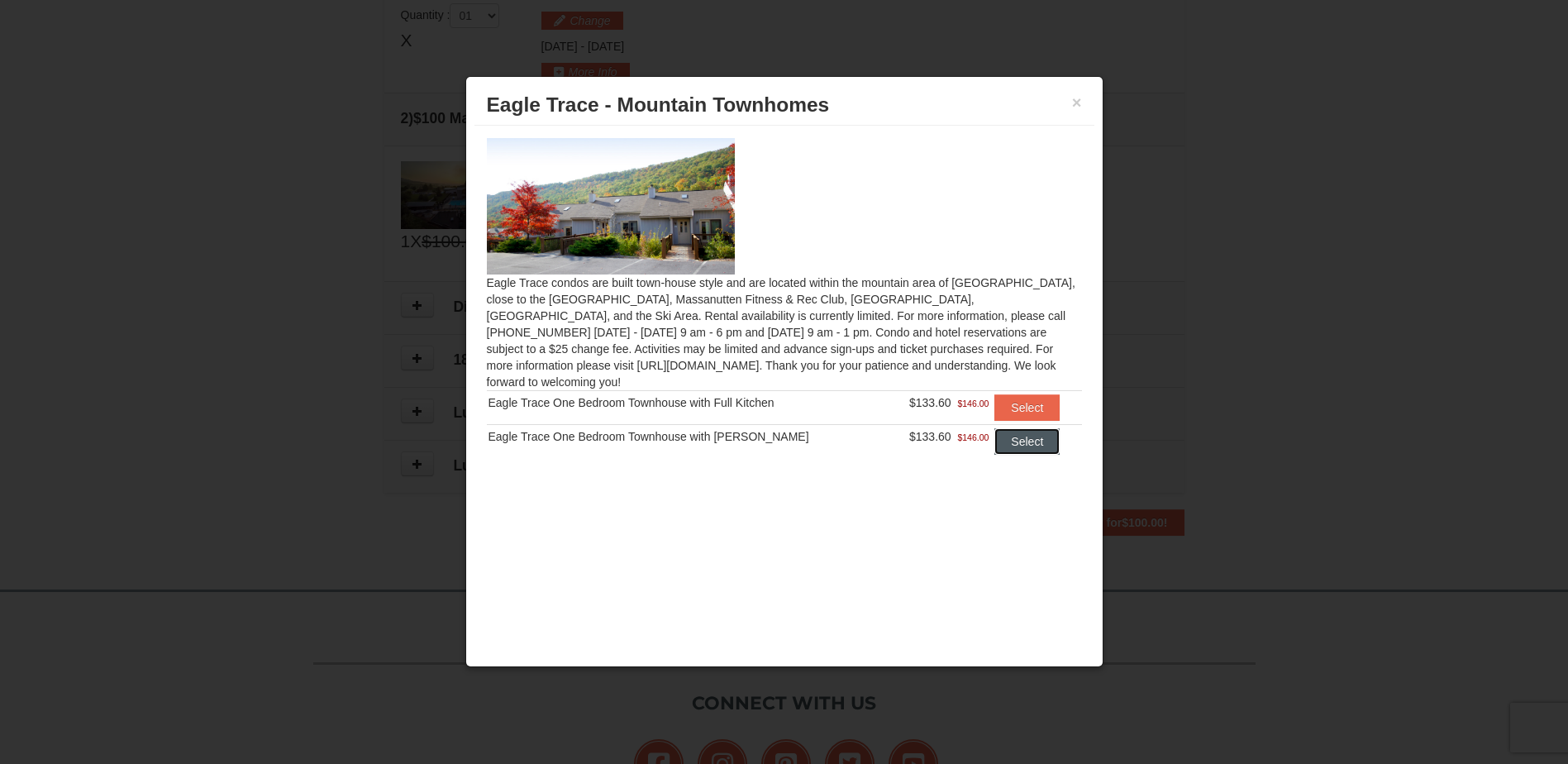
click at [994, 428] on button "Select" at bounding box center [1026, 441] width 65 height 27
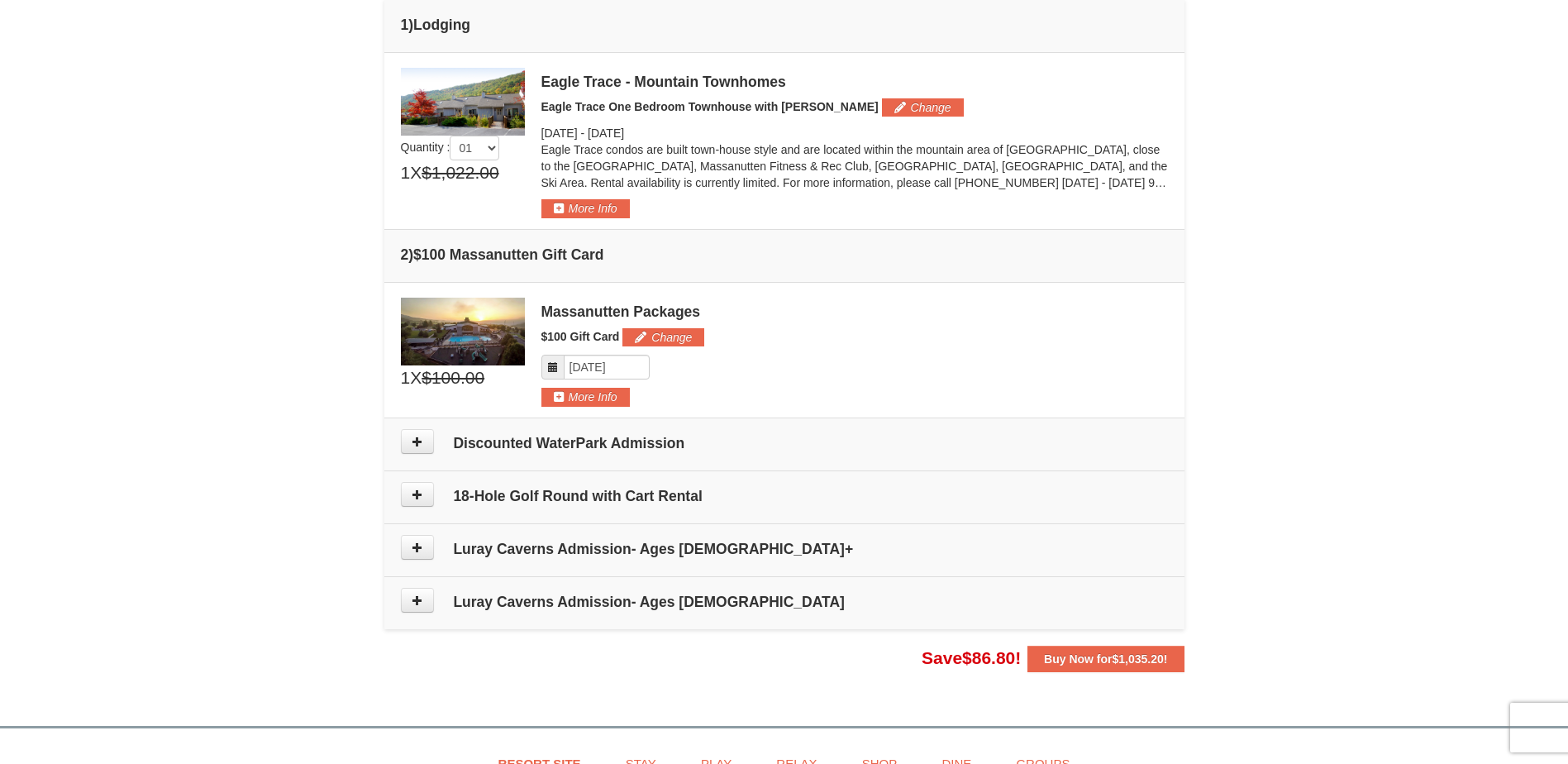
scroll to position [433, 0]
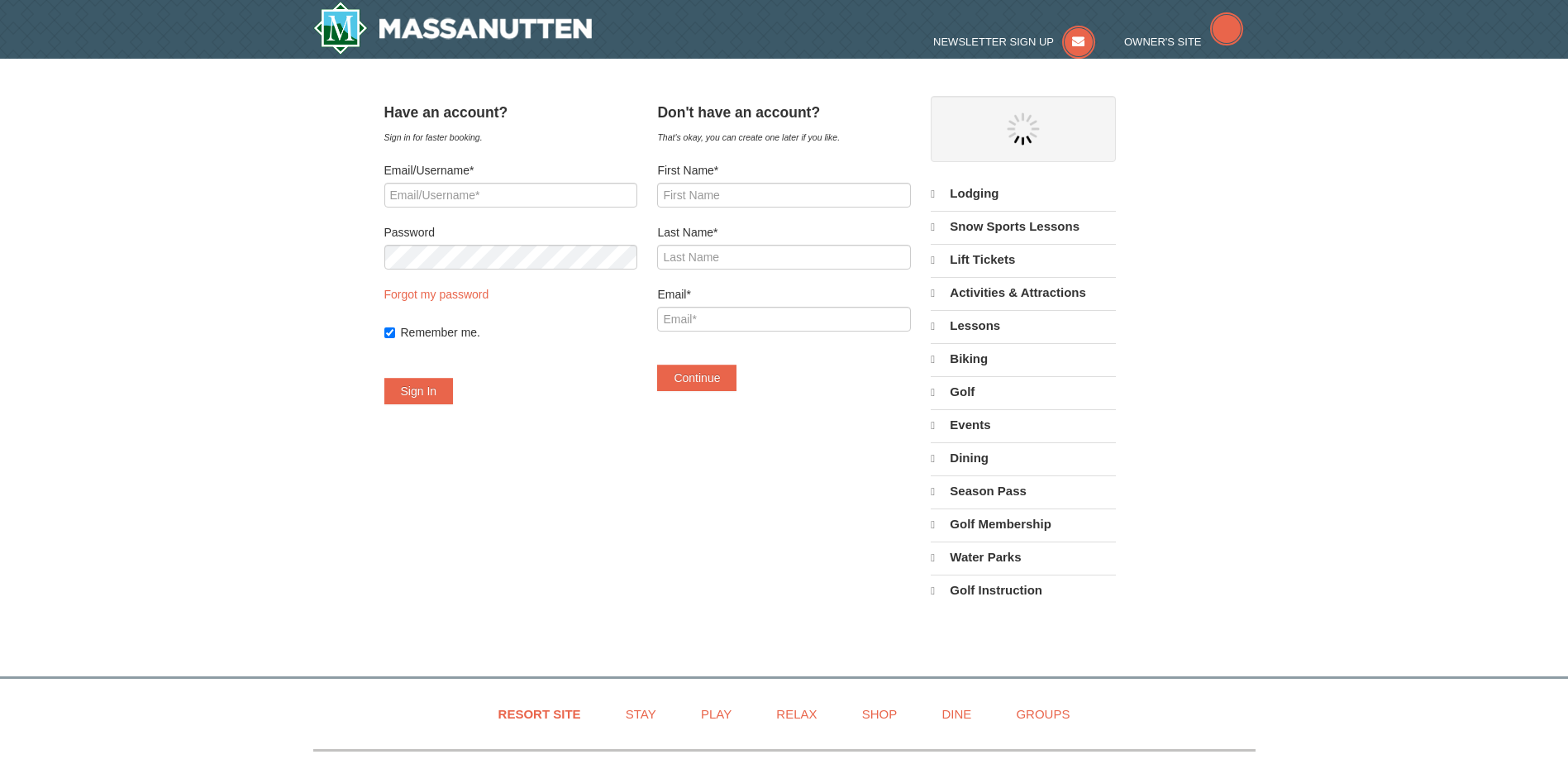
select select "9"
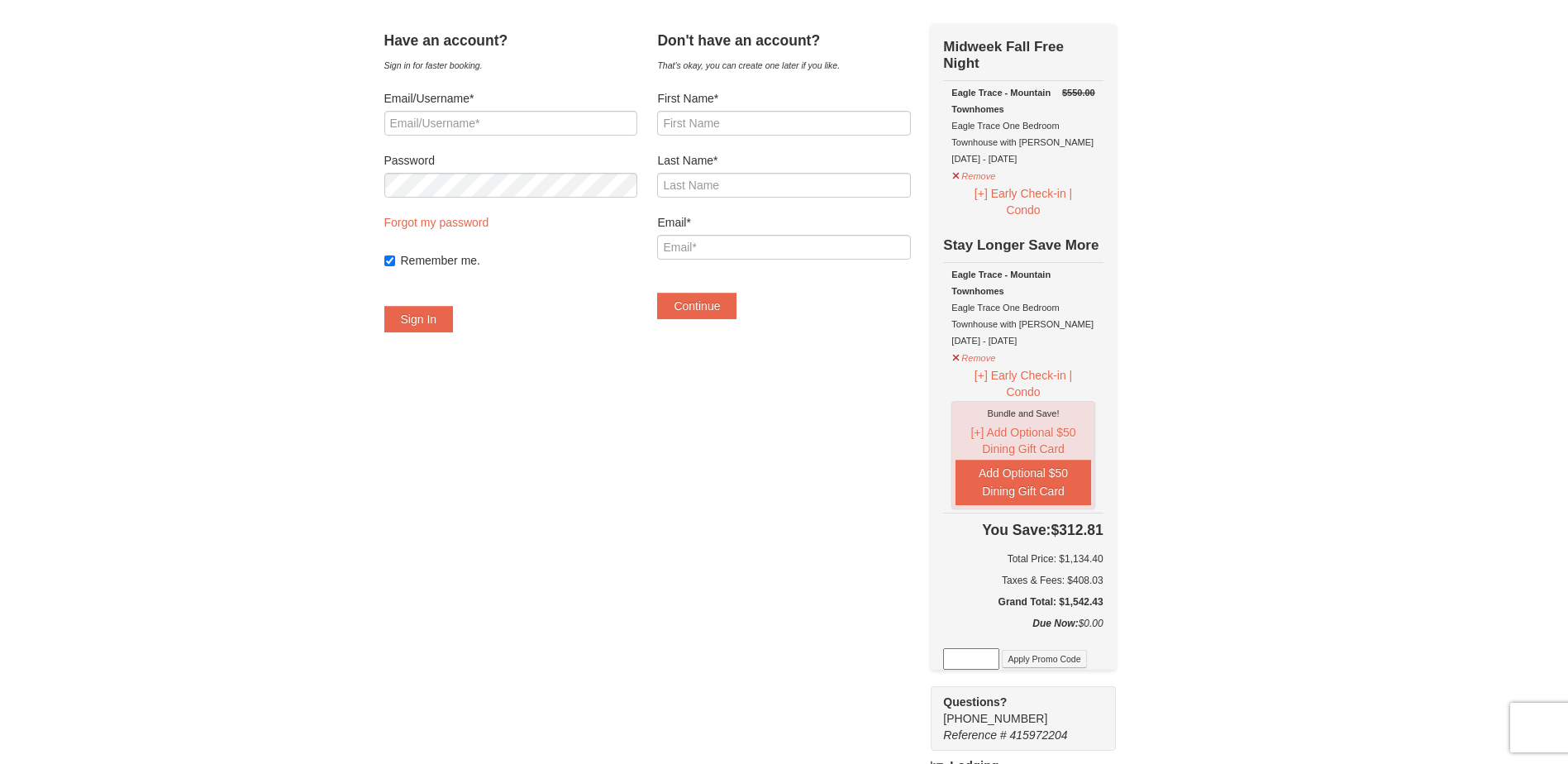
scroll to position [65, 0]
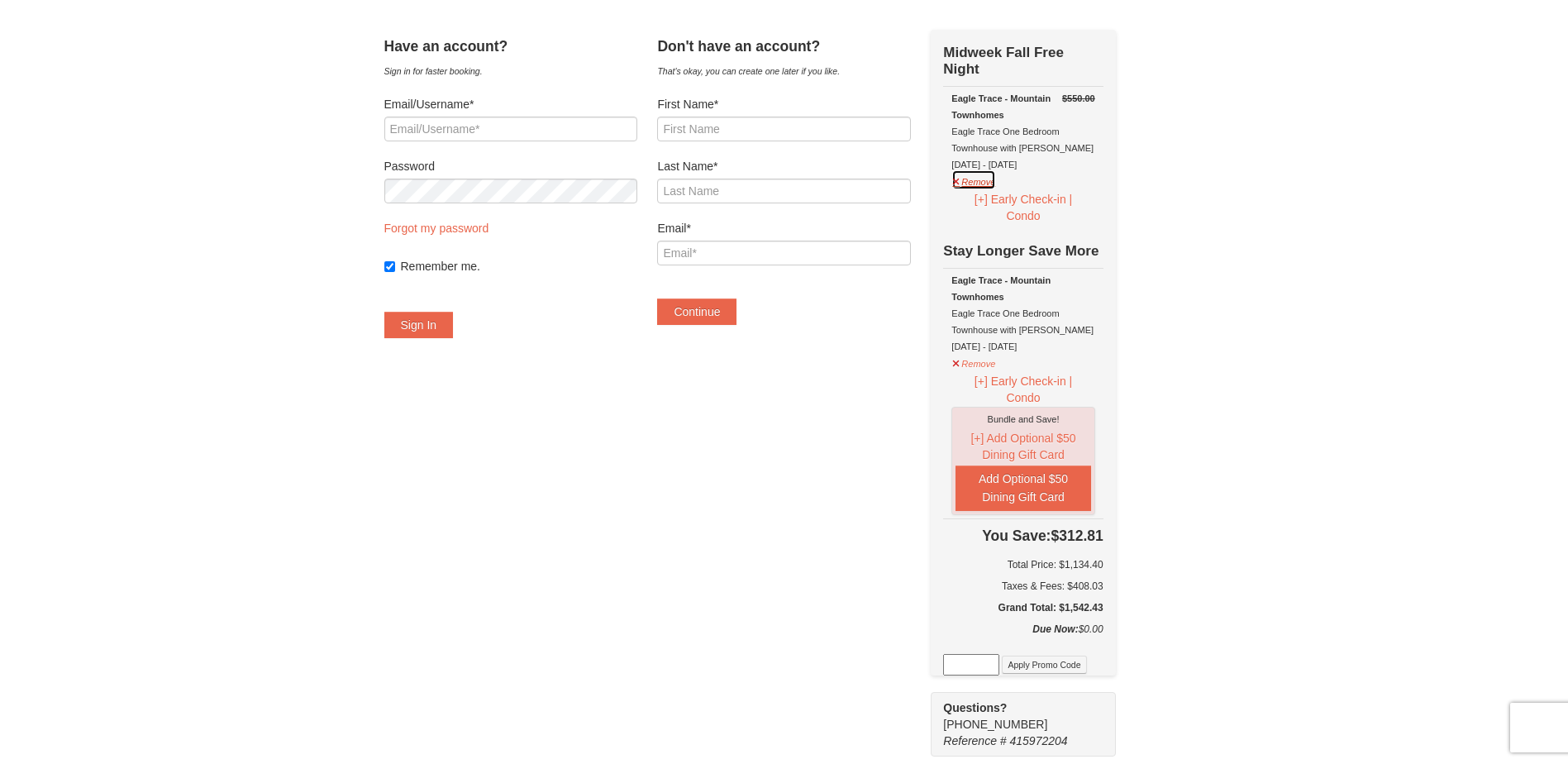
click at [983, 183] on button "Remove" at bounding box center [973, 180] width 45 height 21
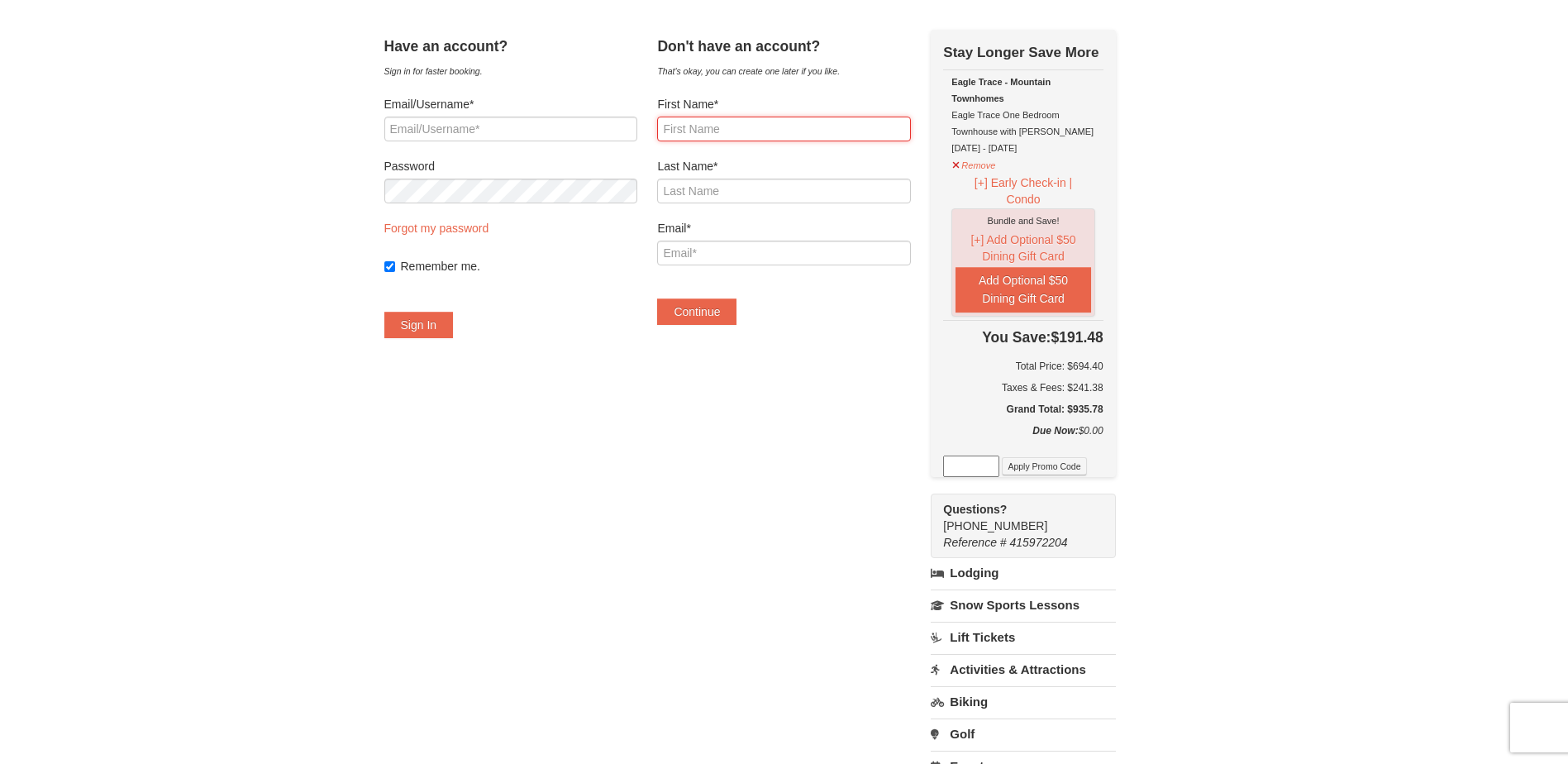
click at [768, 135] on input "First Name*" at bounding box center [784, 129] width 253 height 25
type input "Kaitlyn"
type input "White"
type input "katiemarie92685@aol.com"
click at [704, 327] on div "Don't have an account? That's okay, you can create one later if you like. First…" at bounding box center [784, 185] width 253 height 311
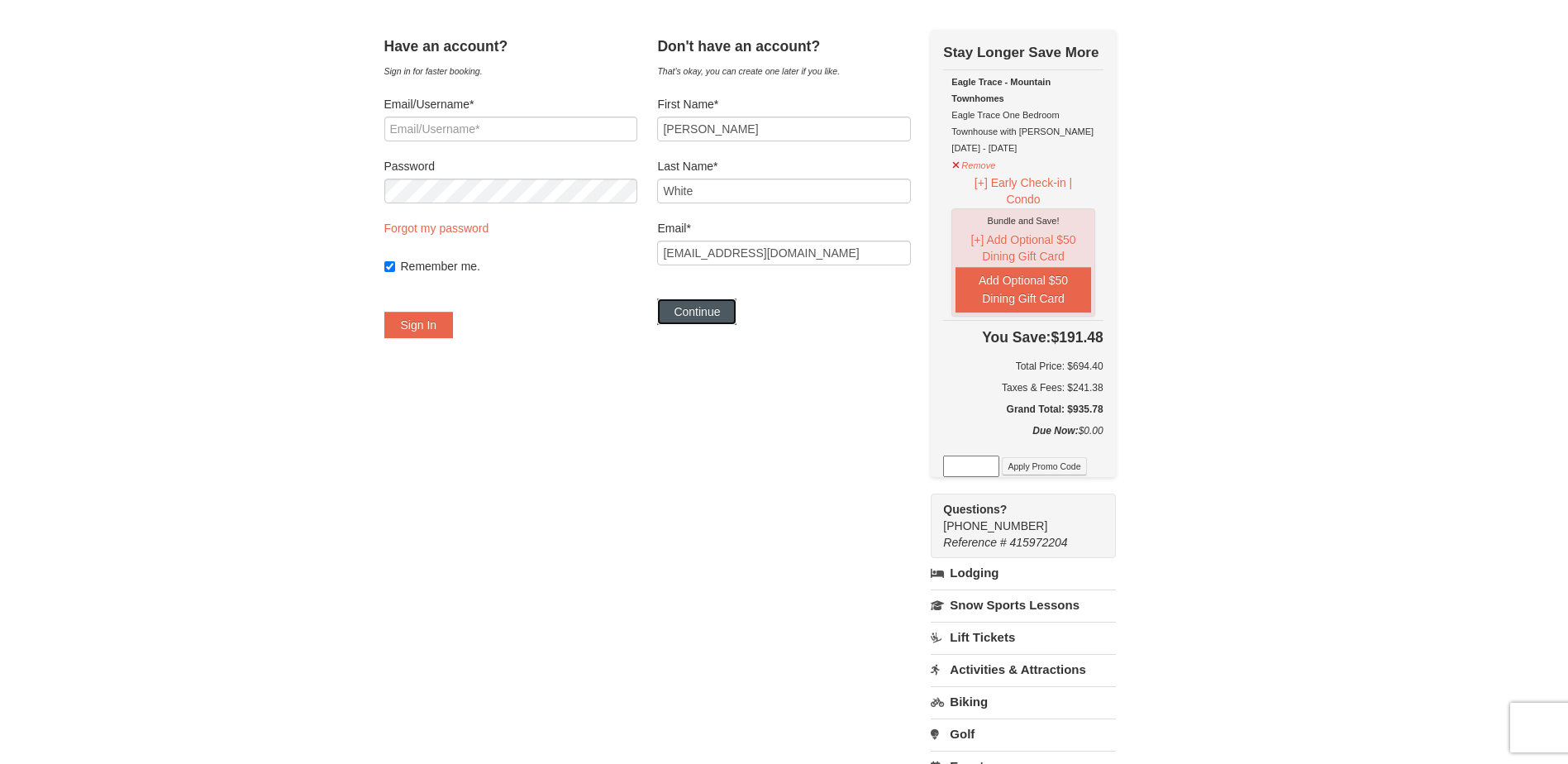
click at [702, 305] on button "Continue" at bounding box center [697, 311] width 79 height 27
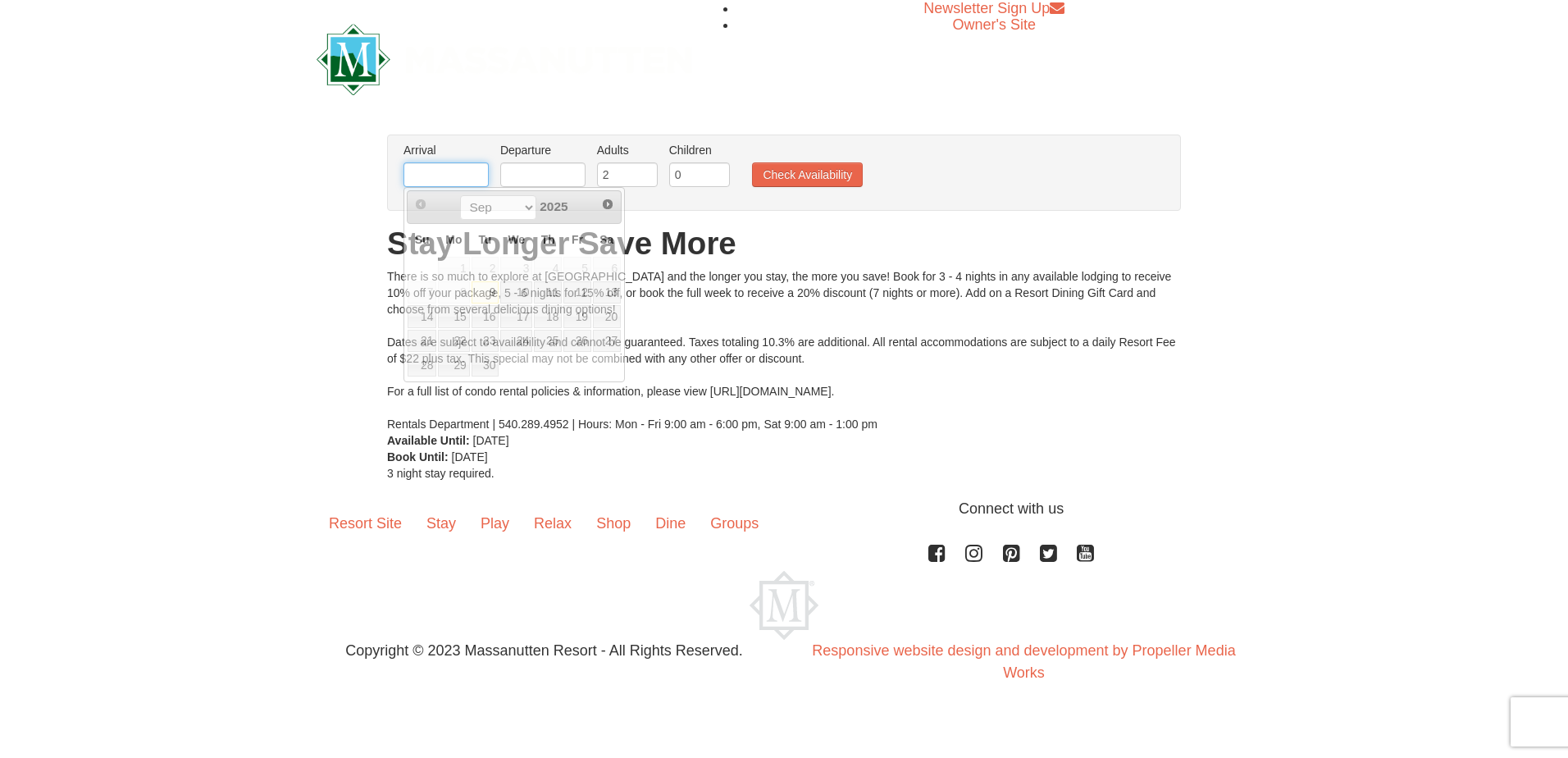
click at [436, 179] on input "text" at bounding box center [446, 174] width 86 height 25
click at [613, 207] on span "Next" at bounding box center [608, 204] width 13 height 13
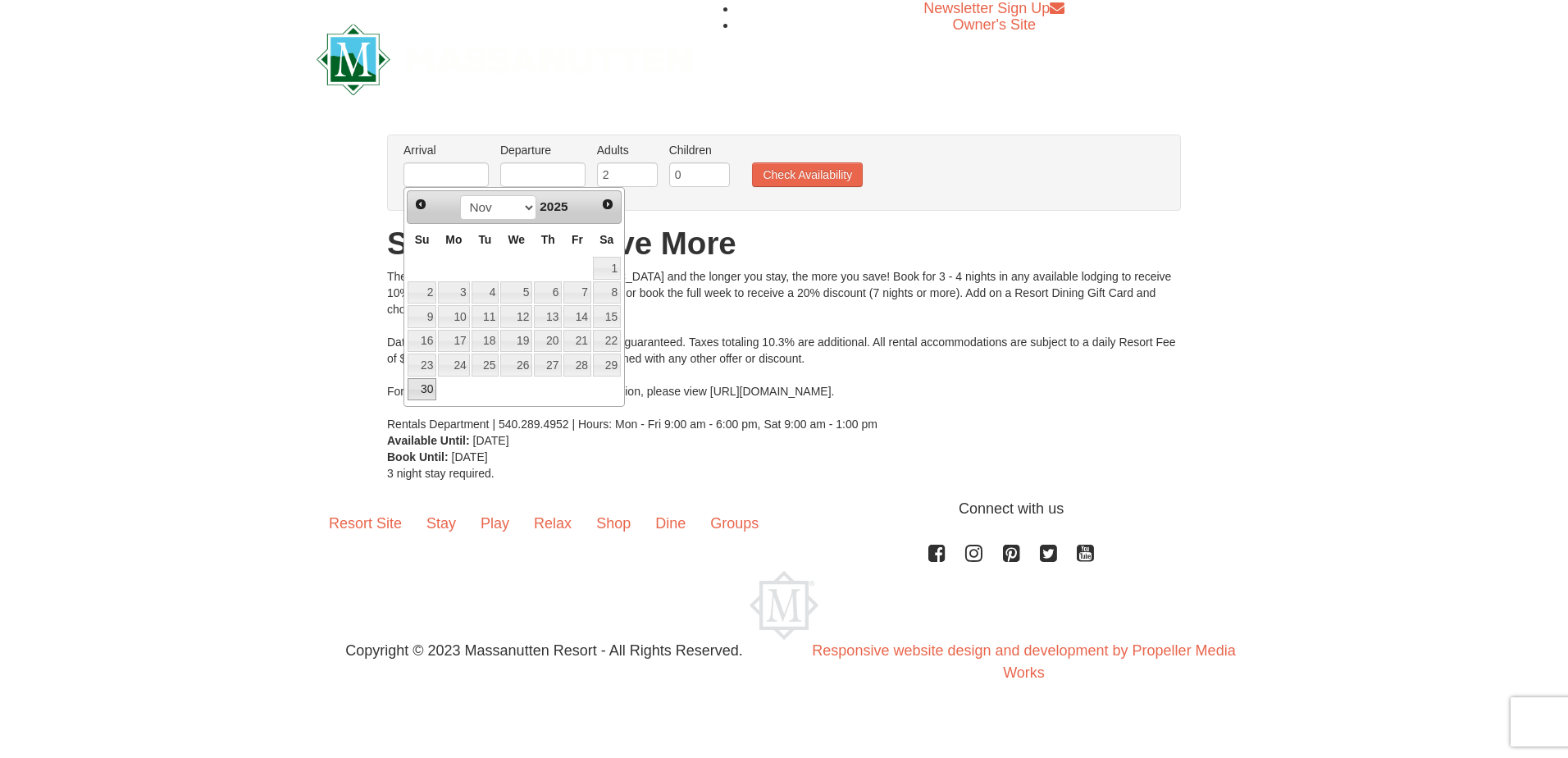
click at [418, 389] on link "30" at bounding box center [422, 389] width 29 height 23
type input "[DATE]"
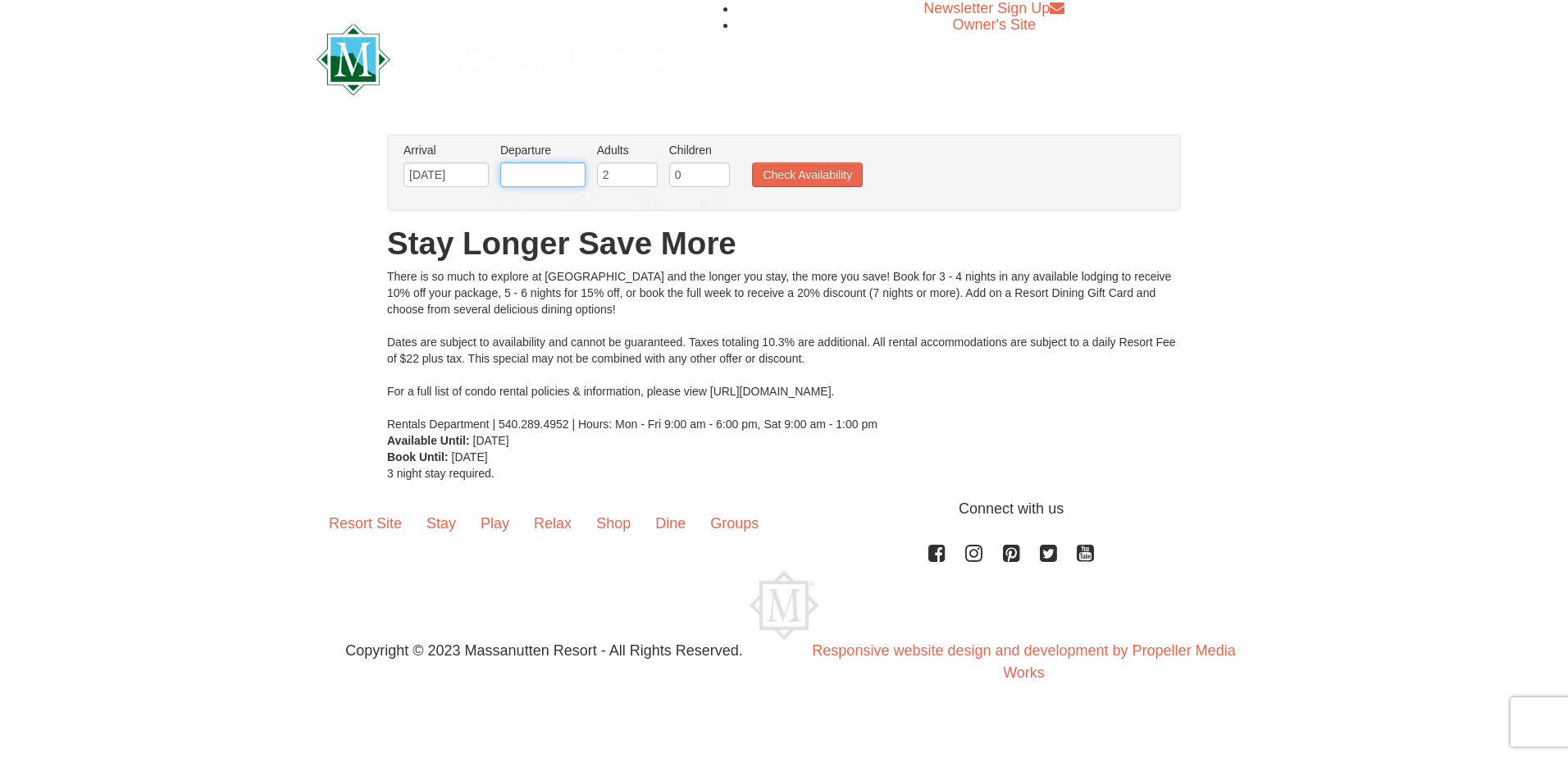
click at [556, 172] on input "text" at bounding box center [543, 174] width 86 height 25
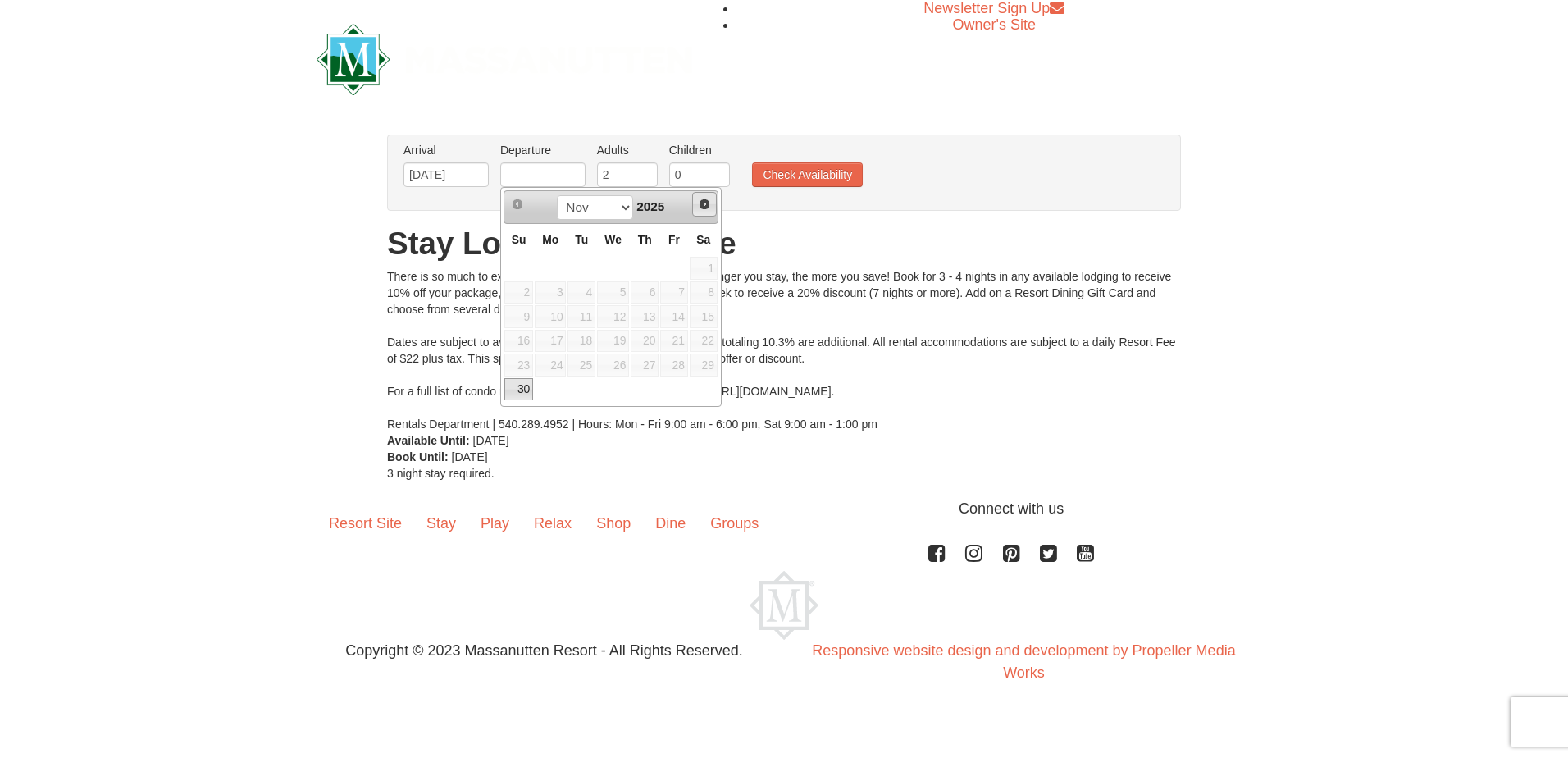
click at [705, 210] on span "Next" at bounding box center [704, 204] width 13 height 13
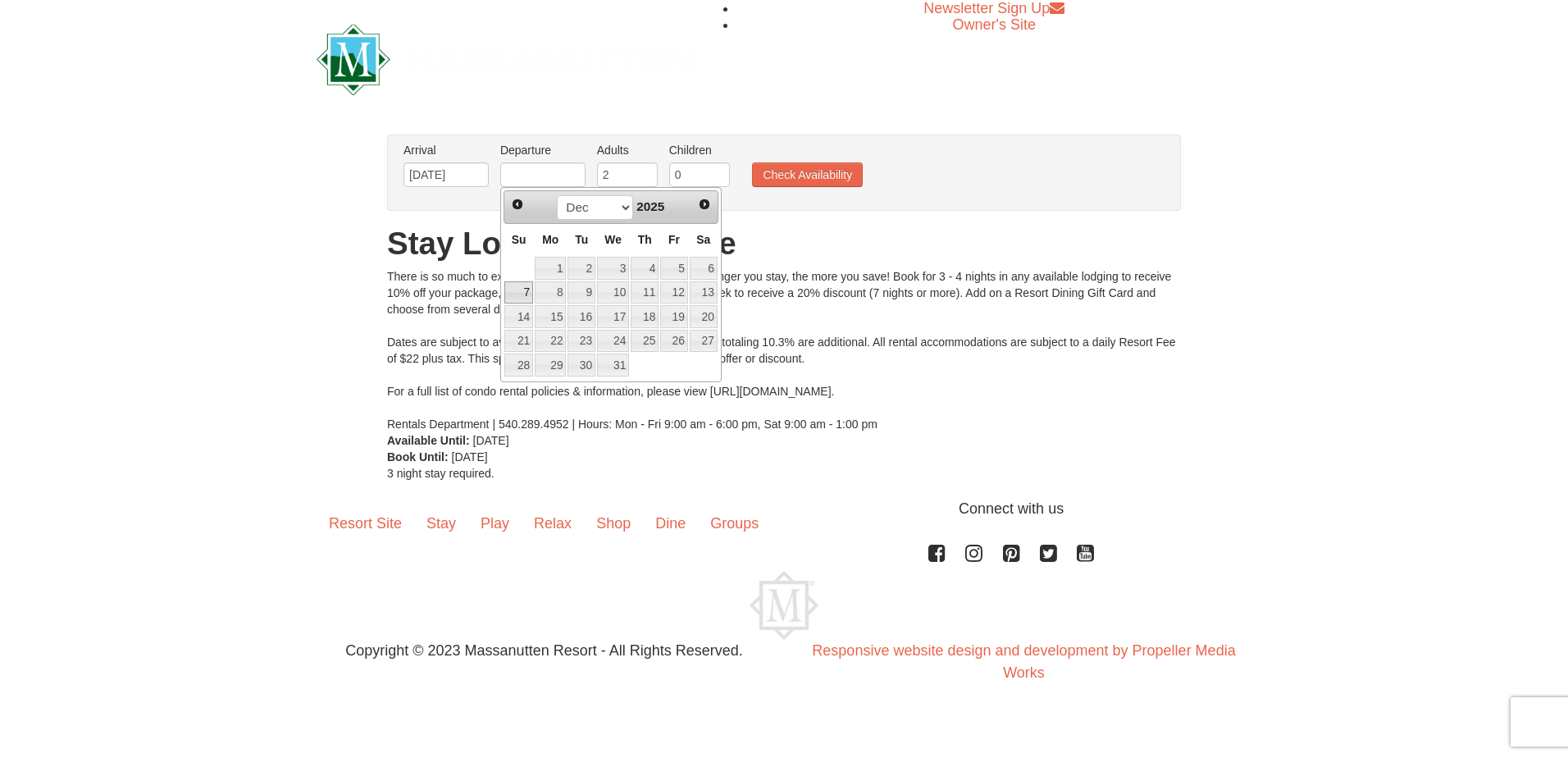
click at [529, 284] on link "7" at bounding box center [519, 292] width 29 height 23
type input "[DATE]"
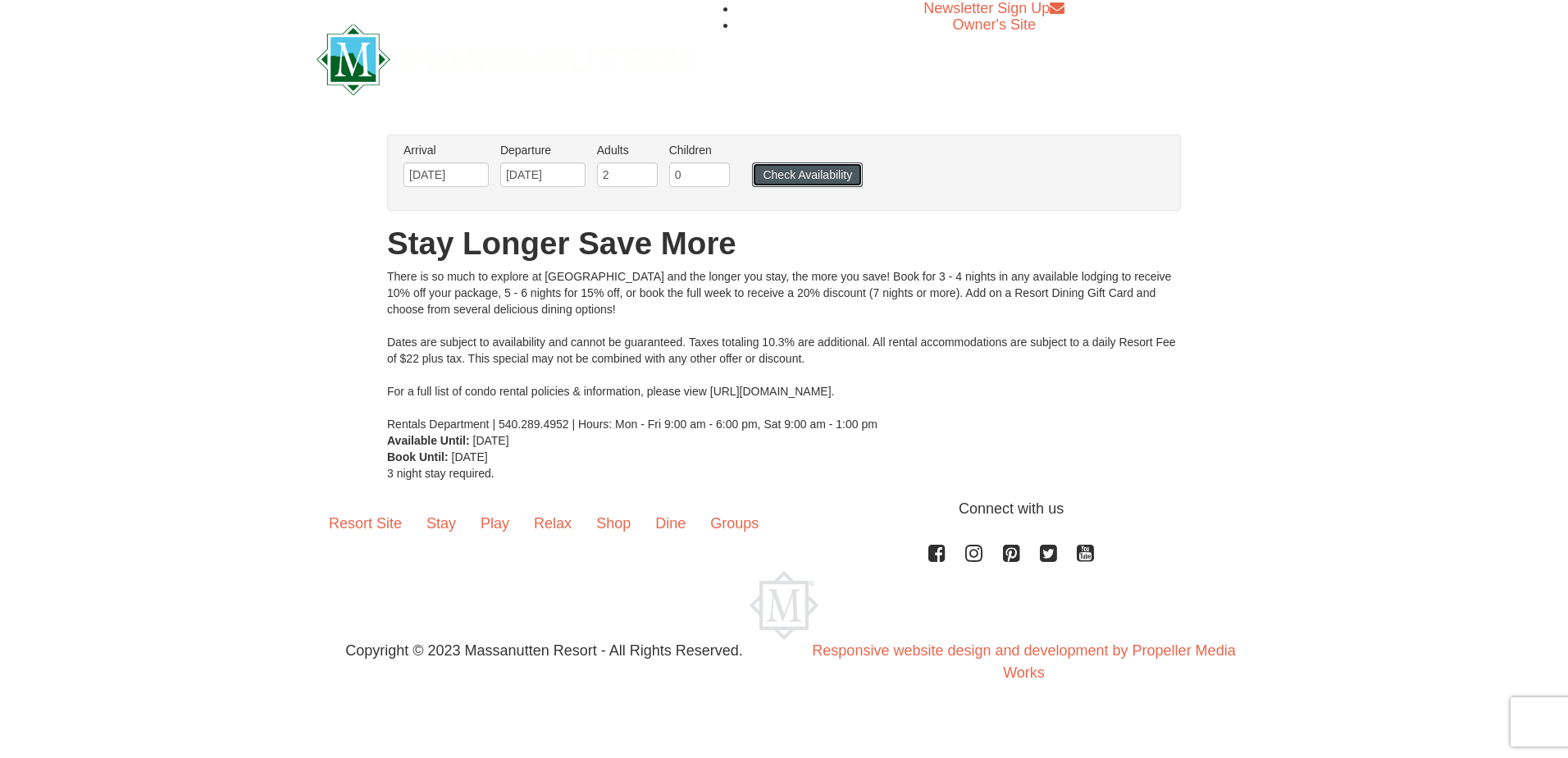
click at [811, 175] on button "Check Availability" at bounding box center [808, 174] width 111 height 25
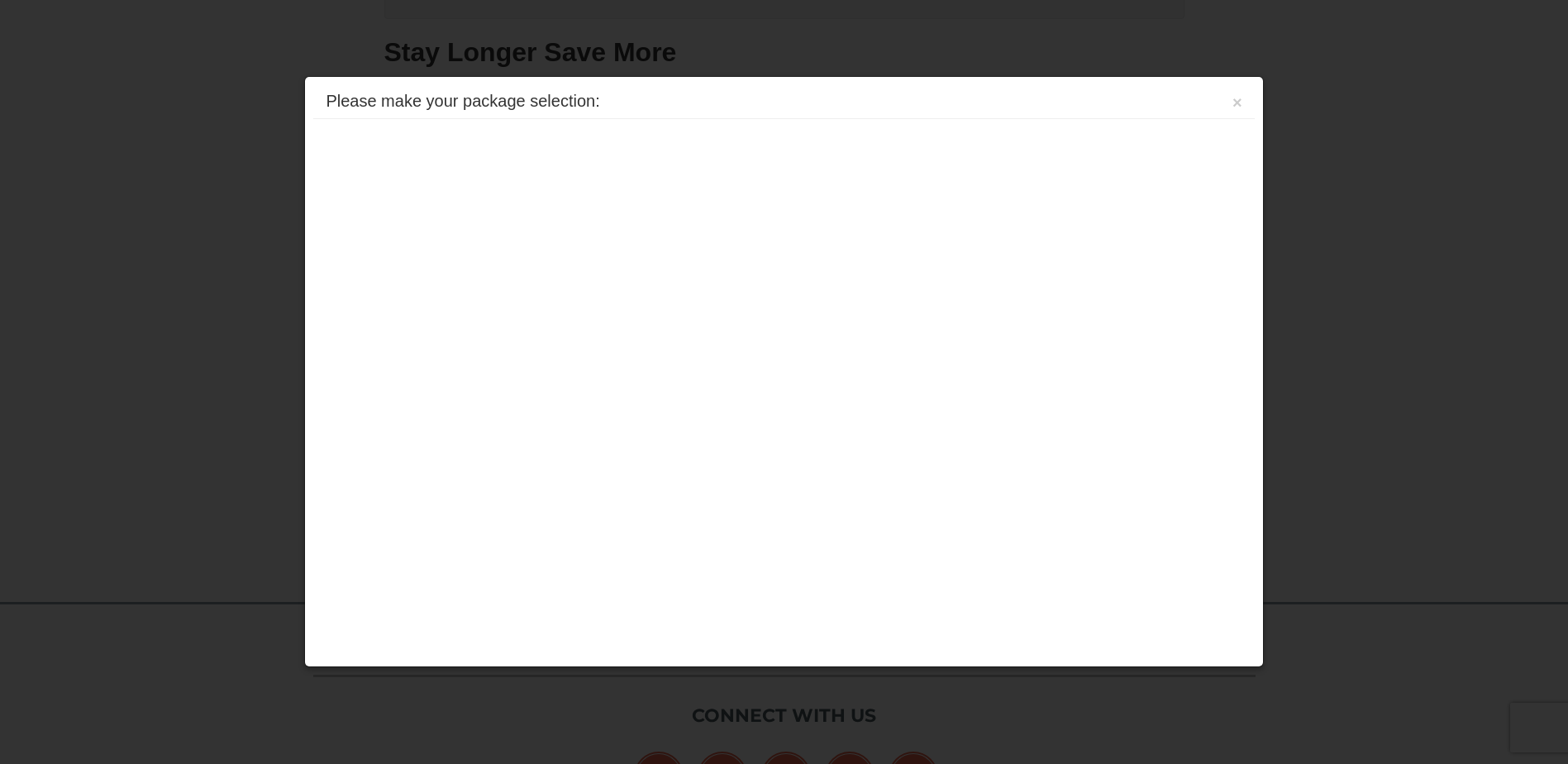
scroll to position [388, 0]
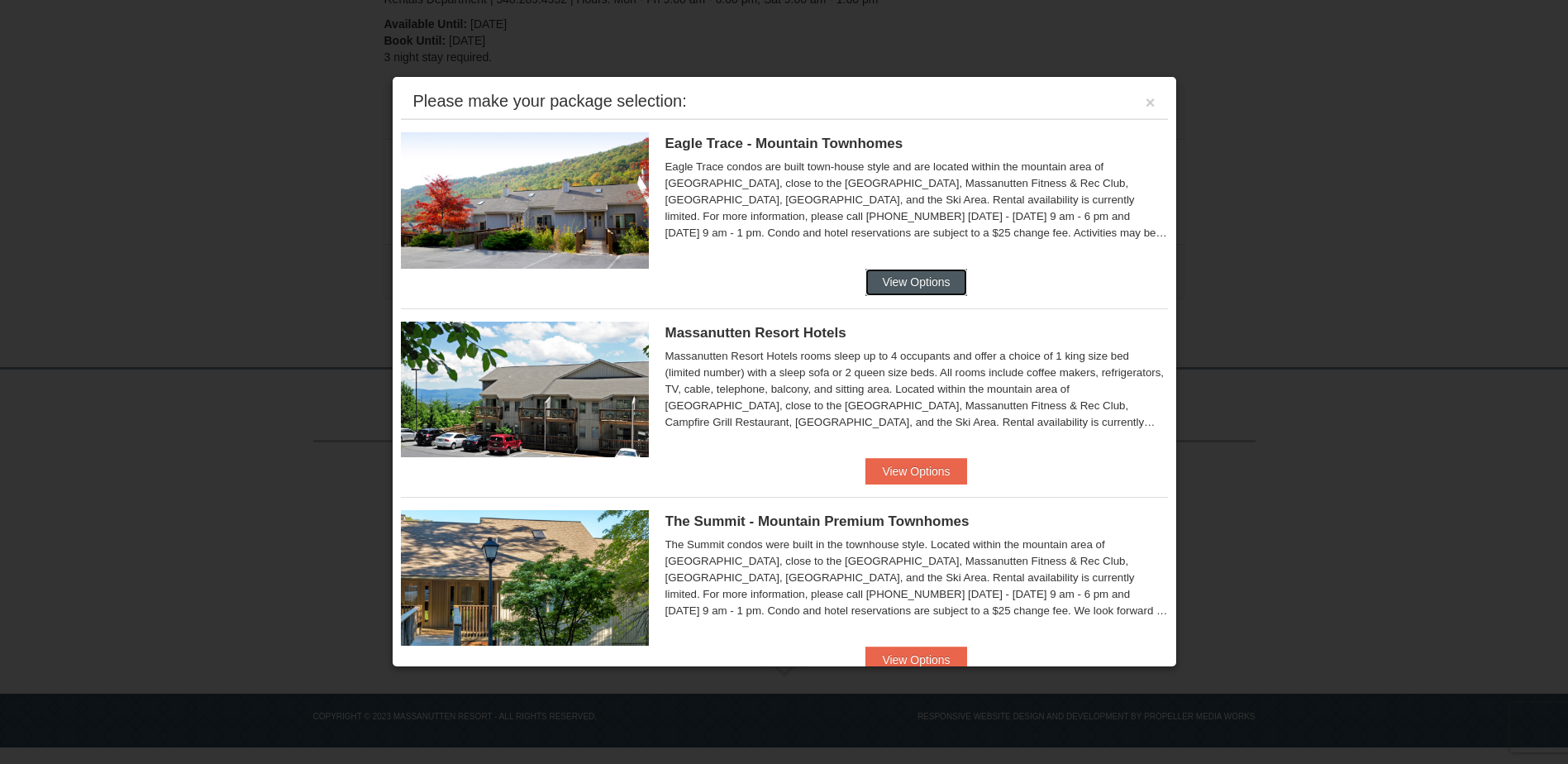
click at [942, 281] on button "View Options" at bounding box center [916, 282] width 101 height 27
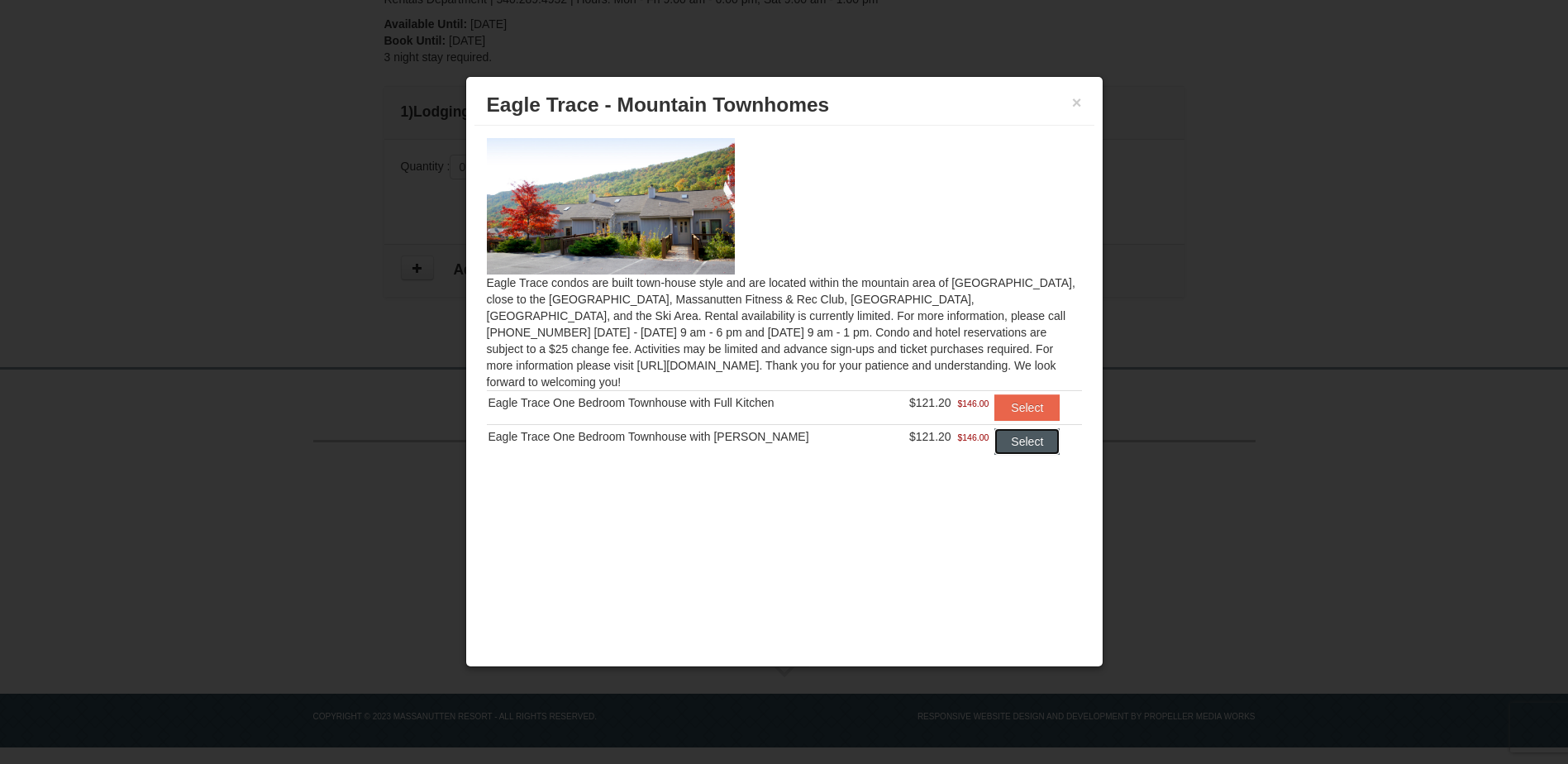
click at [1015, 434] on button "Select" at bounding box center [1026, 441] width 65 height 27
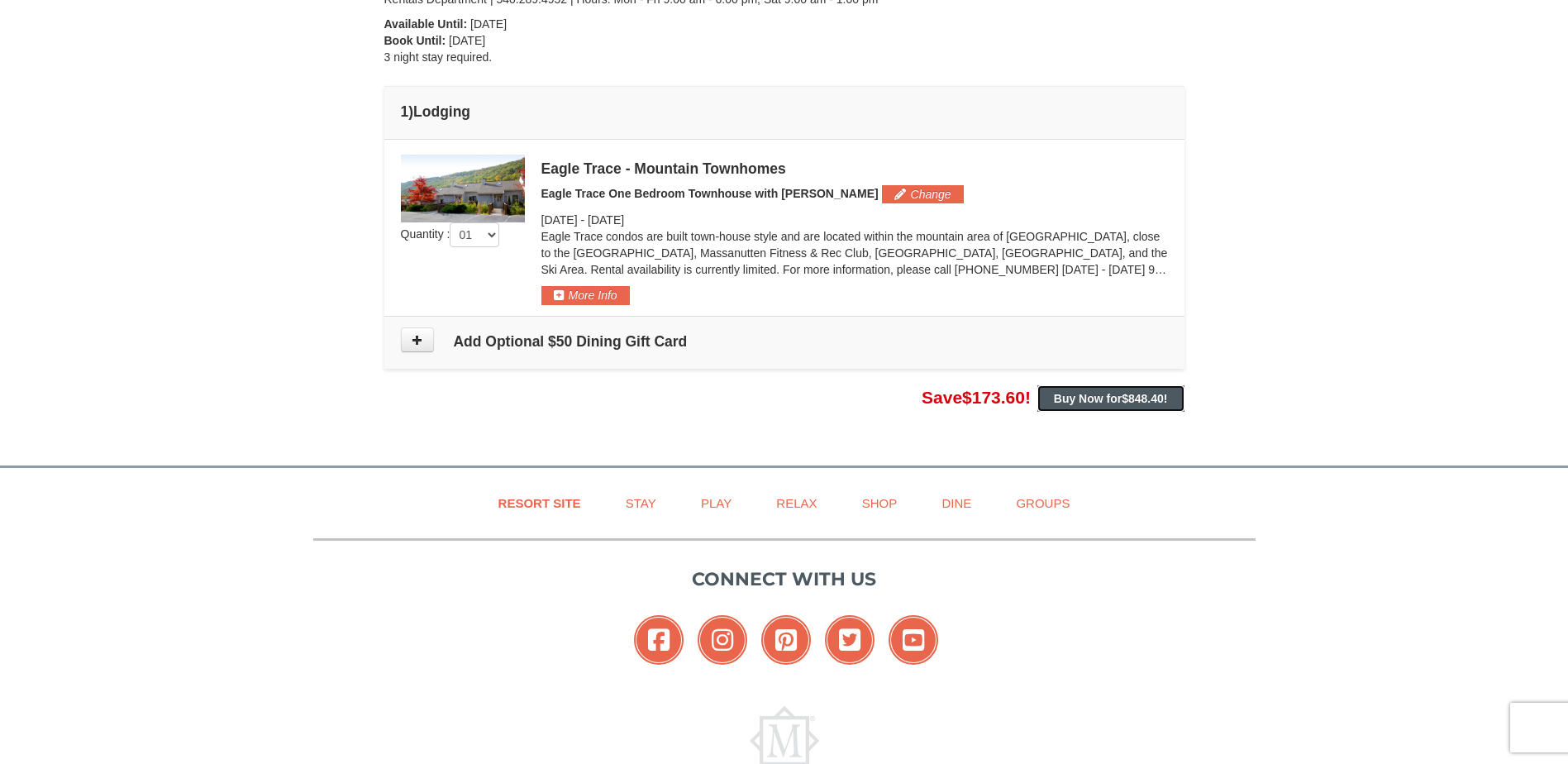
drag, startPoint x: 1090, startPoint y: 396, endPoint x: 1066, endPoint y: 398, distance: 24.1
click at [1066, 398] on strong "Buy Now for $848.40 !" at bounding box center [1111, 399] width 114 height 13
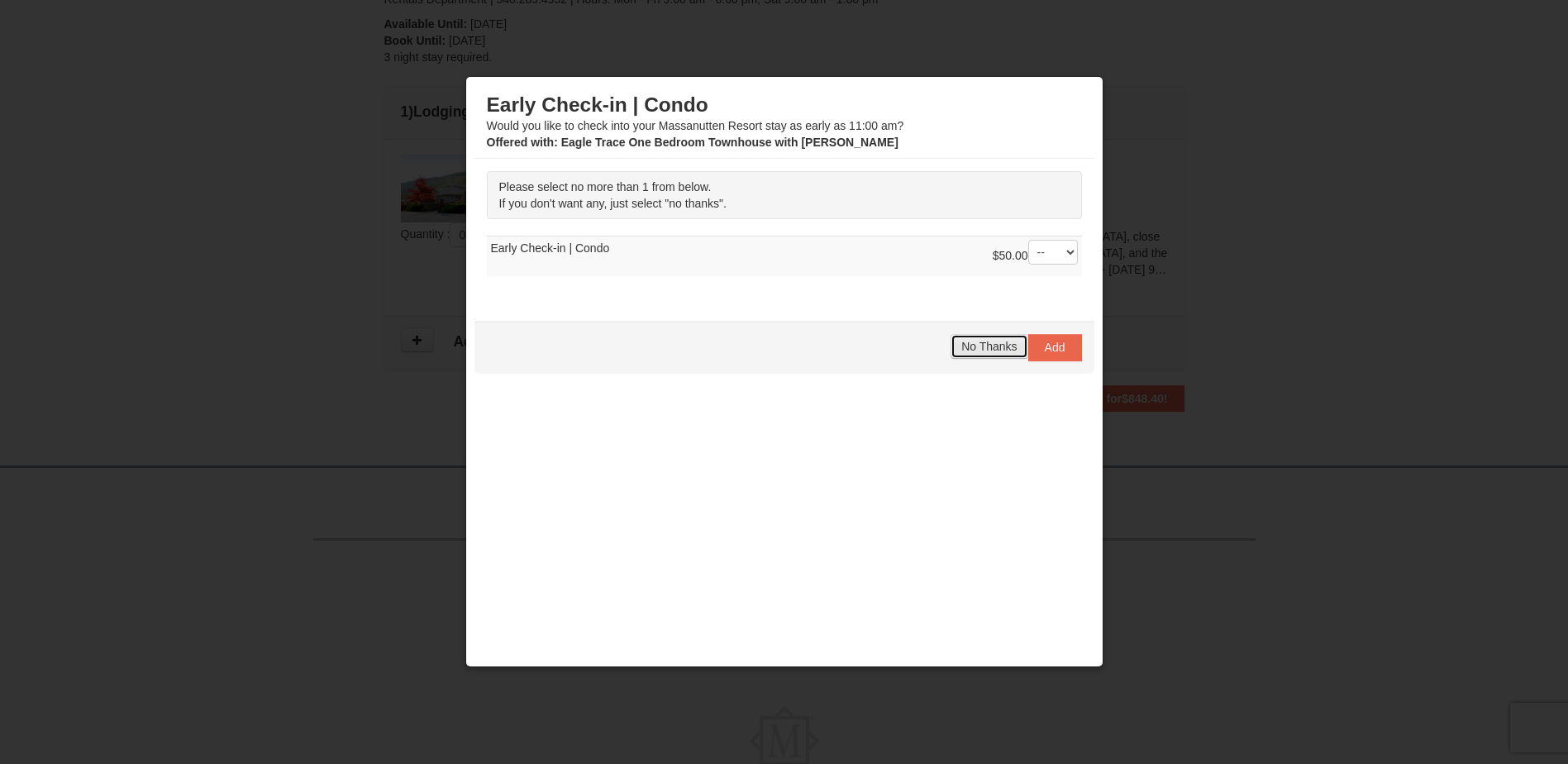
click at [961, 344] on span "No Thanks" at bounding box center [989, 346] width 55 height 13
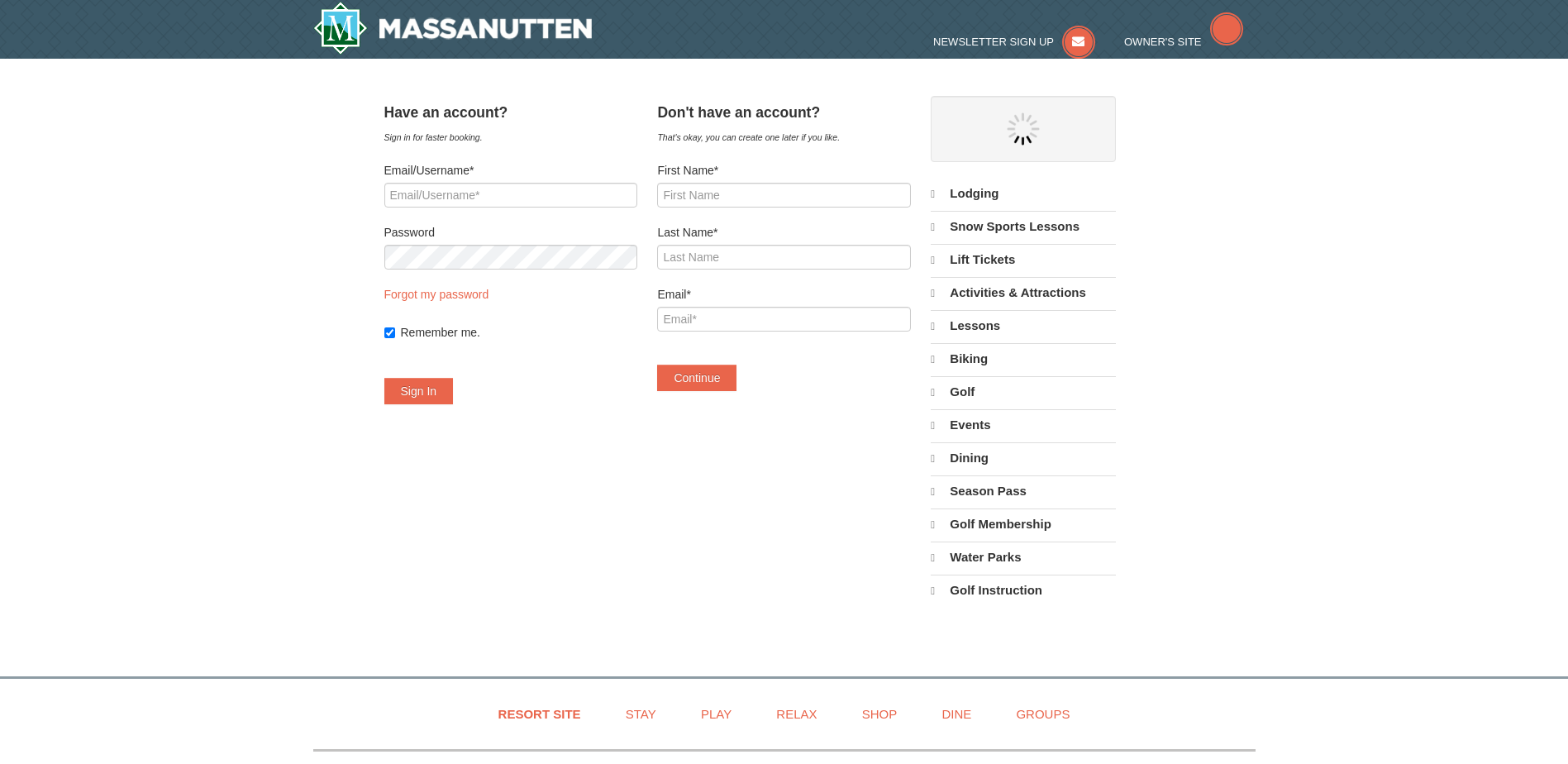
select select "9"
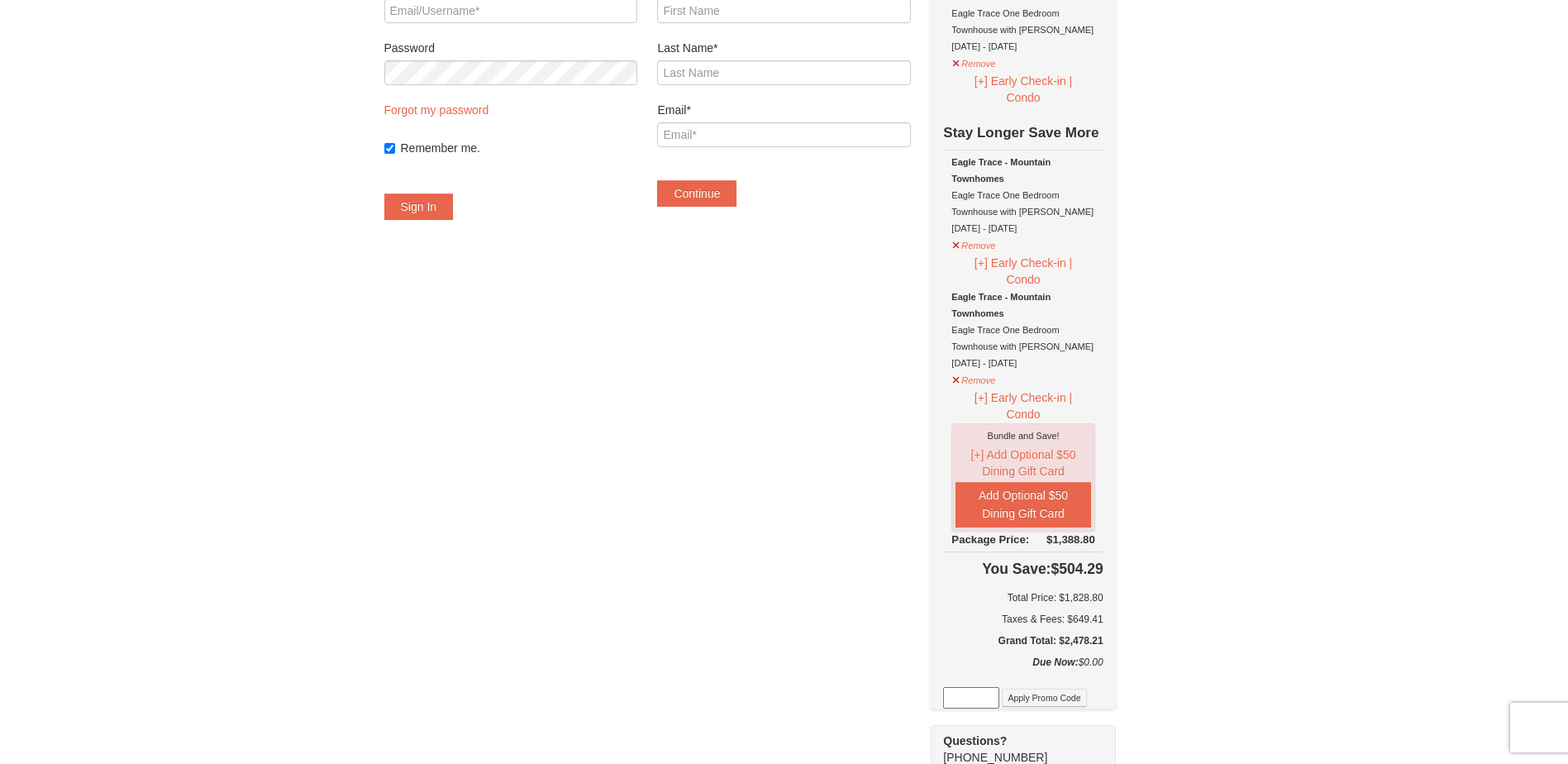
scroll to position [186, 0]
click at [996, 246] on button "Remove" at bounding box center [973, 241] width 45 height 21
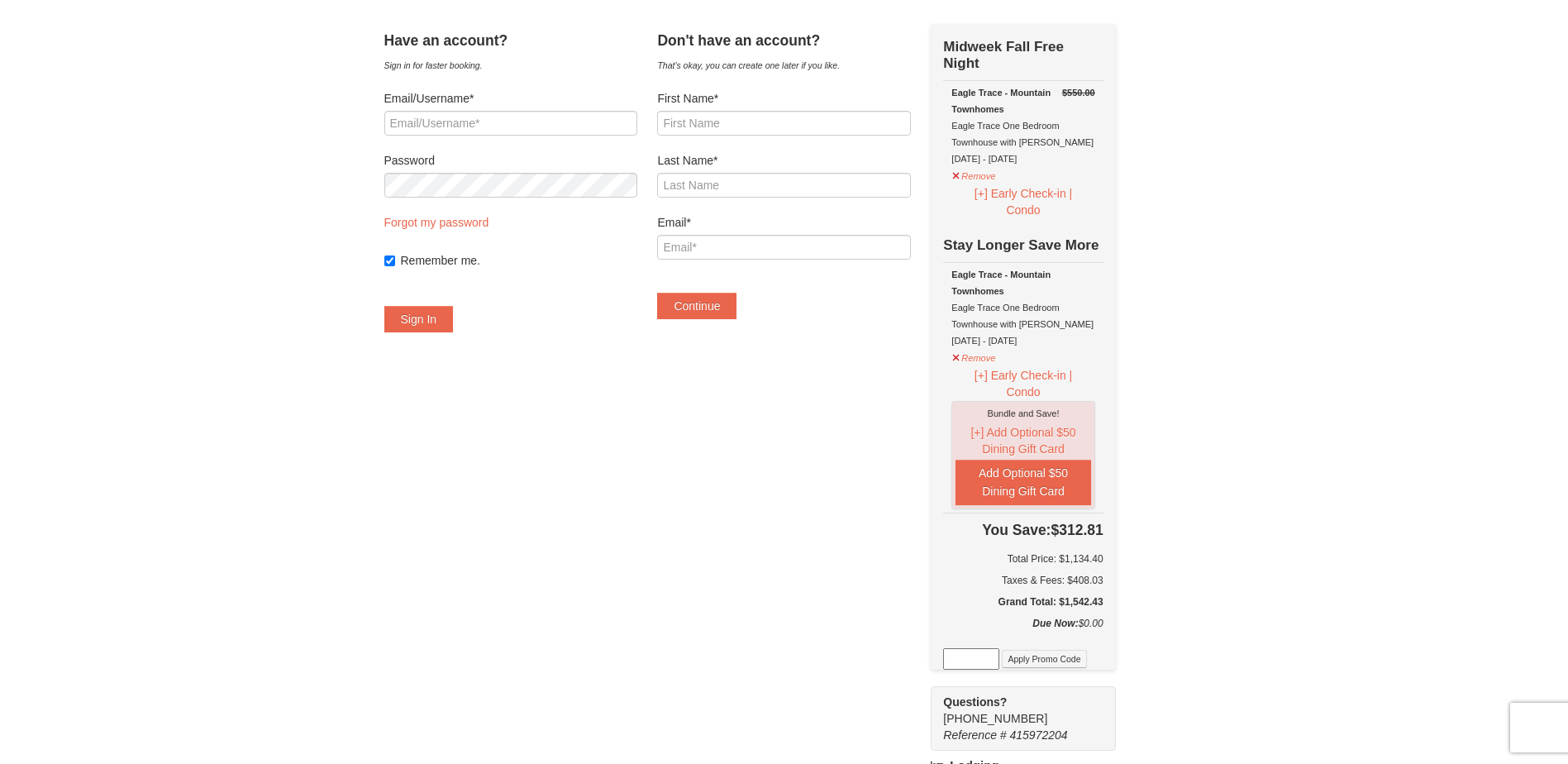
scroll to position [62, 0]
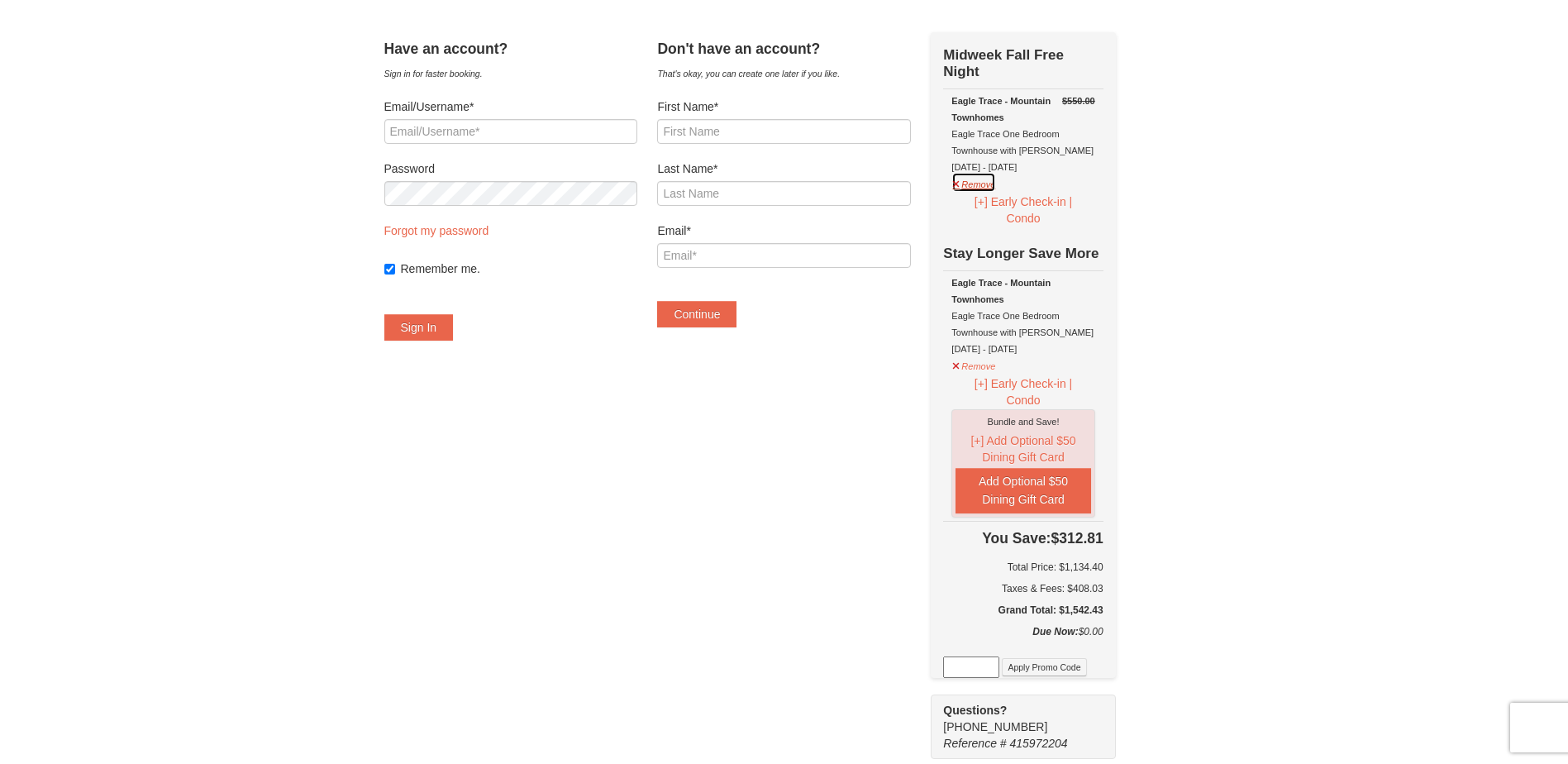
click at [986, 186] on button "Remove" at bounding box center [973, 182] width 45 height 21
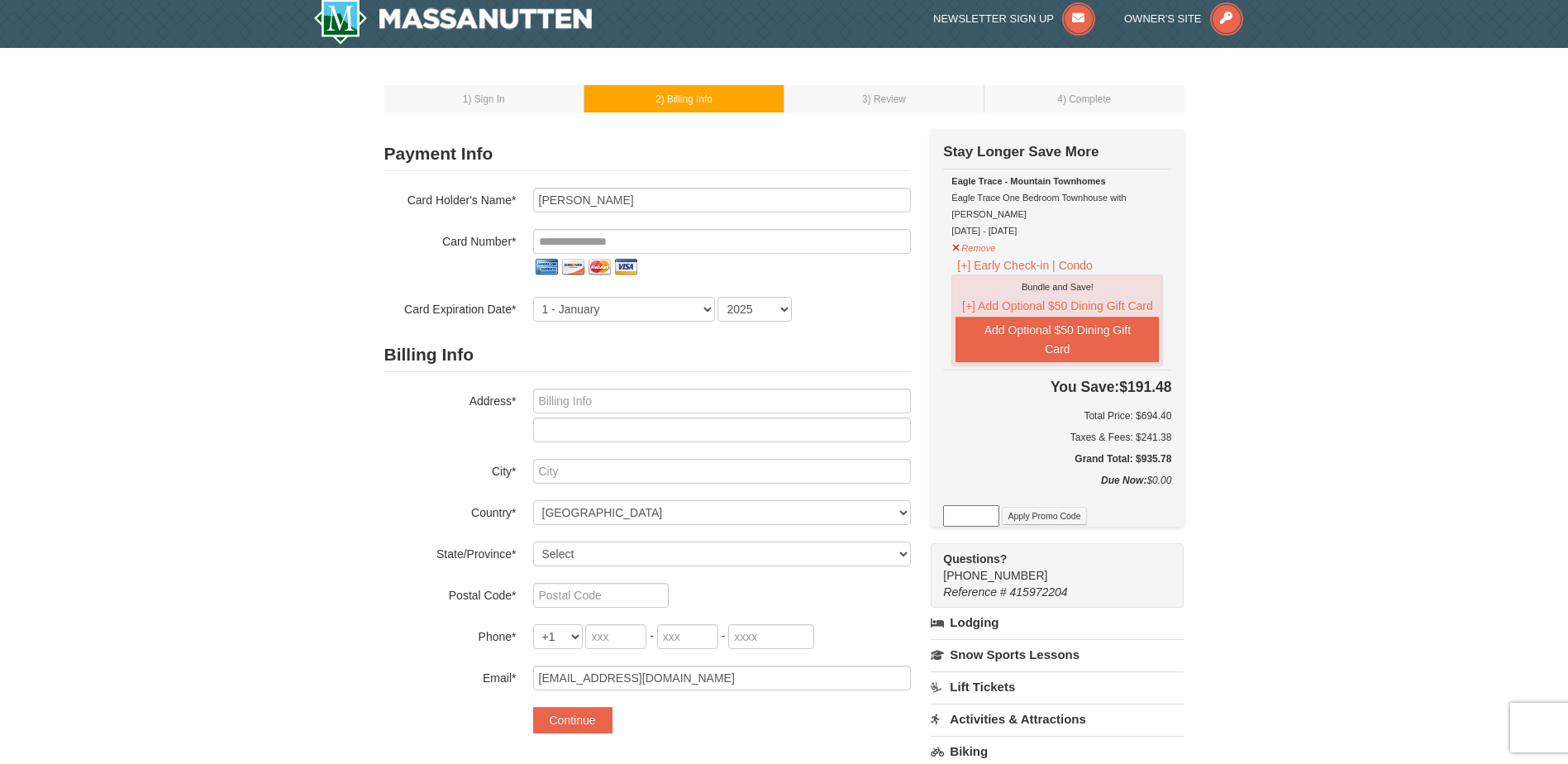
scroll to position [8, 0]
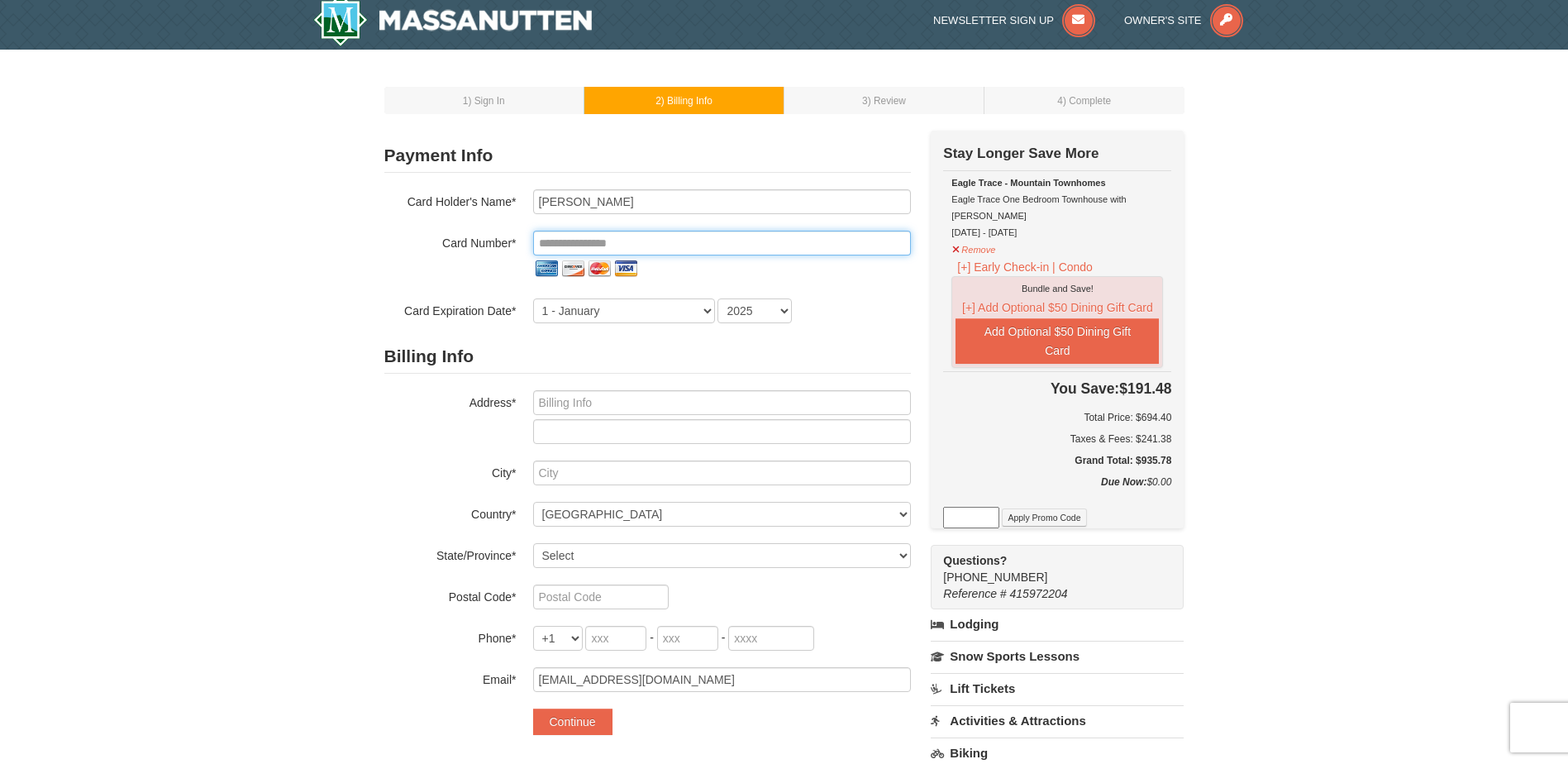
click at [626, 242] on input "tel" at bounding box center [722, 242] width 377 height 25
click at [610, 242] on input "tel" at bounding box center [722, 242] width 377 height 25
click at [533, 243] on input "tel" at bounding box center [722, 242] width 377 height 25
click at [543, 245] on input "tel" at bounding box center [722, 242] width 377 height 25
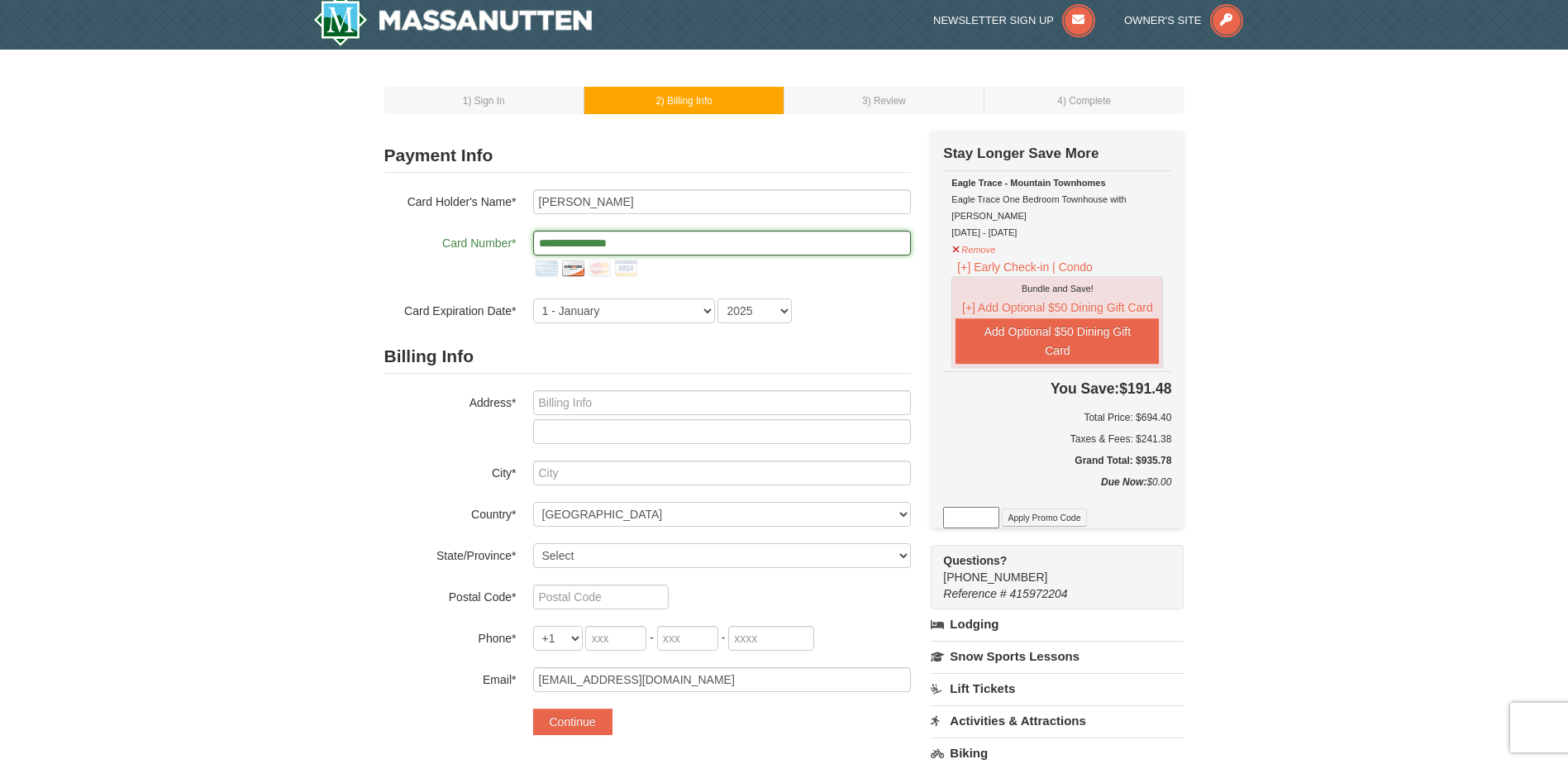
type input "**********"
click at [566, 313] on select "1 - January 2 - February 3 - March 4 - April 5 - May 6 - June 7 - July 8 - Augu…" at bounding box center [624, 310] width 182 height 25
select select "7"
click at [533, 298] on select "1 - January 2 - February 3 - March 4 - April 5 - May 6 - June 7 - July 8 - Augu…" at bounding box center [624, 310] width 182 height 25
click at [767, 303] on select "2025 2026 2027 2028 2029 2030 2031 2032 2033 2034" at bounding box center [754, 310] width 74 height 25
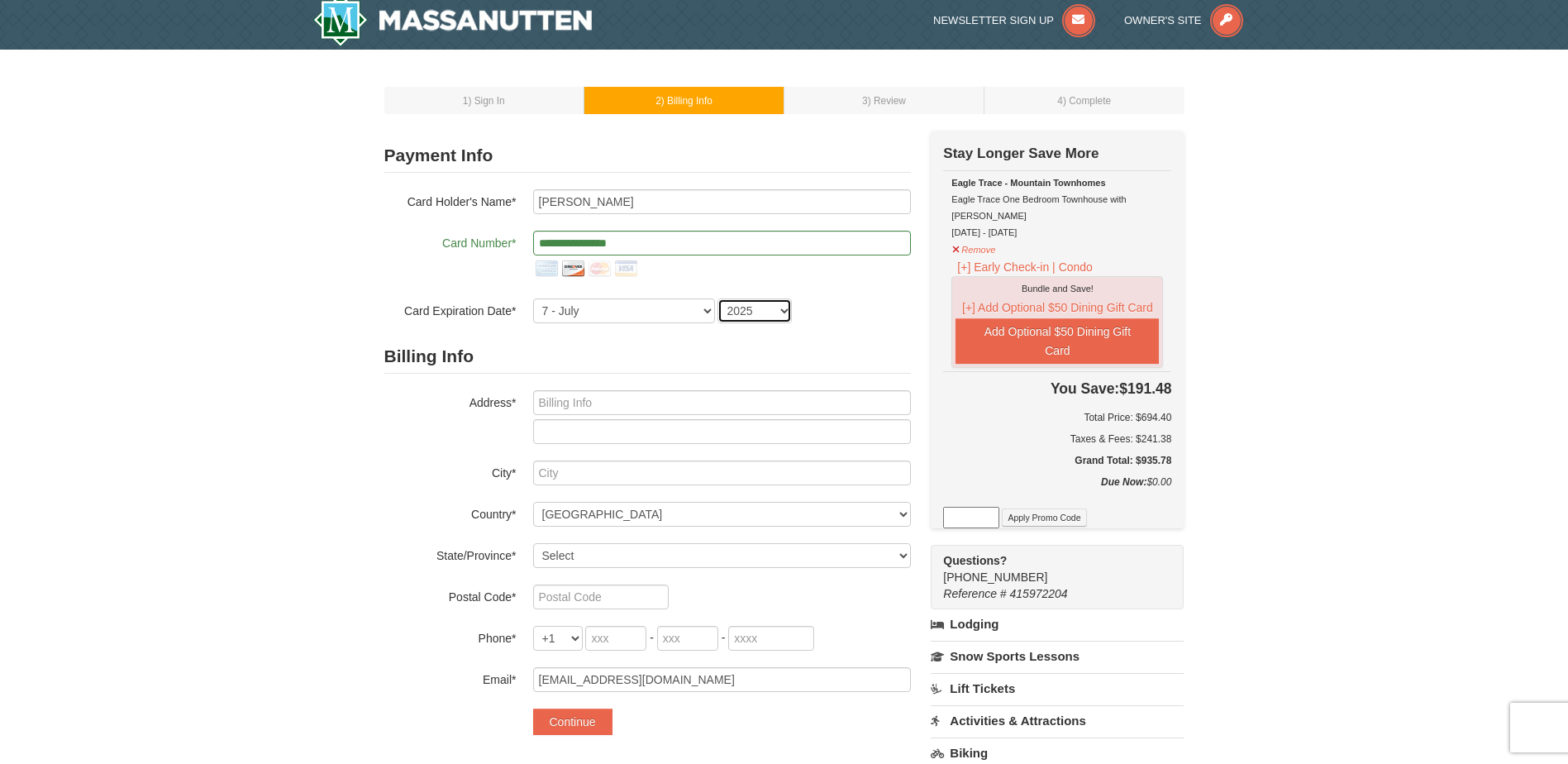
select select "2026"
click at [717, 298] on select "2025 2026 2027 2028 2029 2030 2031 2032 2033 2034" at bounding box center [754, 310] width 74 height 25
click at [615, 400] on input "text" at bounding box center [722, 402] width 377 height 25
type input "3613 Iris St"
type input "Indian Trail, NC"
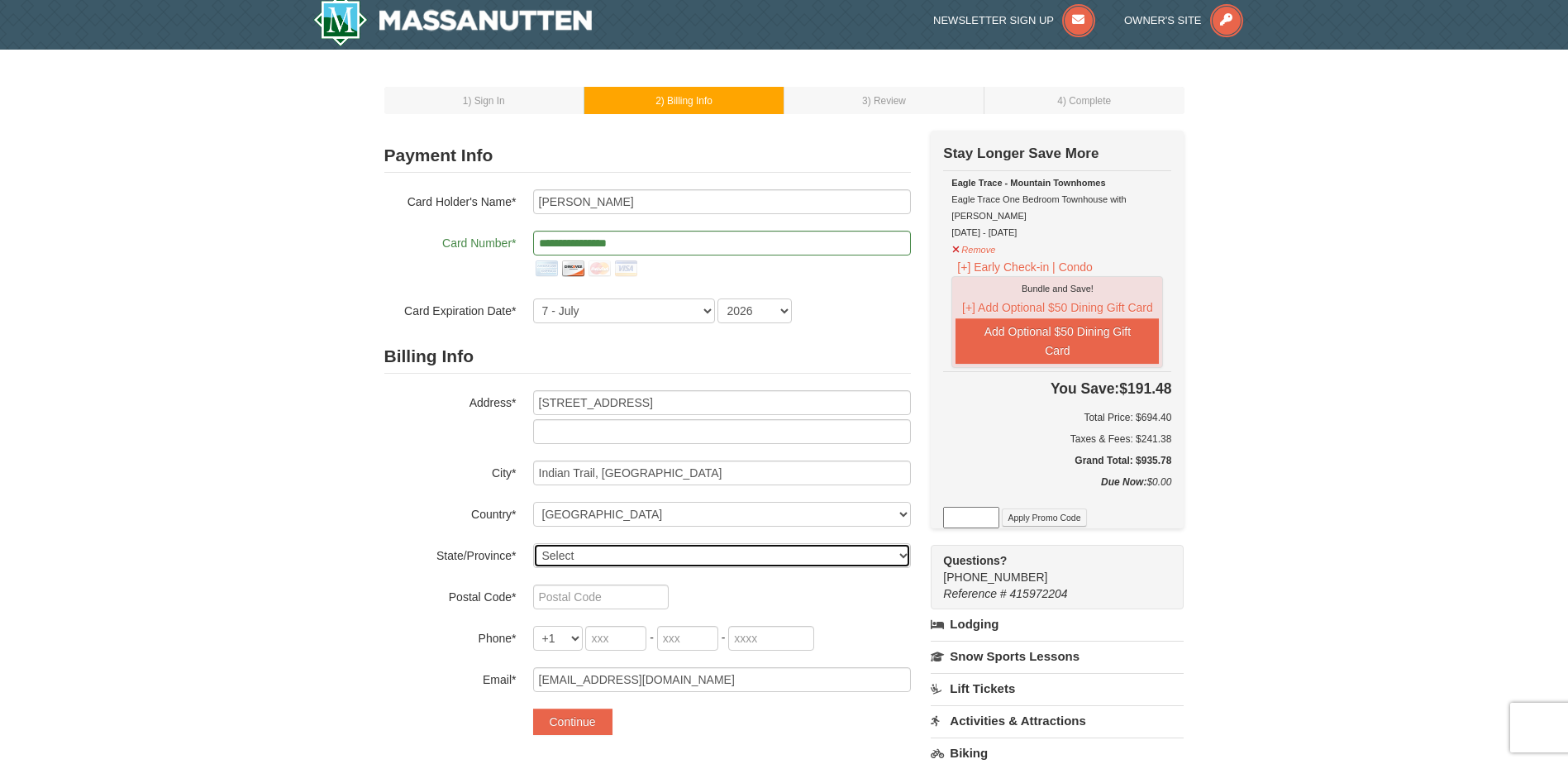
select select "NC"
type input "28079"
type input "704"
type input "882"
type input "9312"
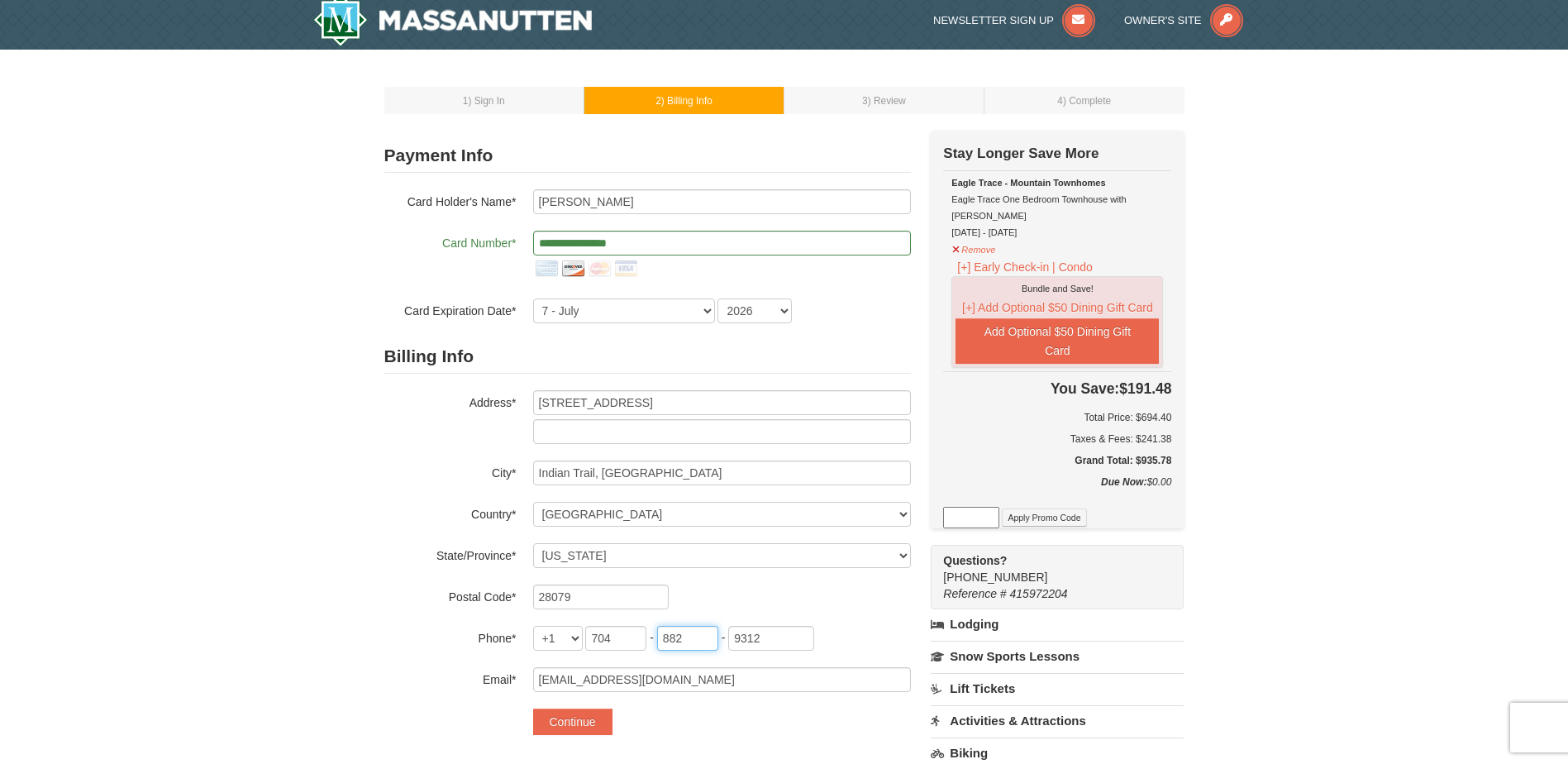
drag, startPoint x: 705, startPoint y: 642, endPoint x: 657, endPoint y: 626, distance: 50.6
click at [657, 626] on input "882" at bounding box center [688, 638] width 62 height 25
type input "839"
drag, startPoint x: 776, startPoint y: 642, endPoint x: 719, endPoint y: 648, distance: 57.3
click at [719, 648] on div "+1 +20 +212 +213 +216 +218 +220 +221 +222 +223 +224 +225 +226 +227 +228 +229 +2…" at bounding box center [722, 638] width 377 height 25
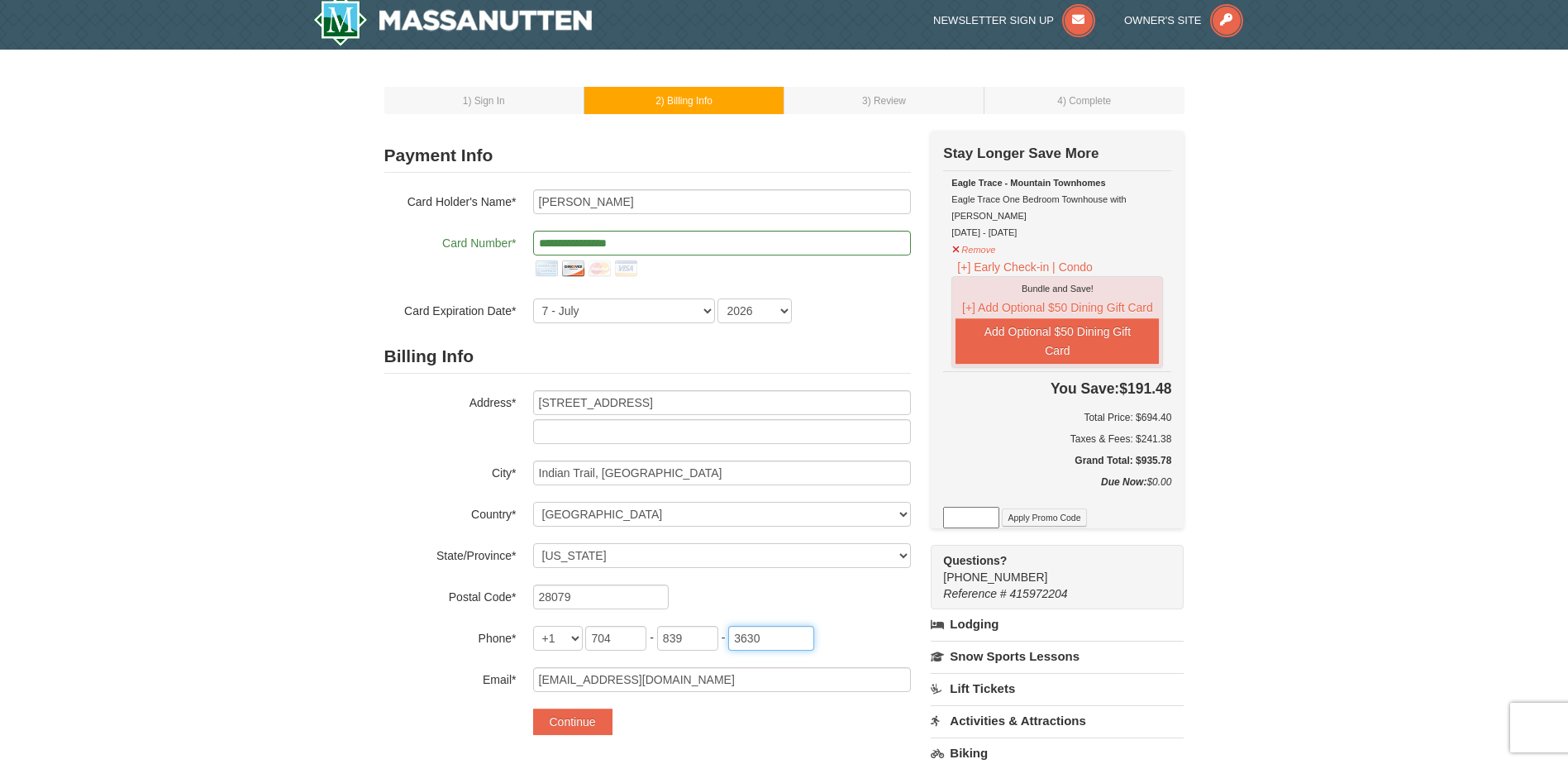
type input "3630"
click at [352, 626] on div "1 ) Sign In 2 ) Billing Info 3 ) Review ) Complete ×" at bounding box center [784, 548] width 1568 height 998
click at [576, 733] on button "Continue" at bounding box center [573, 722] width 79 height 27
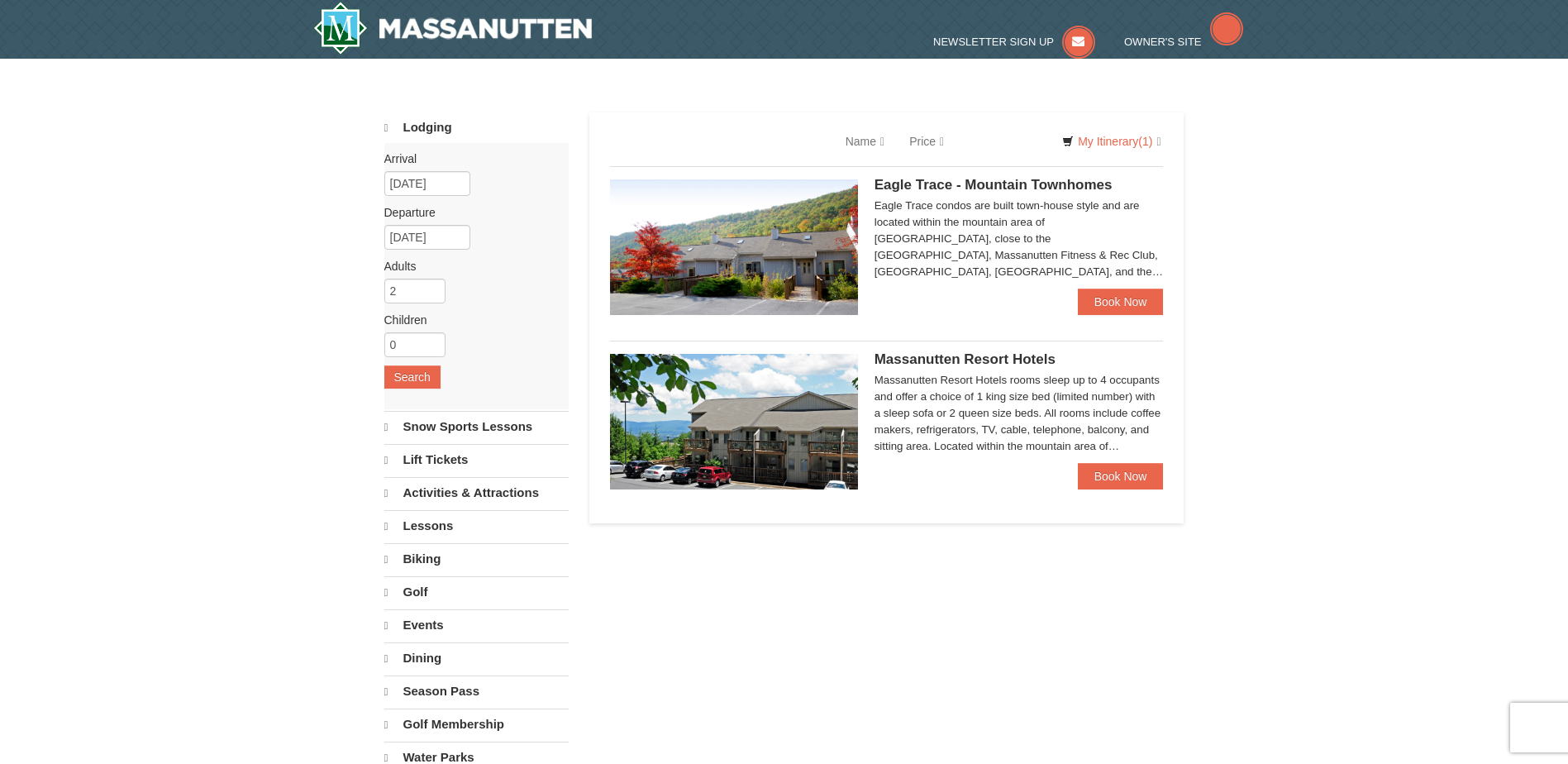
select select "9"
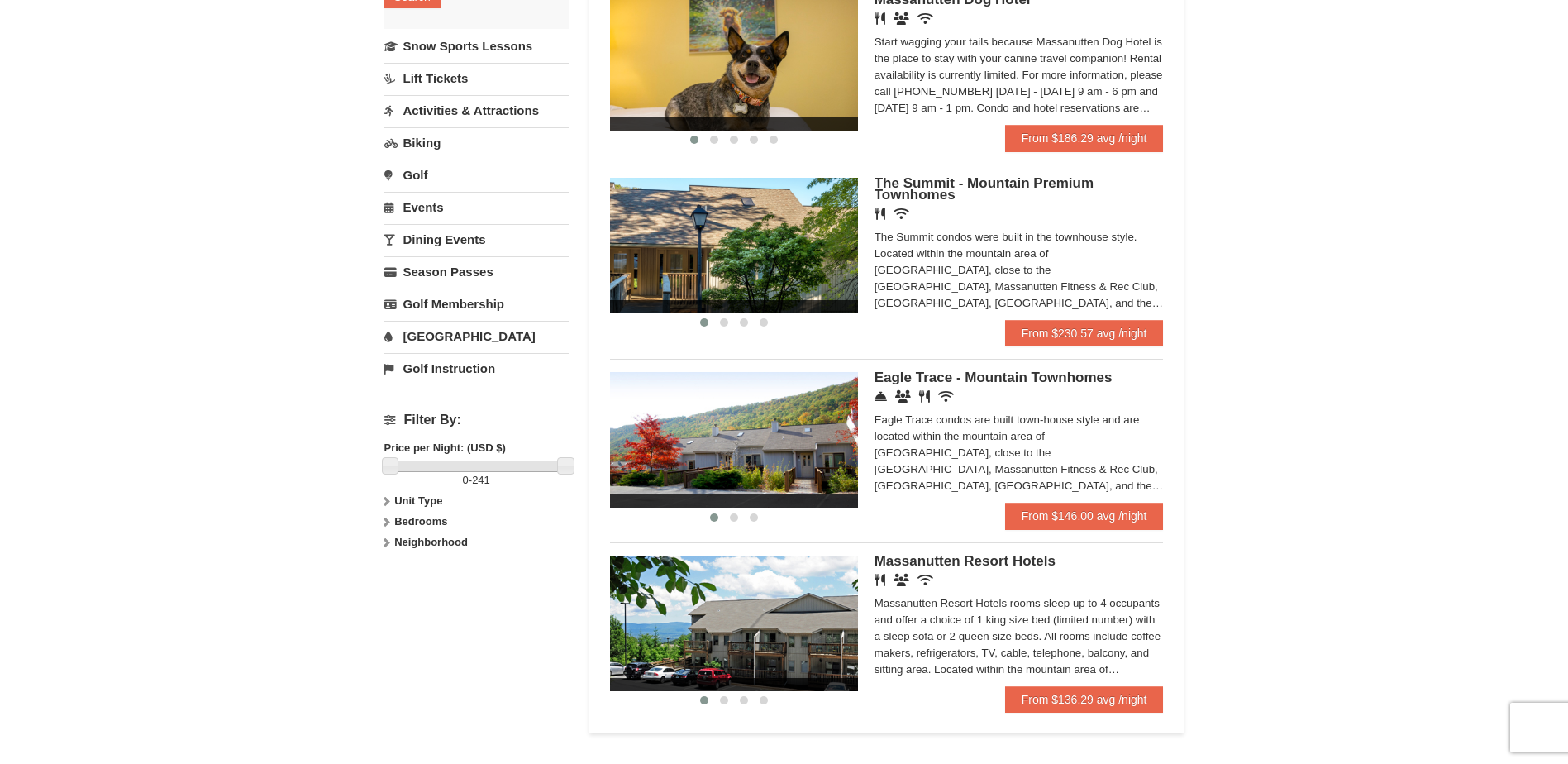
scroll to position [385, 0]
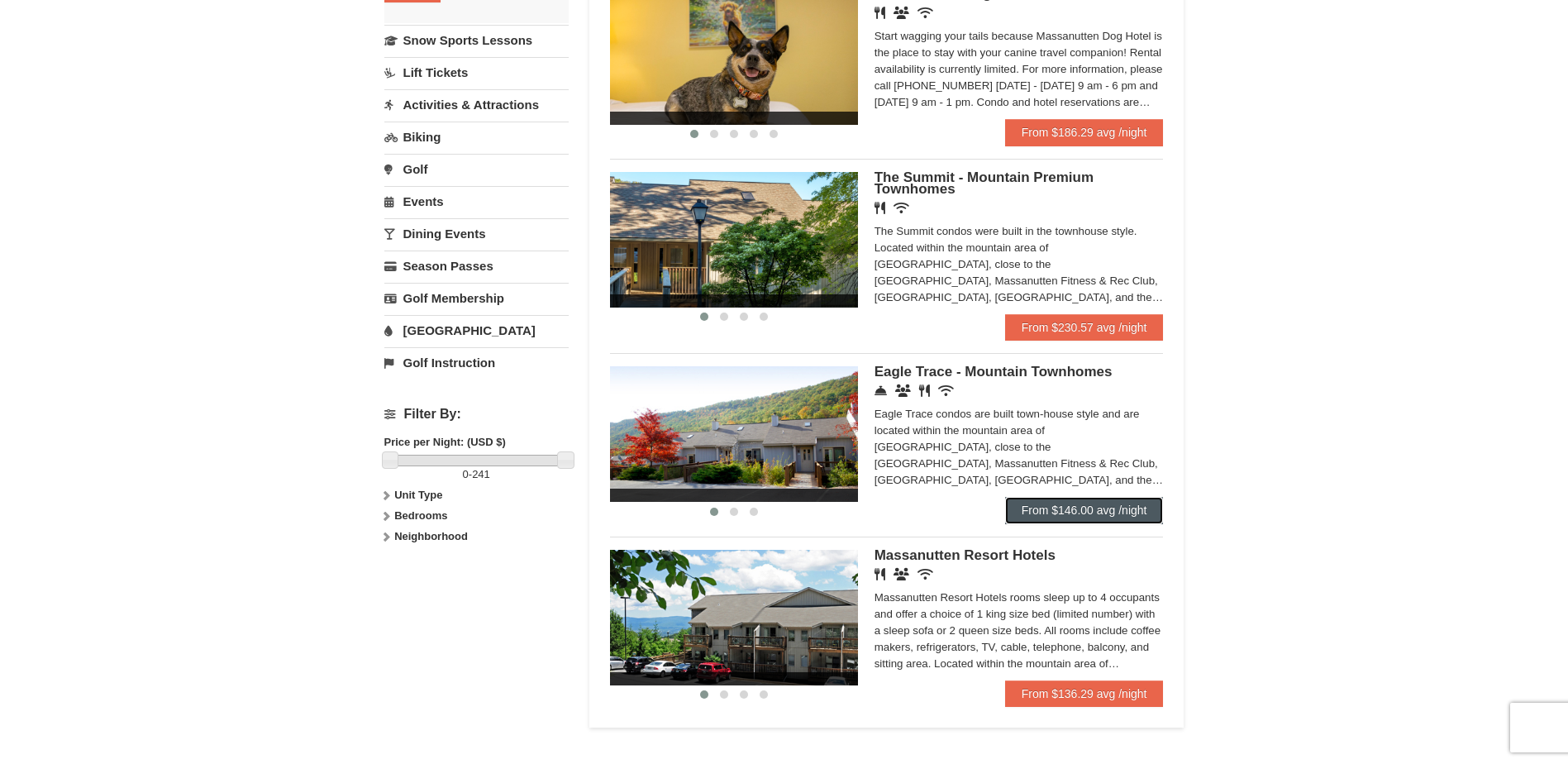
click at [1075, 518] on link "From $146.00 avg /night" at bounding box center [1084, 510] width 159 height 27
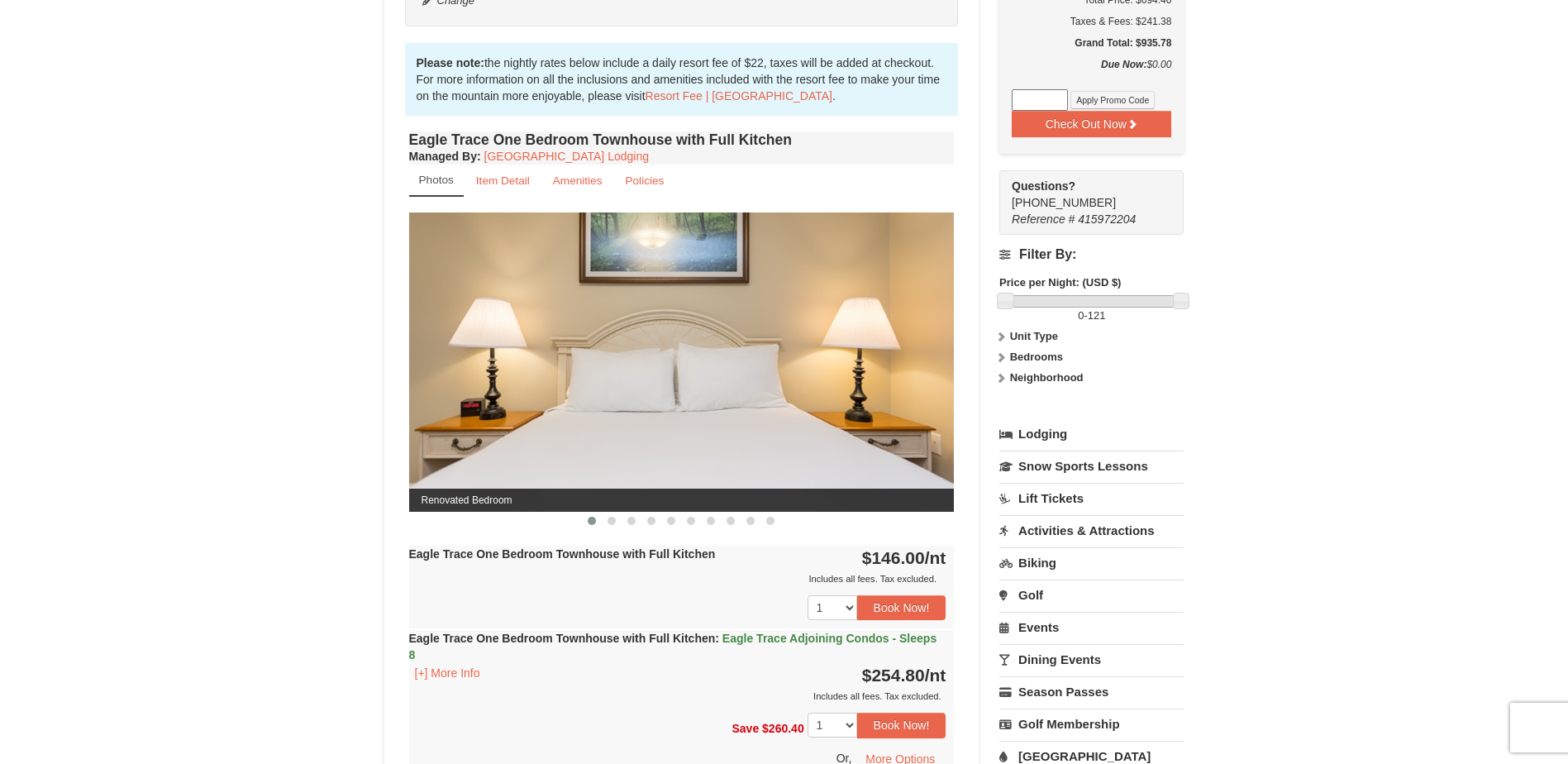
scroll to position [509, 0]
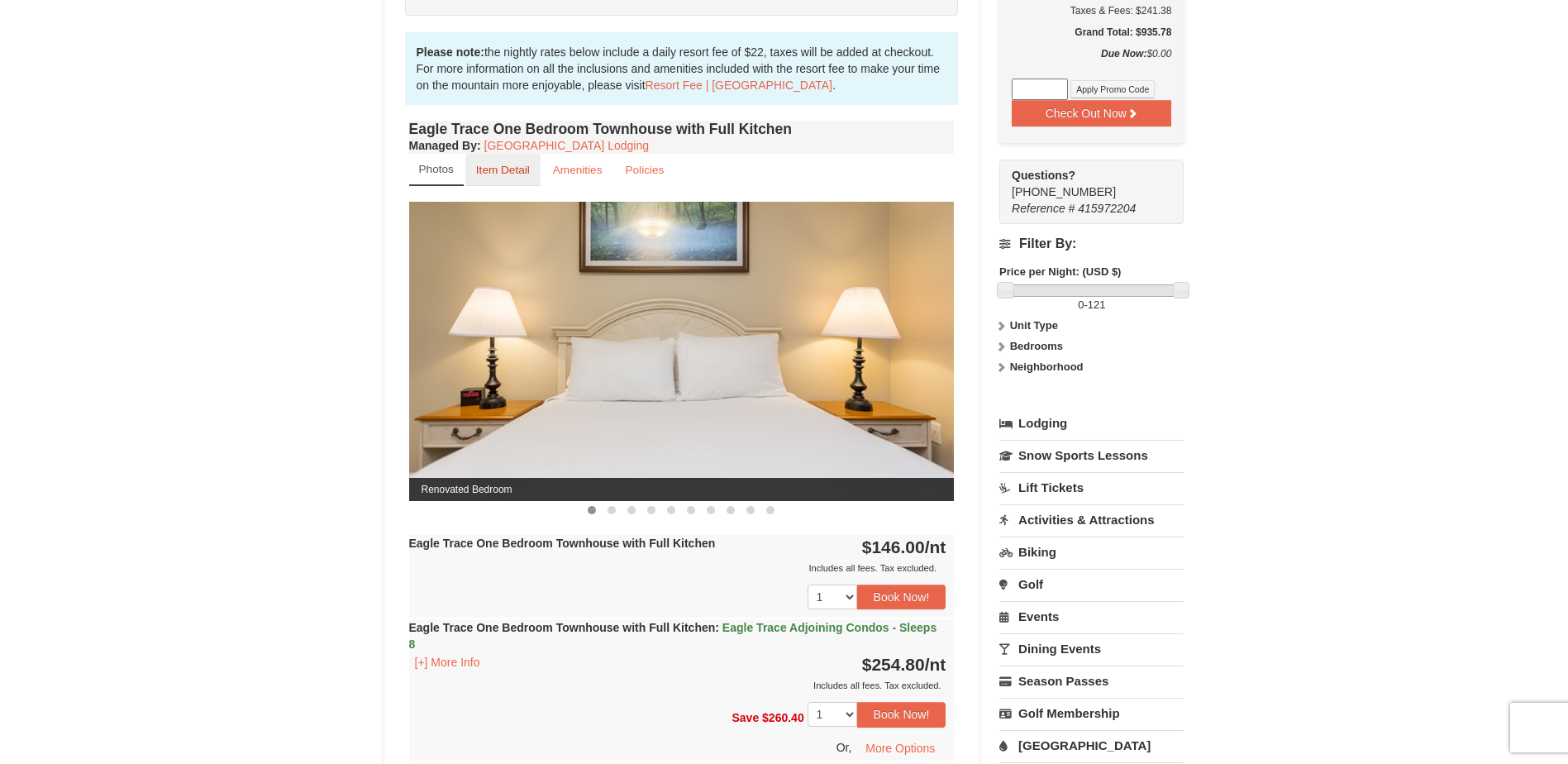
click at [505, 178] on link "Item Detail" at bounding box center [503, 169] width 75 height 32
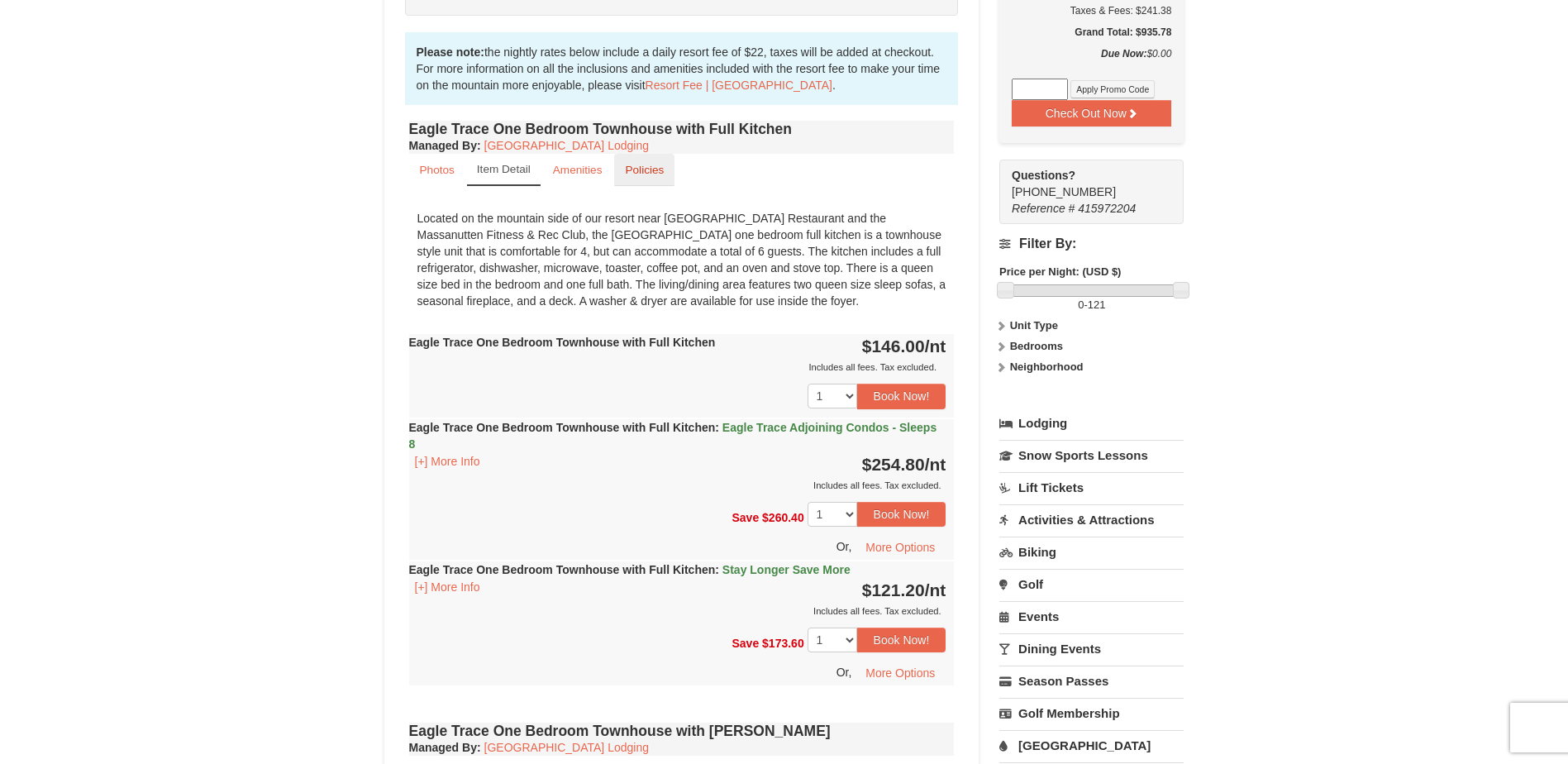
click at [647, 178] on link "Policies" at bounding box center [644, 169] width 61 height 32
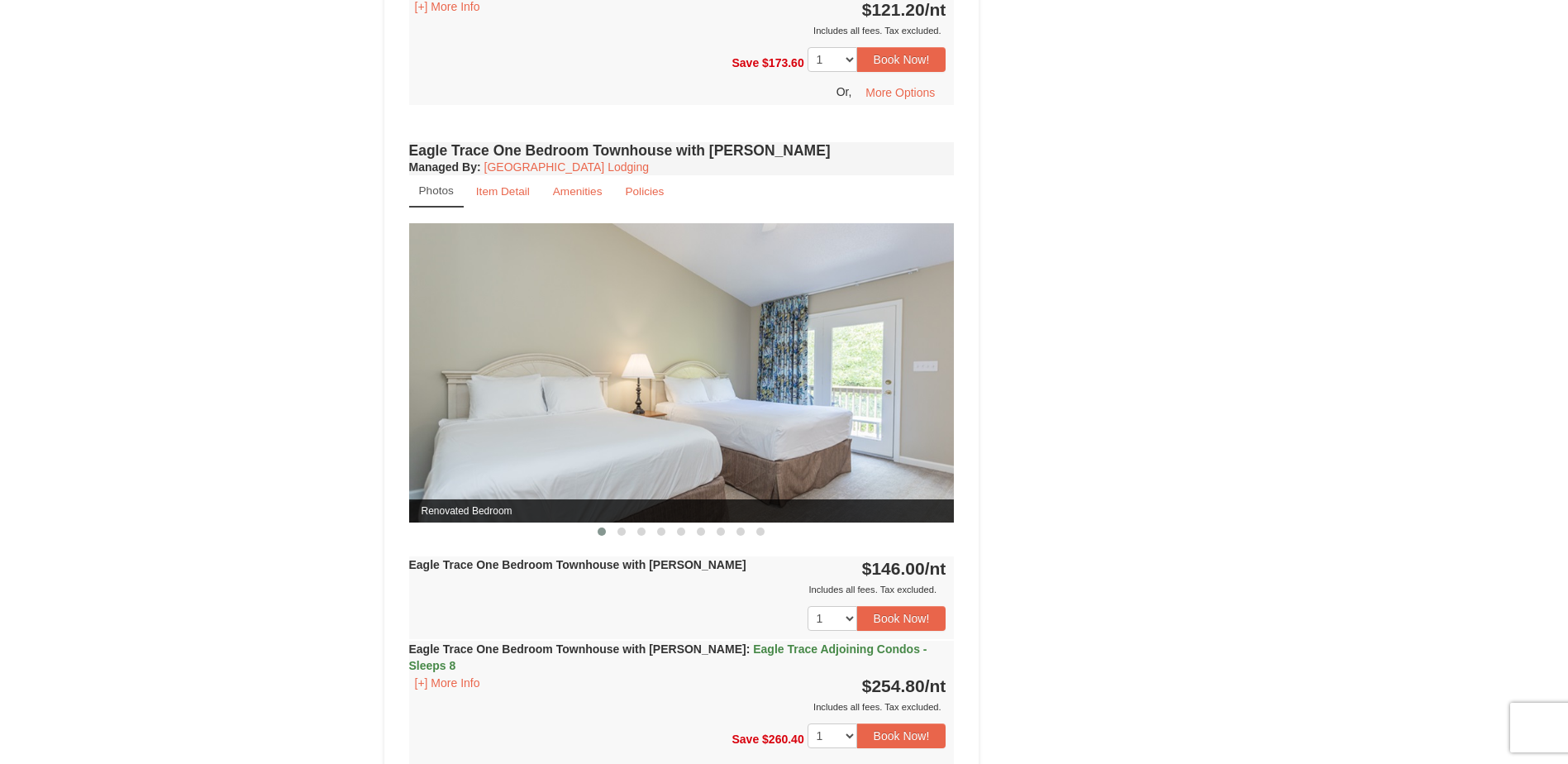
scroll to position [1784, 0]
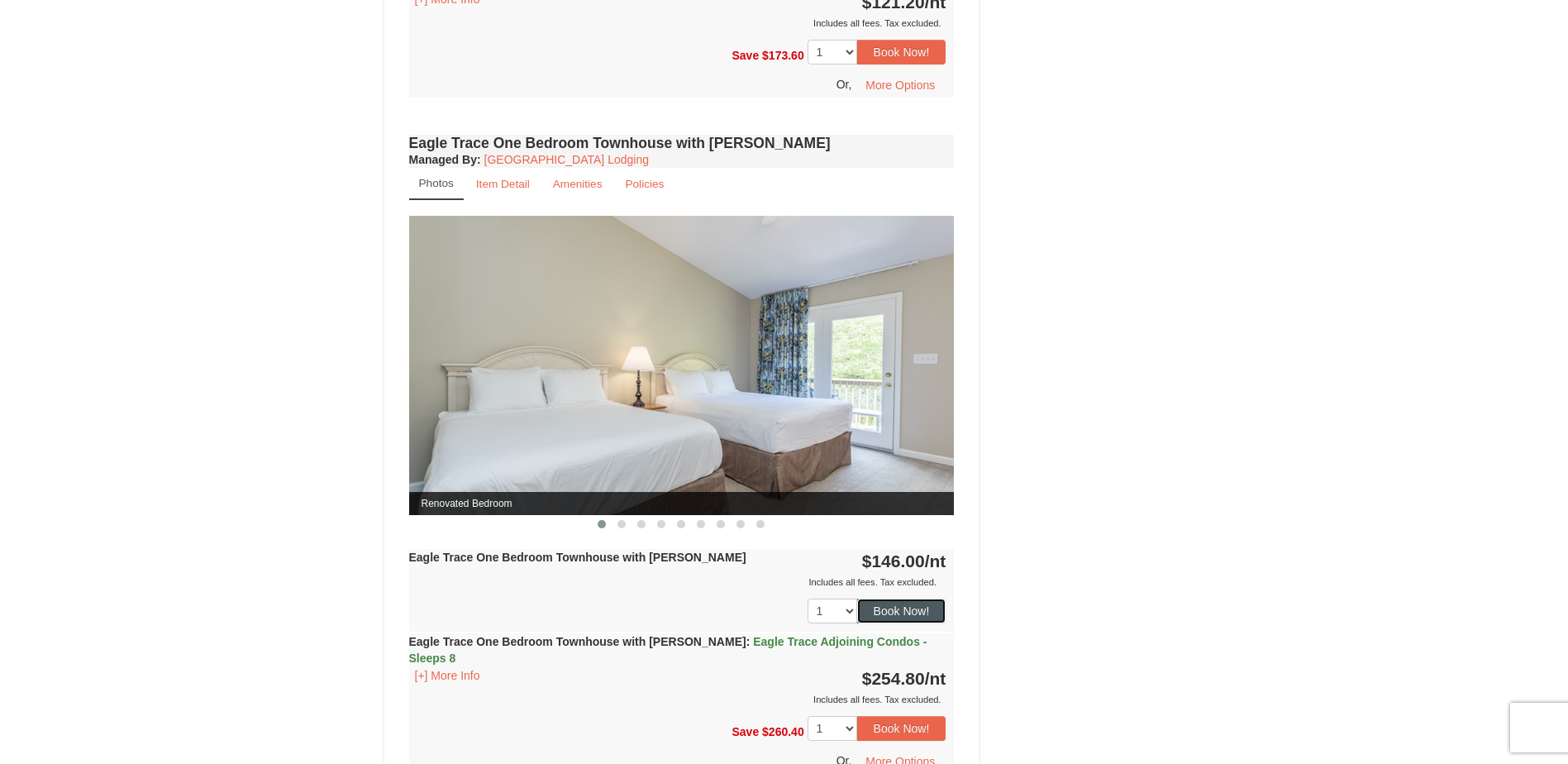
click at [908, 609] on button "Book Now!" at bounding box center [902, 611] width 89 height 25
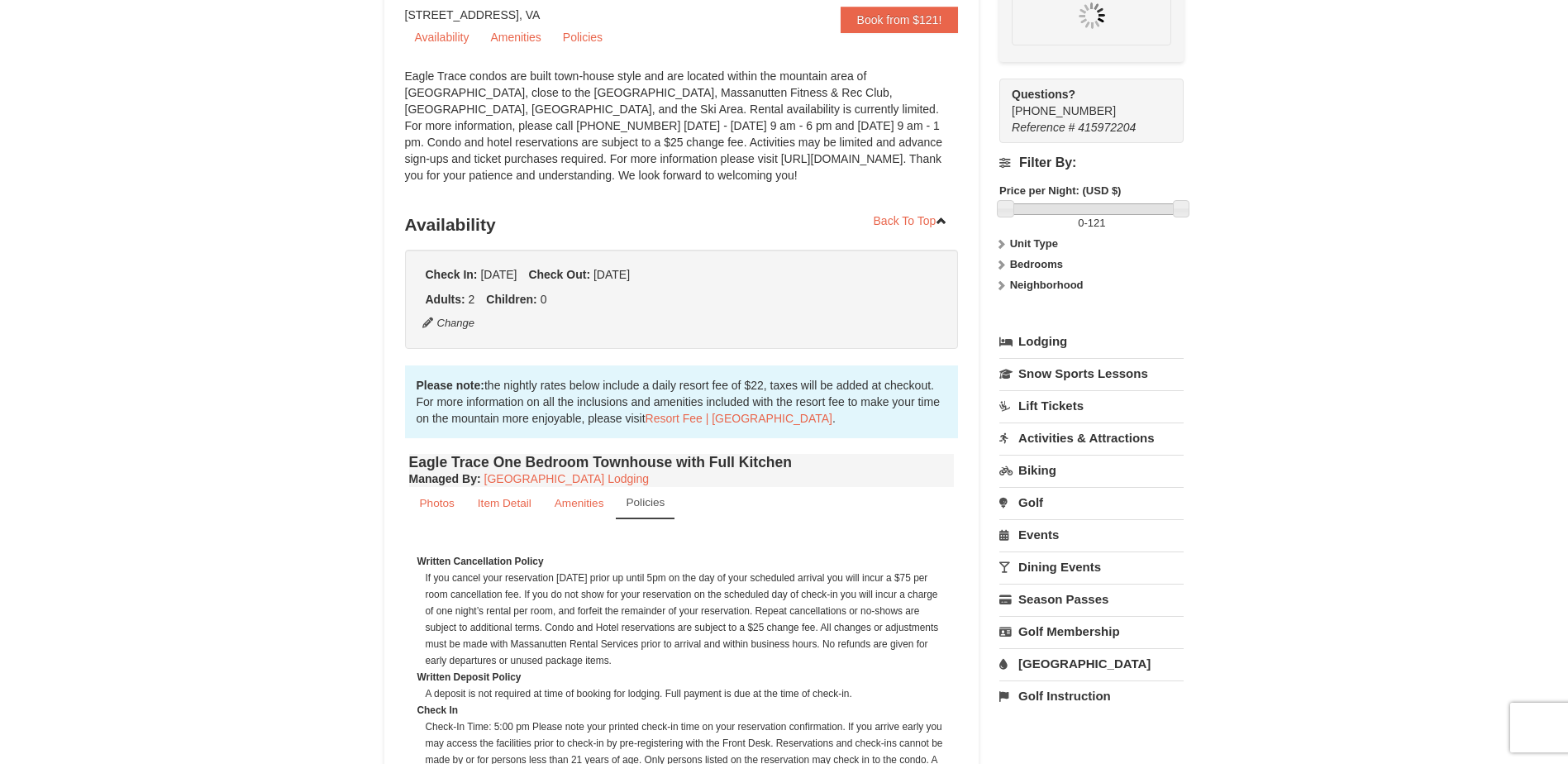
scroll to position [162, 0]
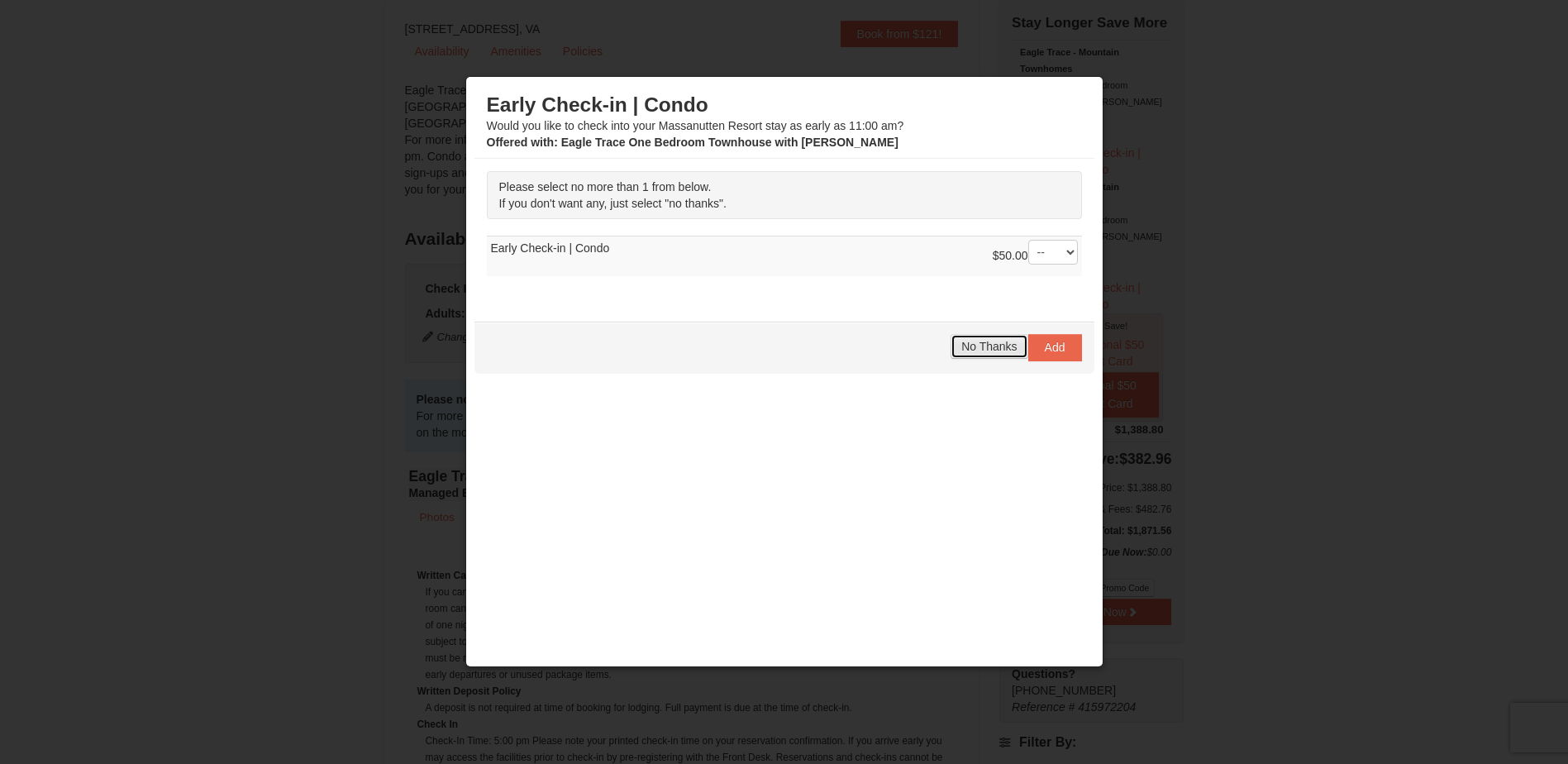
click at [972, 339] on button "No Thanks" at bounding box center [989, 346] width 77 height 25
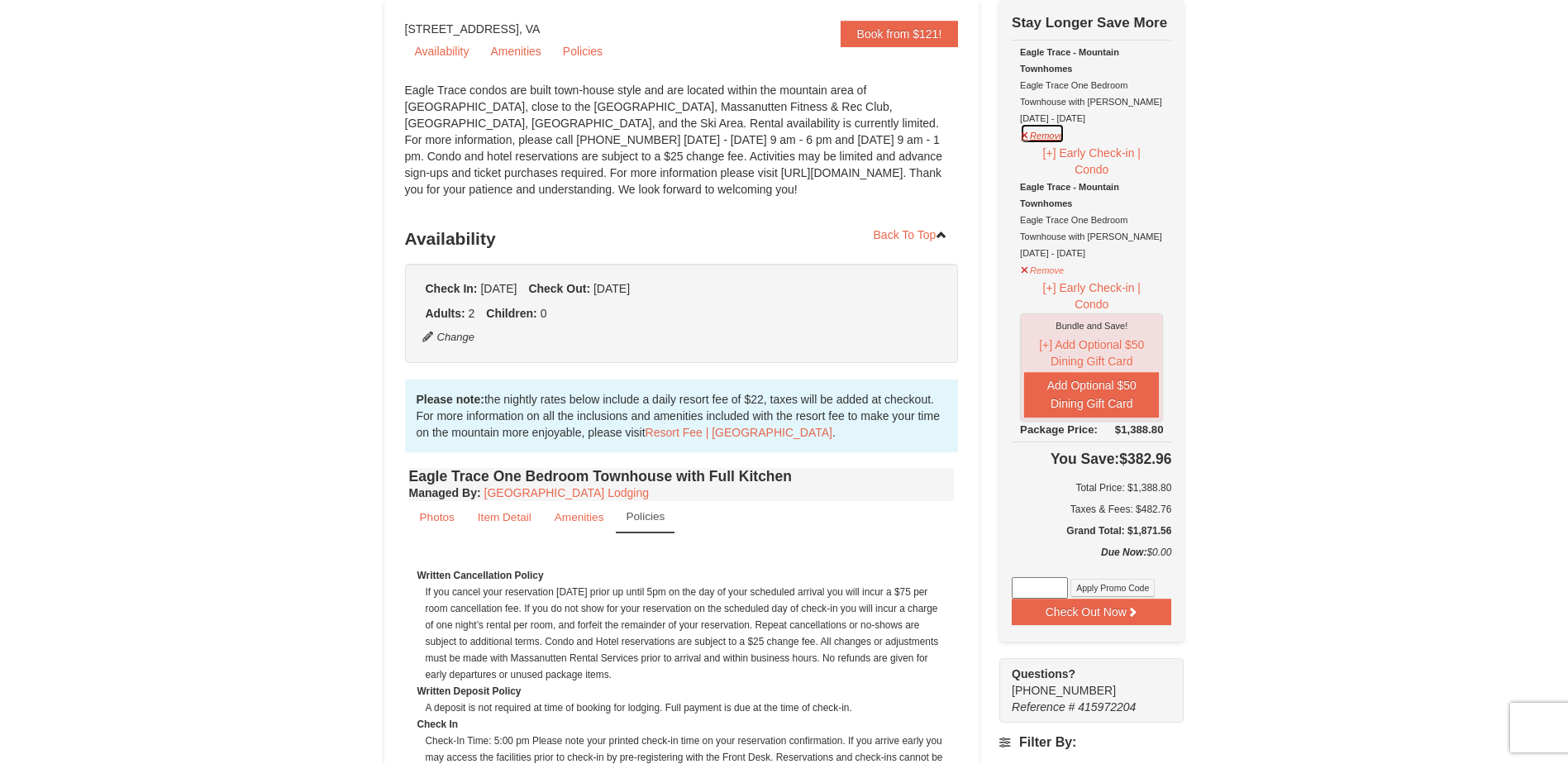
click at [1037, 139] on button "Remove" at bounding box center [1042, 133] width 45 height 21
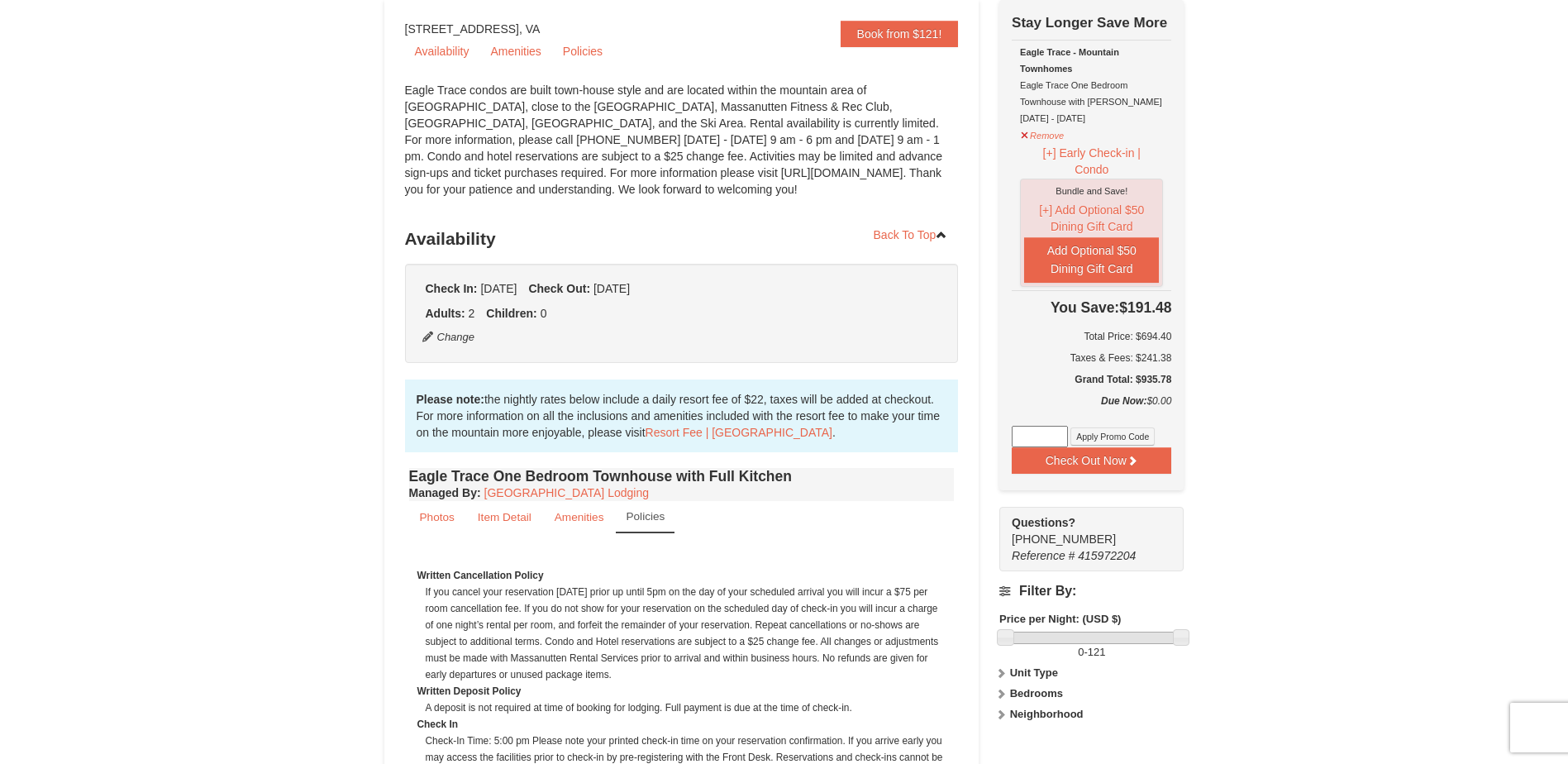
scroll to position [0, 0]
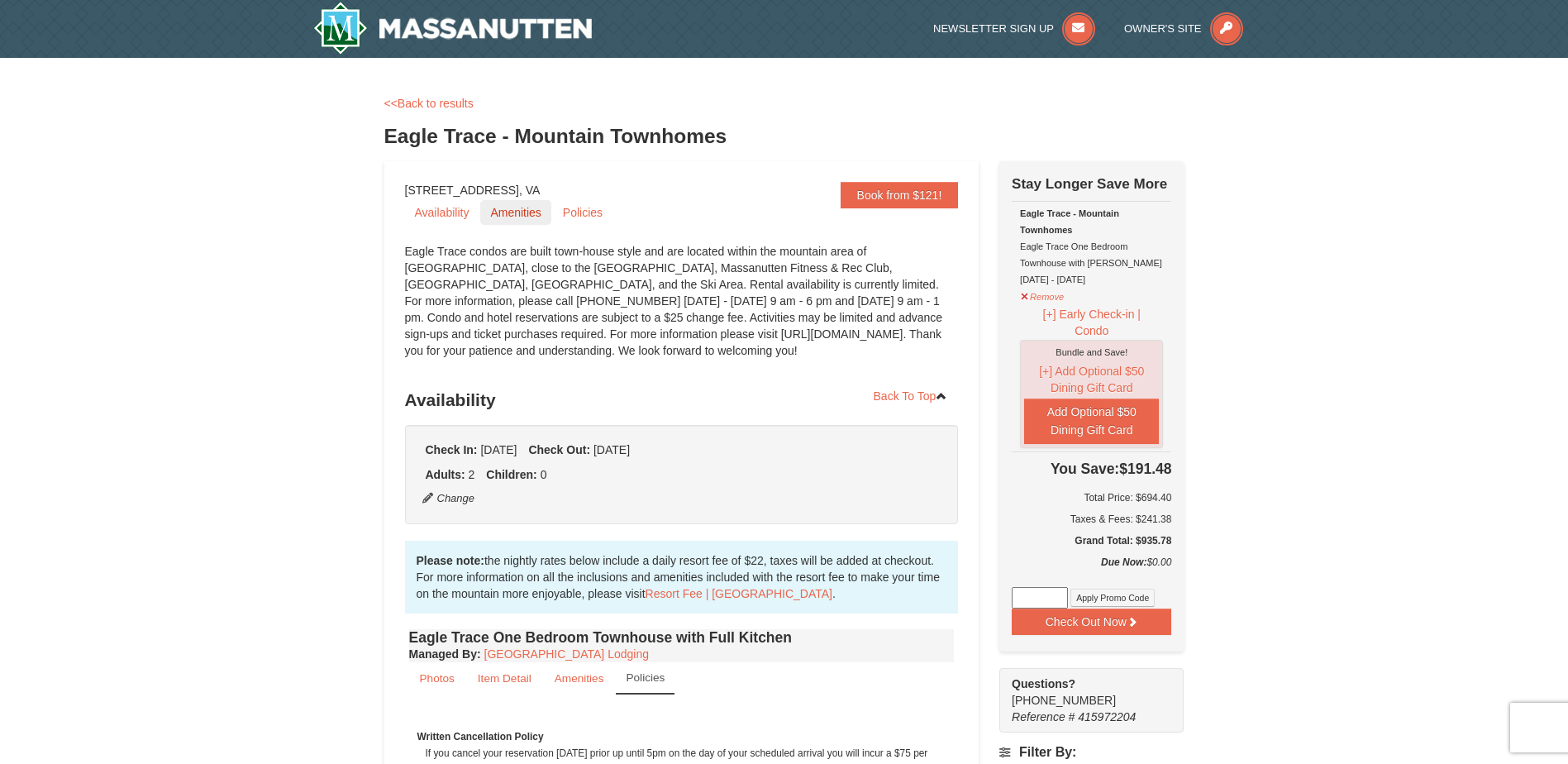
click at [522, 219] on link "Amenities" at bounding box center [515, 212] width 71 height 25
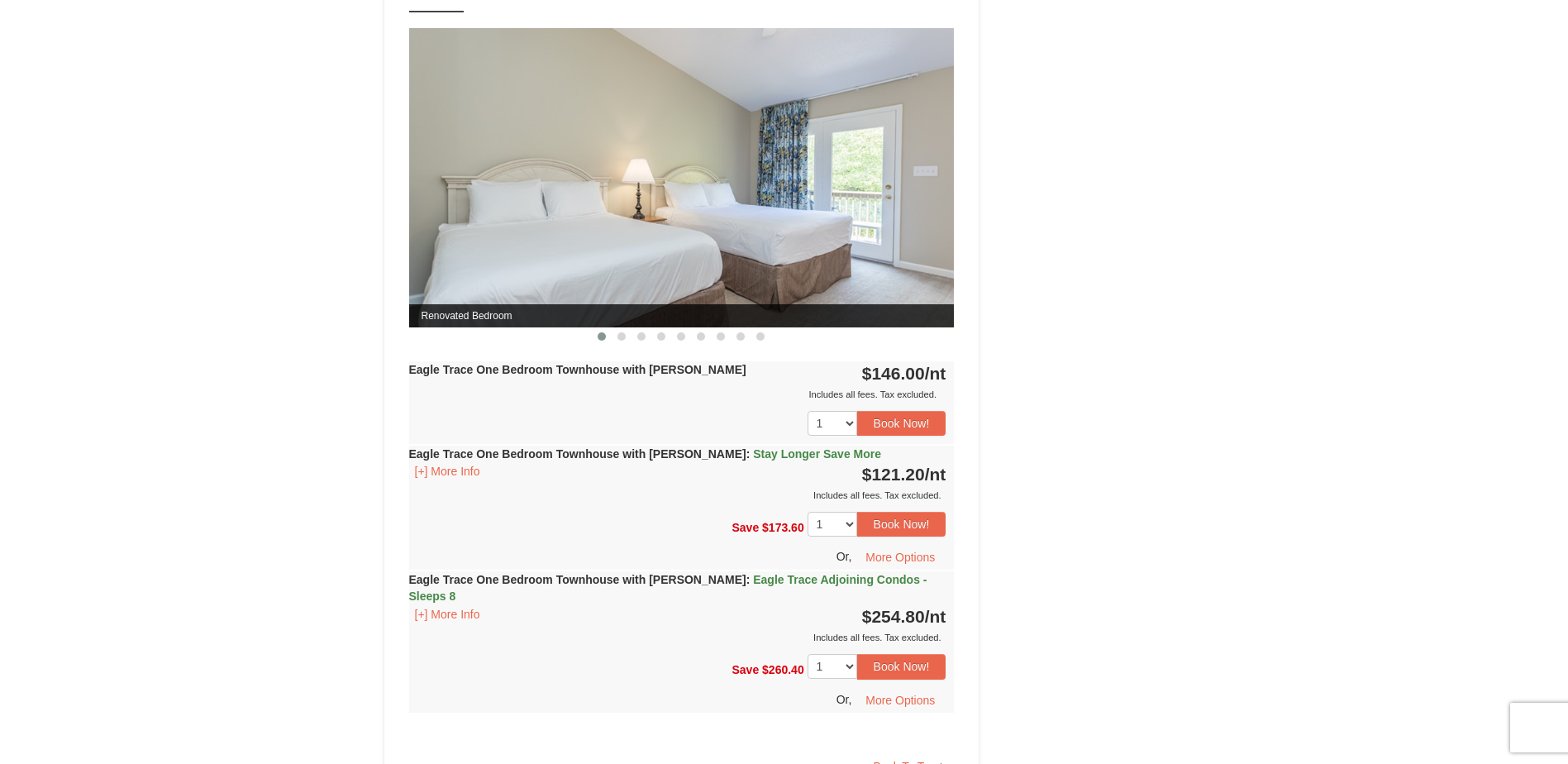
scroll to position [1968, 0]
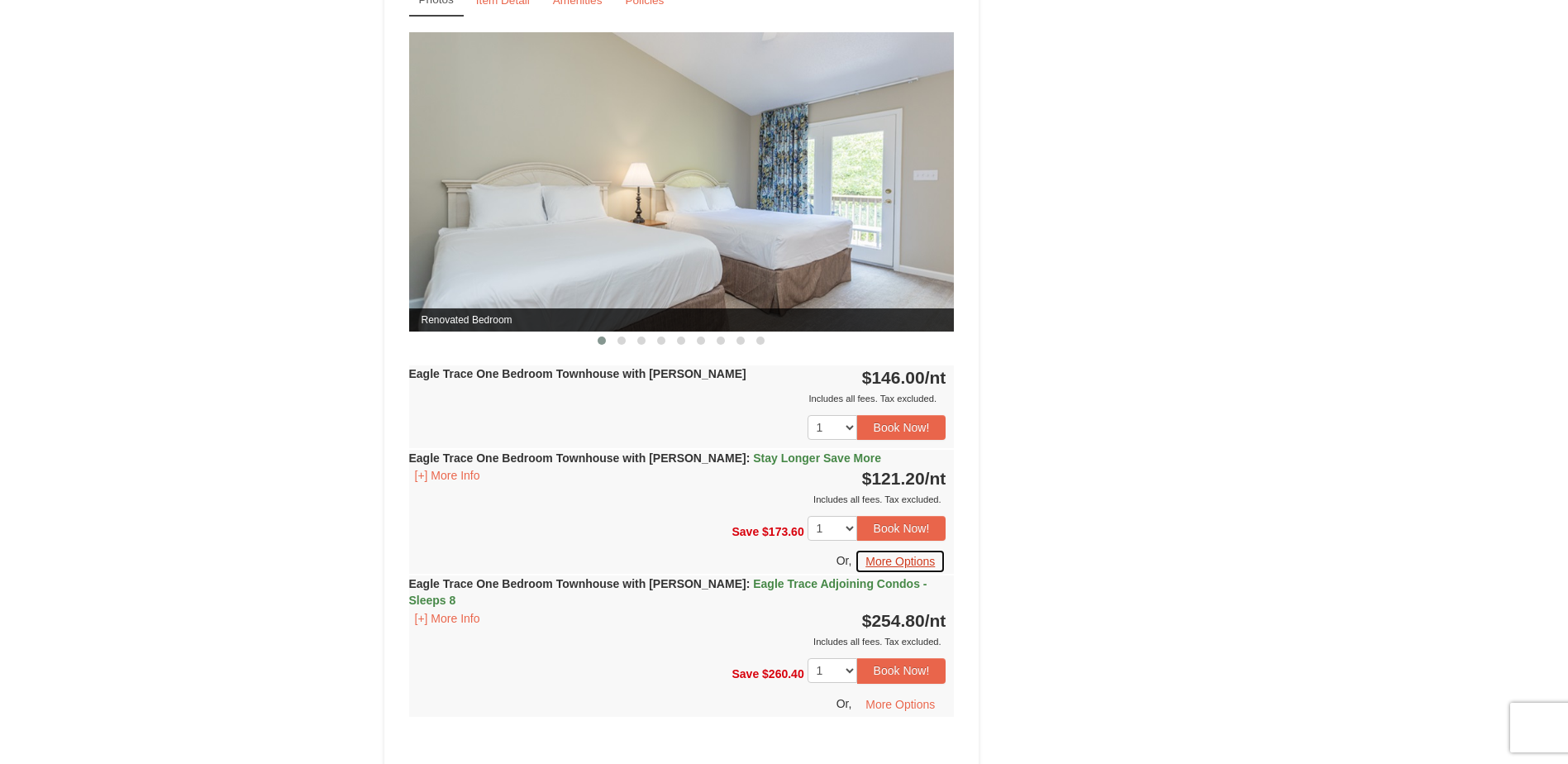
click at [917, 561] on button "More Options" at bounding box center [900, 561] width 91 height 25
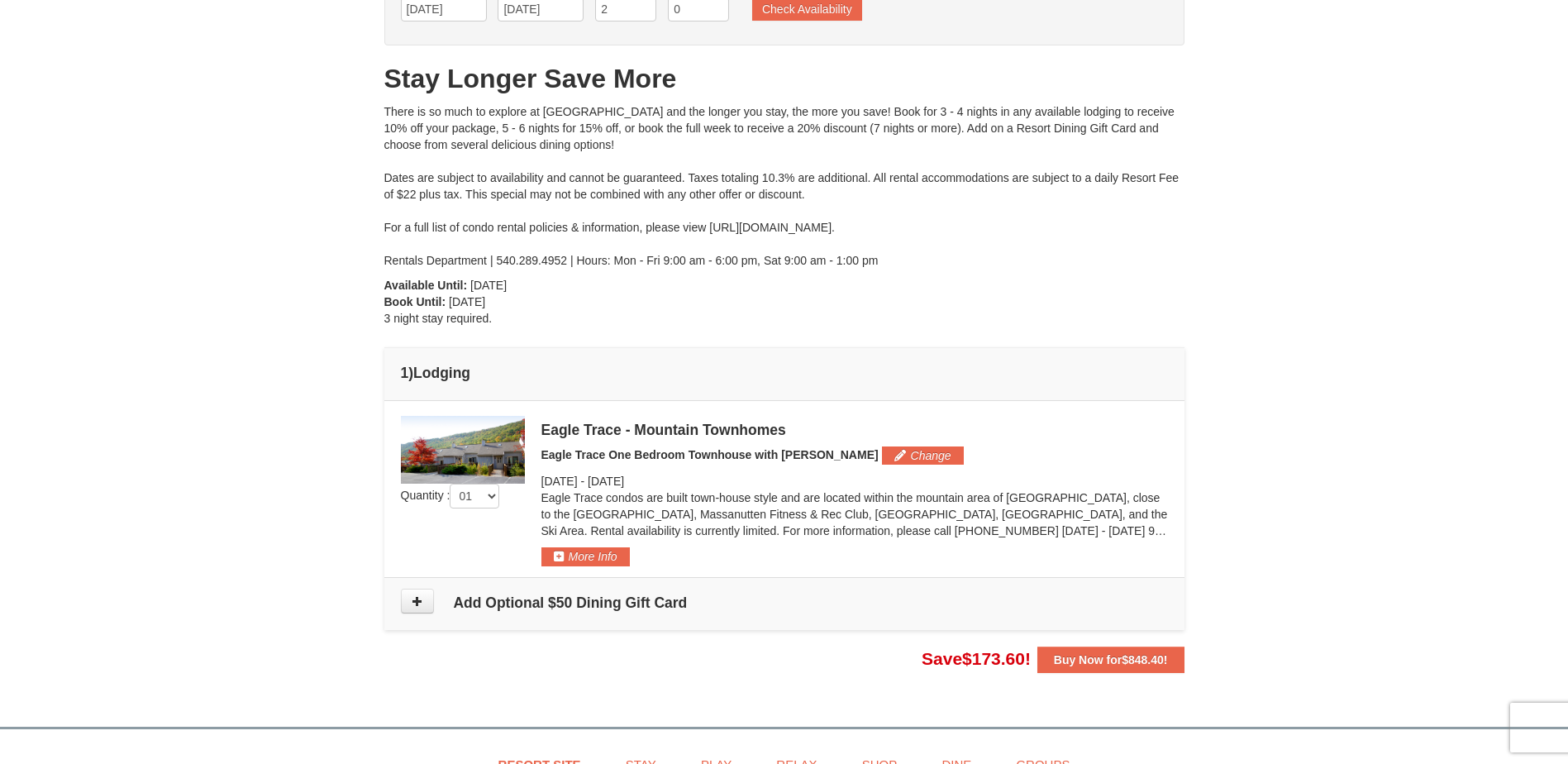
scroll to position [129, 0]
click at [593, 552] on button "More Info" at bounding box center [586, 555] width 88 height 18
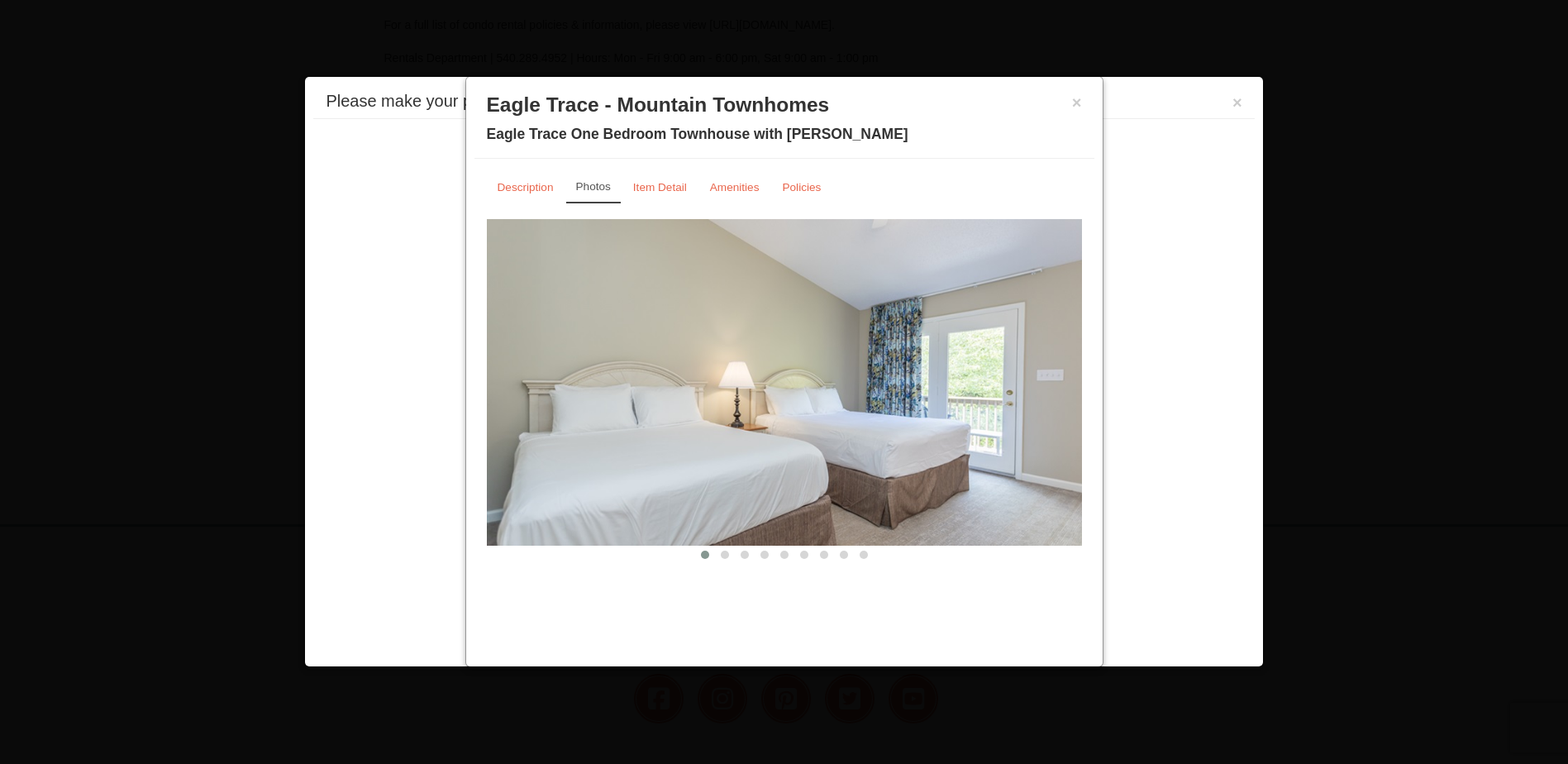
scroll to position [486, 0]
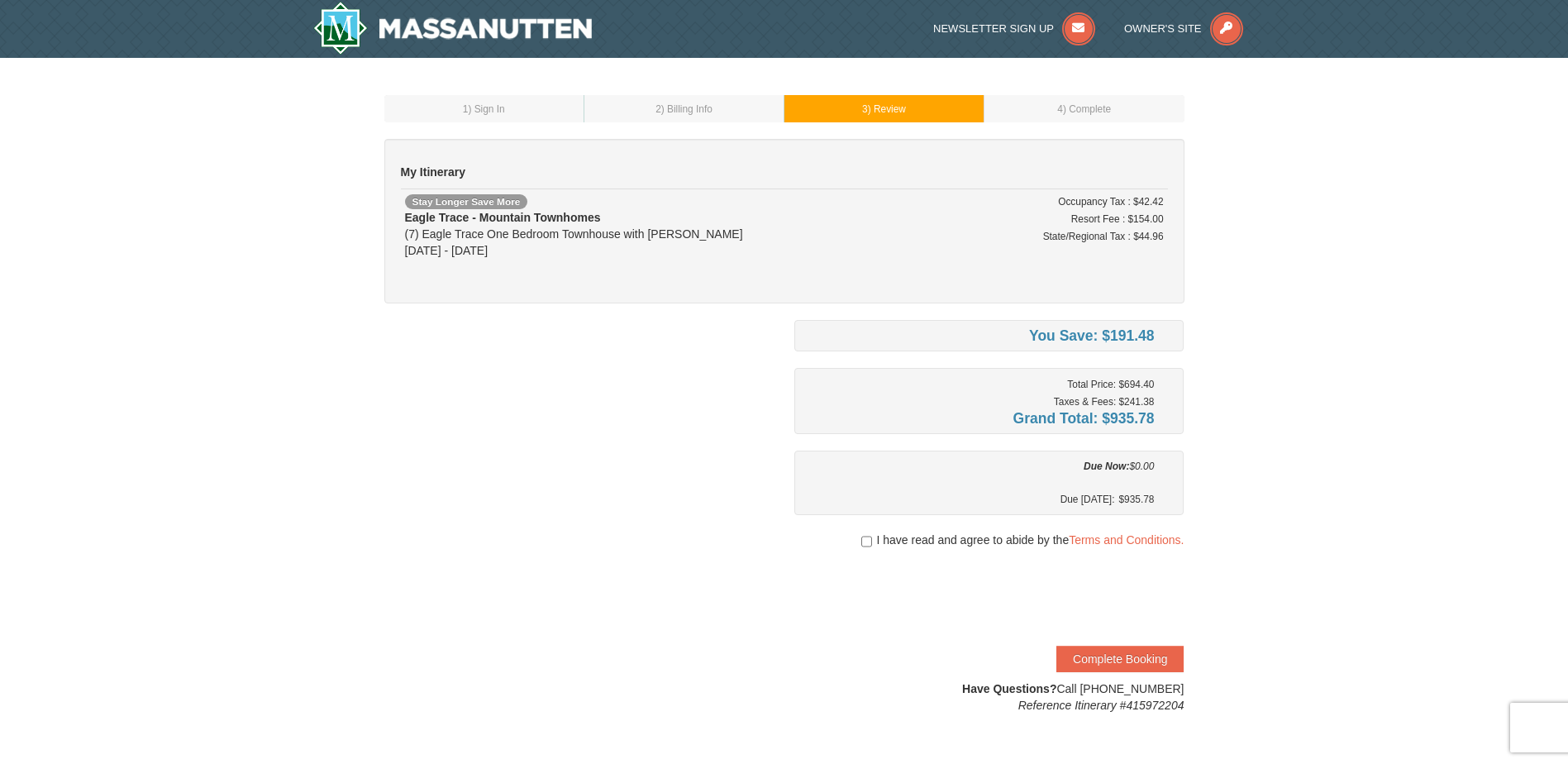
click at [862, 551] on div at bounding box center [989, 556] width 390 height 17
click at [863, 539] on input "checkbox" at bounding box center [867, 542] width 11 height 13
checkbox input "true"
click at [1083, 656] on button "Complete Booking" at bounding box center [1120, 658] width 128 height 27
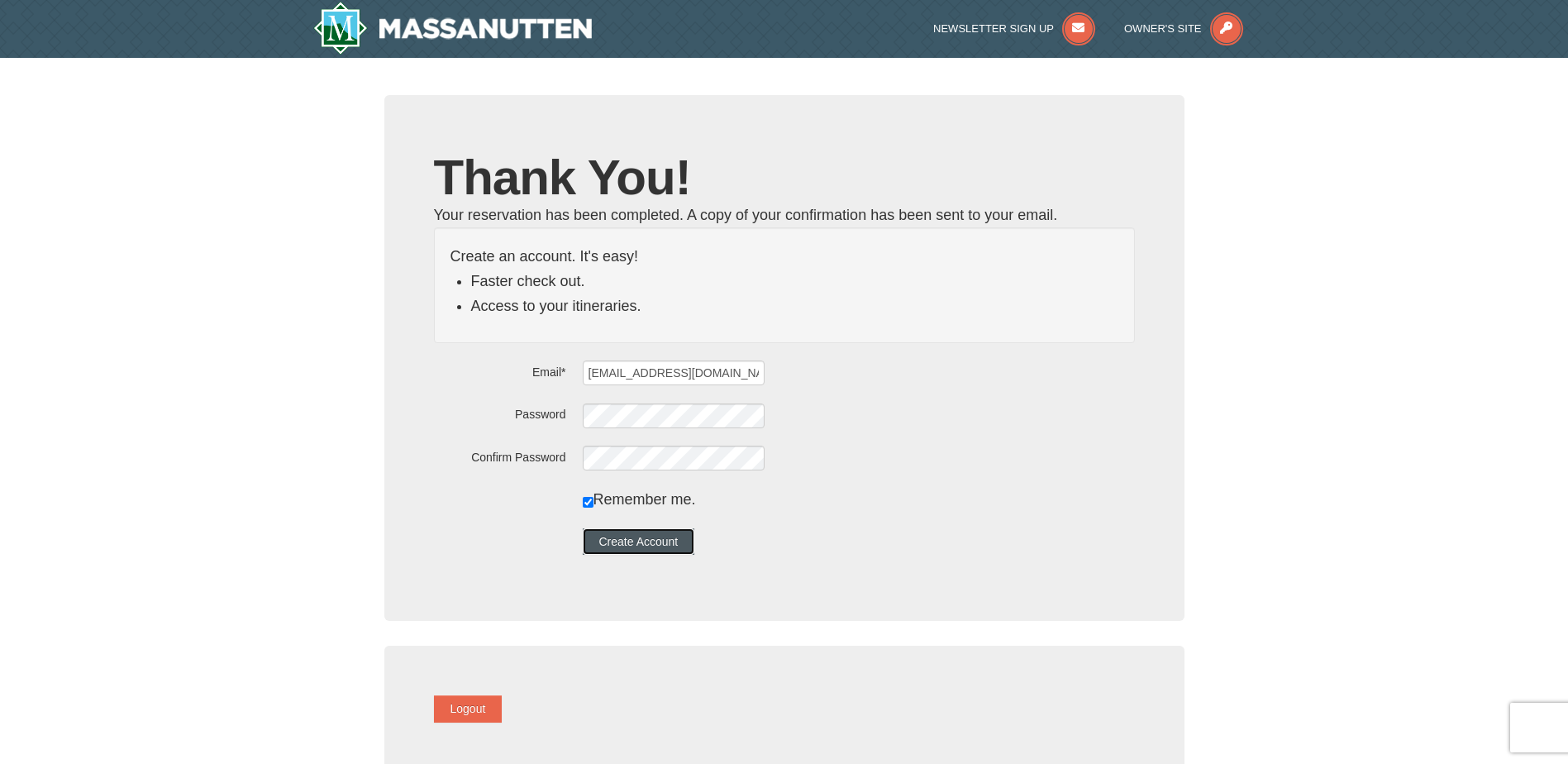
click at [684, 547] on button "Create Account" at bounding box center [639, 541] width 112 height 27
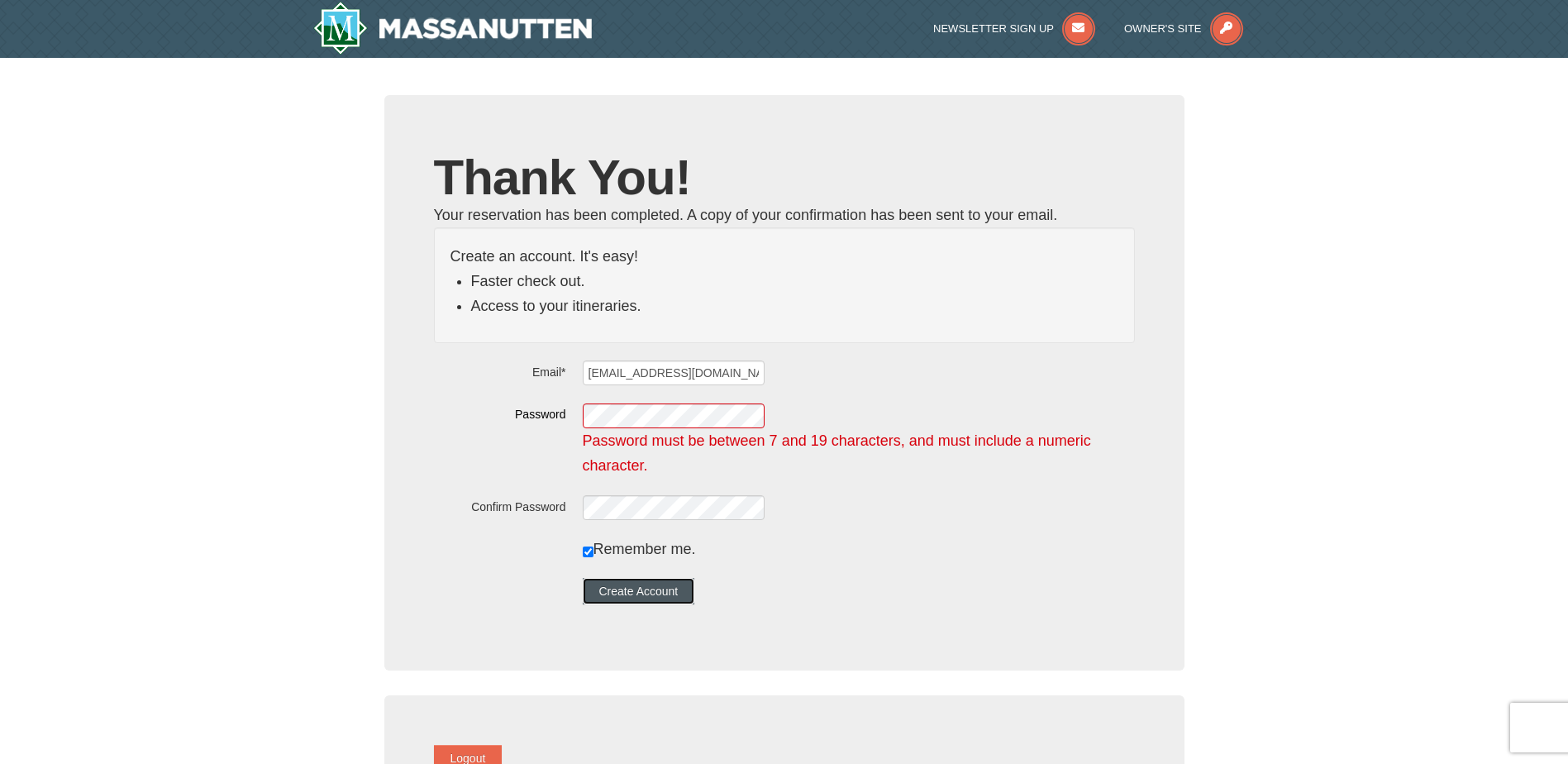
click at [653, 580] on button "Create Account" at bounding box center [639, 590] width 112 height 27
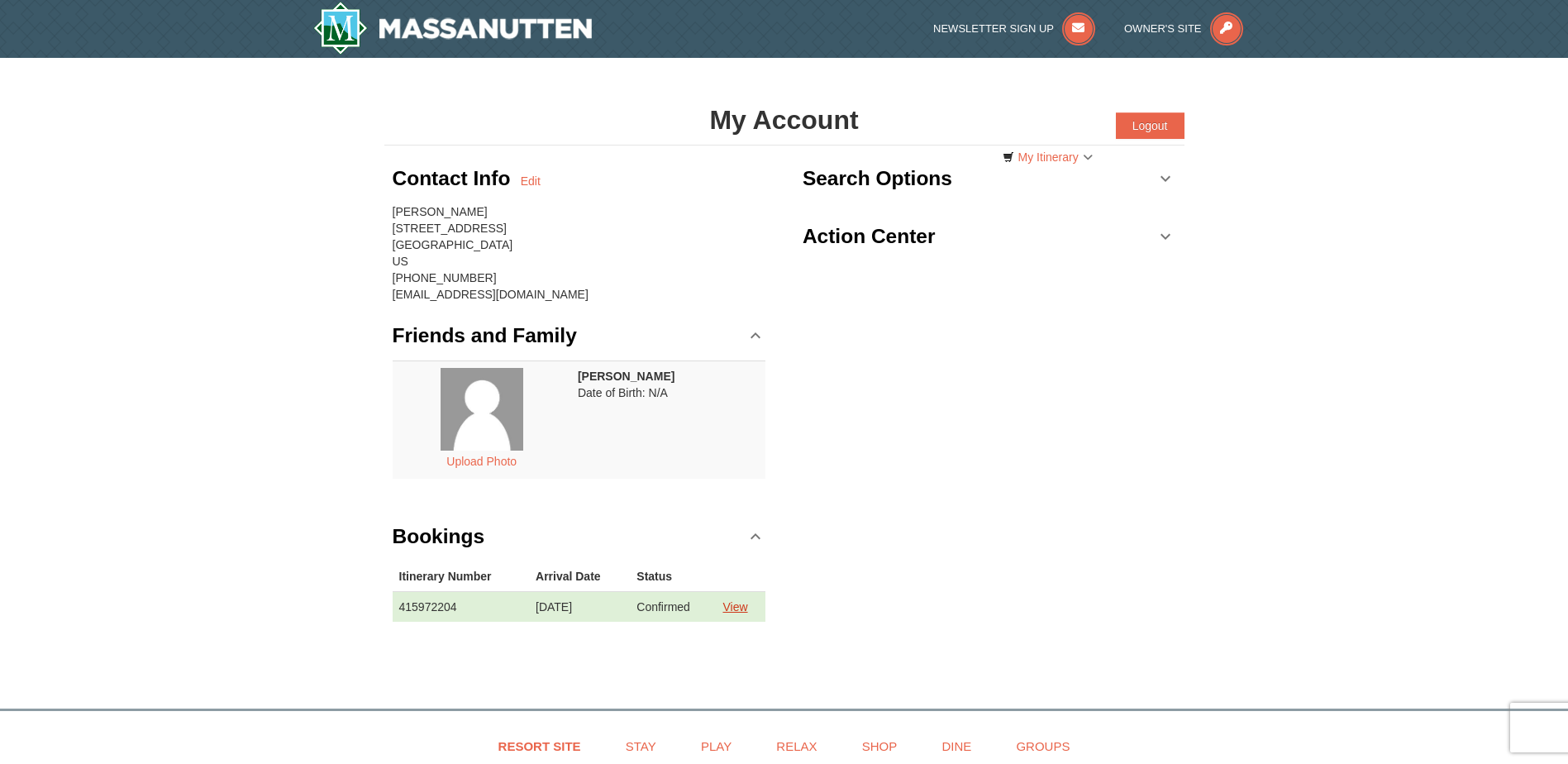
click at [745, 611] on link "View" at bounding box center [734, 607] width 25 height 13
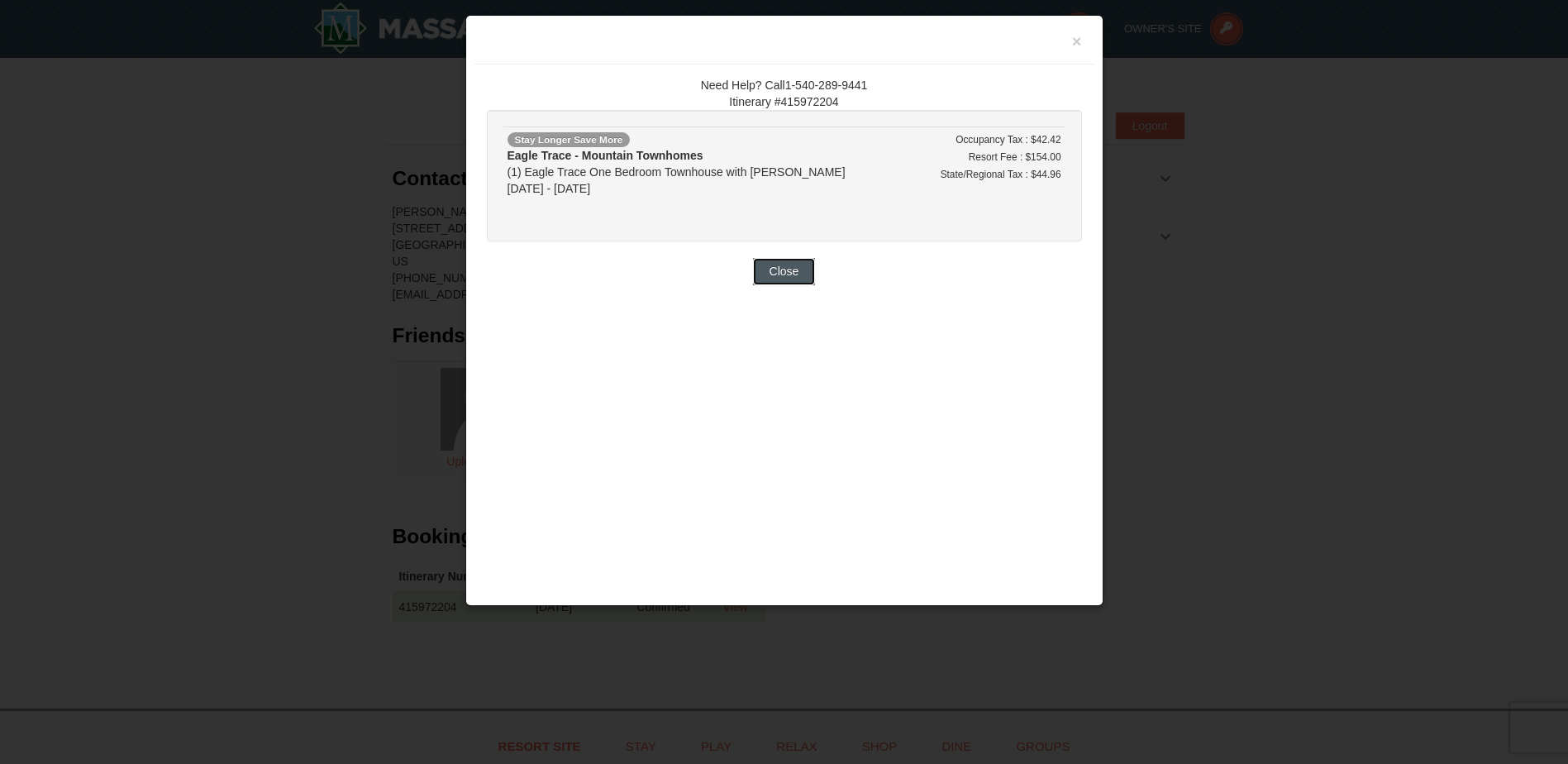
click at [788, 281] on button "Close" at bounding box center [784, 271] width 62 height 27
